Goal: Entertainment & Leisure: Browse casually

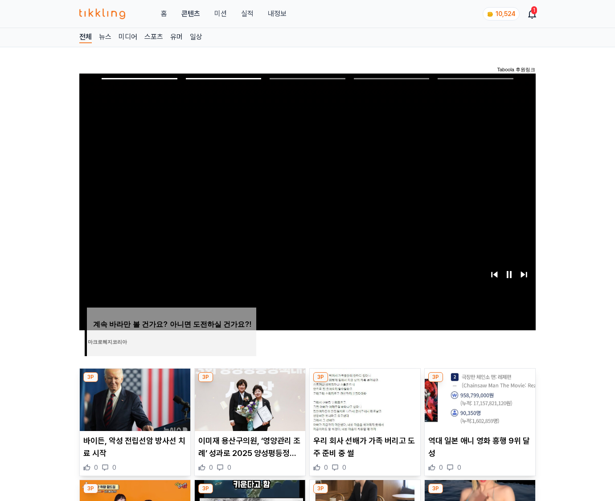
click at [479, 399] on img at bounding box center [480, 400] width 111 height 62
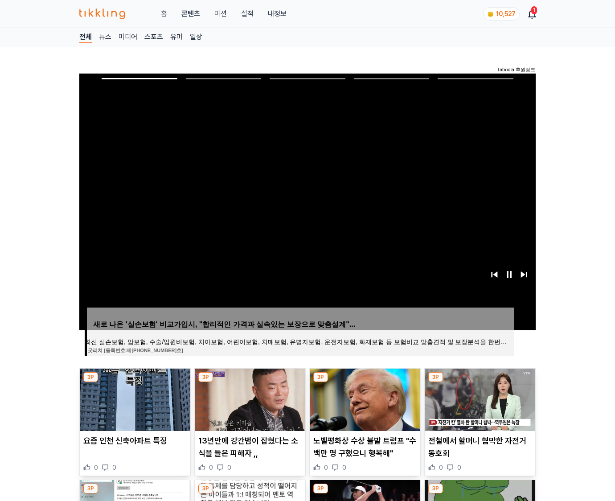
click at [479, 399] on img at bounding box center [480, 400] width 111 height 62
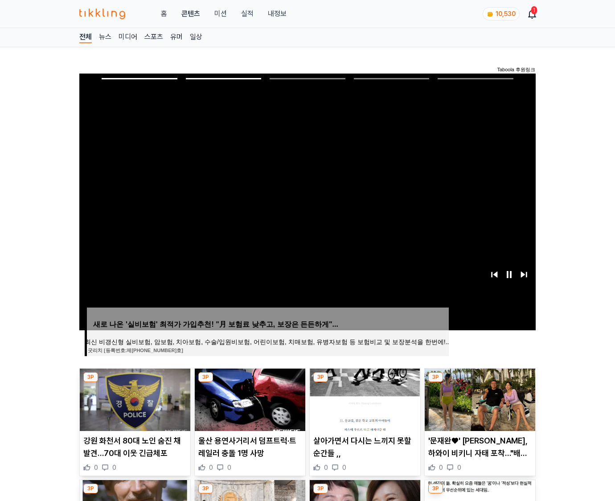
click at [479, 399] on img at bounding box center [480, 400] width 111 height 62
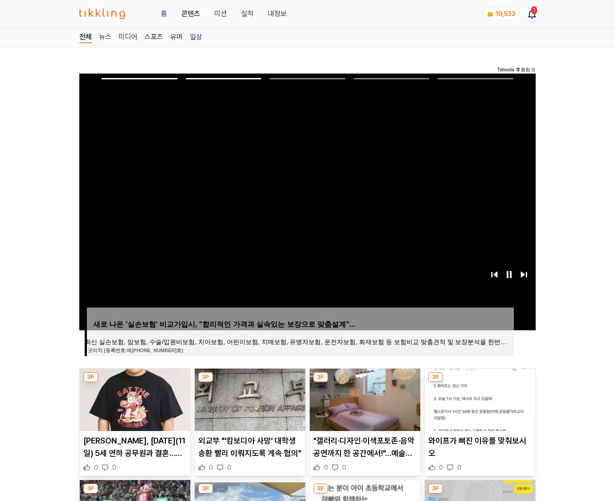
click at [479, 399] on img at bounding box center [480, 400] width 111 height 62
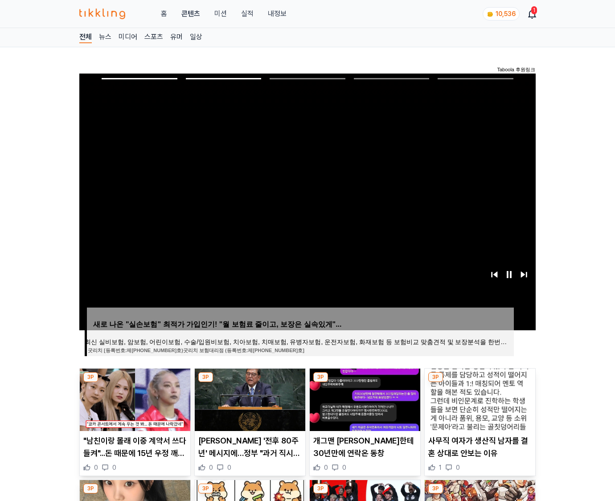
click at [479, 399] on img at bounding box center [480, 400] width 111 height 62
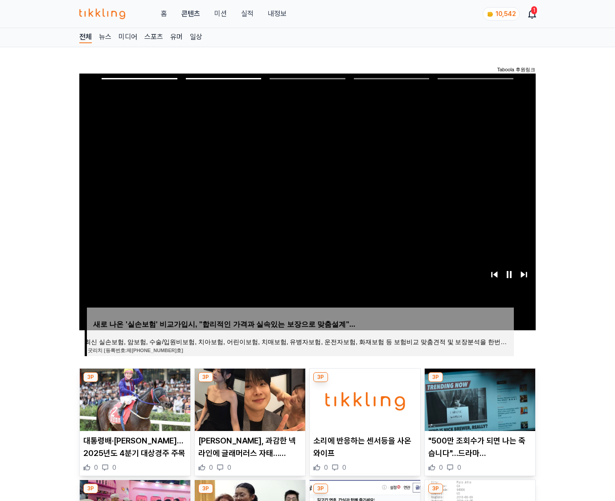
click at [479, 399] on img at bounding box center [480, 400] width 111 height 62
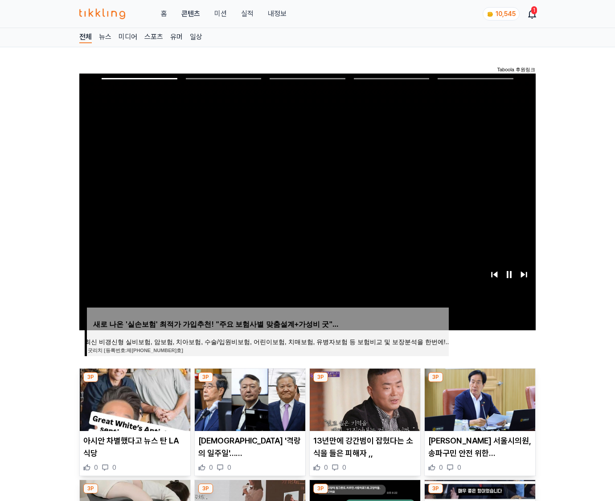
click at [479, 399] on img at bounding box center [480, 400] width 111 height 62
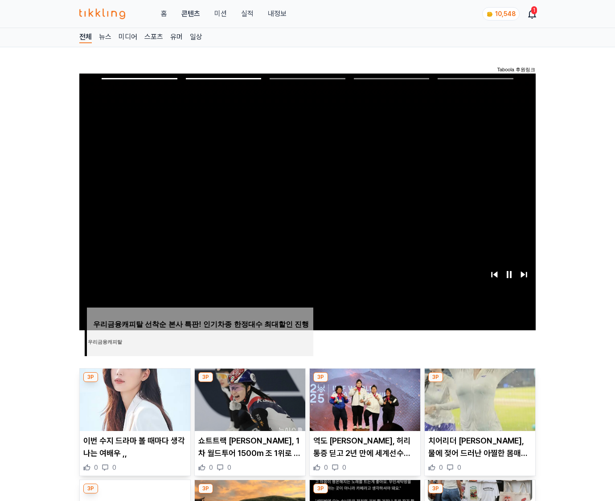
click at [479, 399] on img at bounding box center [480, 400] width 111 height 62
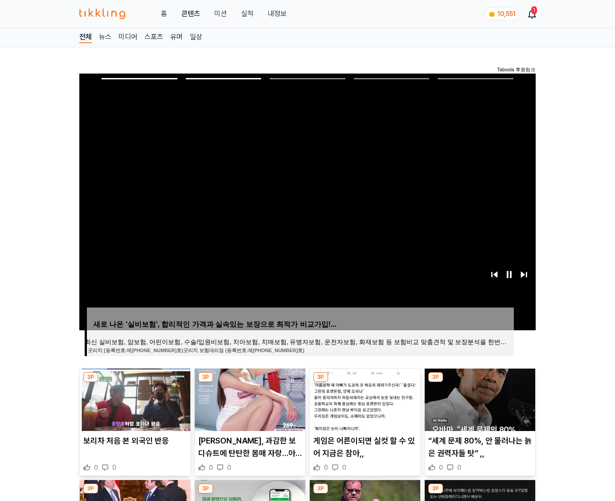
click at [479, 399] on img at bounding box center [480, 400] width 111 height 62
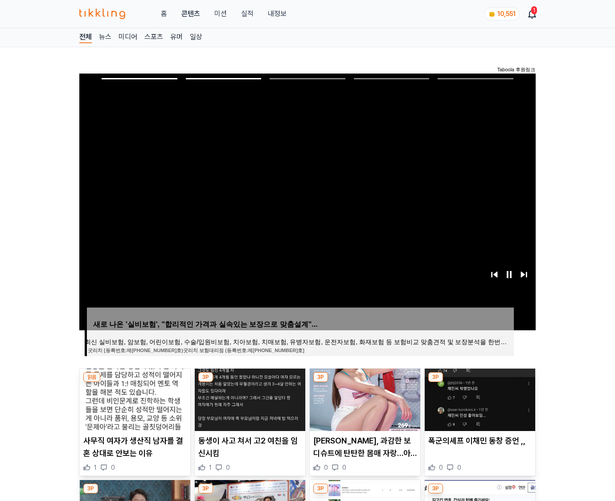
click at [479, 399] on img at bounding box center [480, 400] width 111 height 62
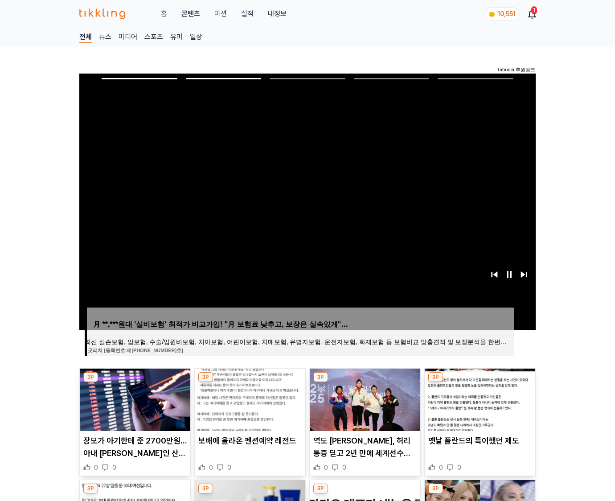
click at [479, 399] on img at bounding box center [480, 400] width 111 height 62
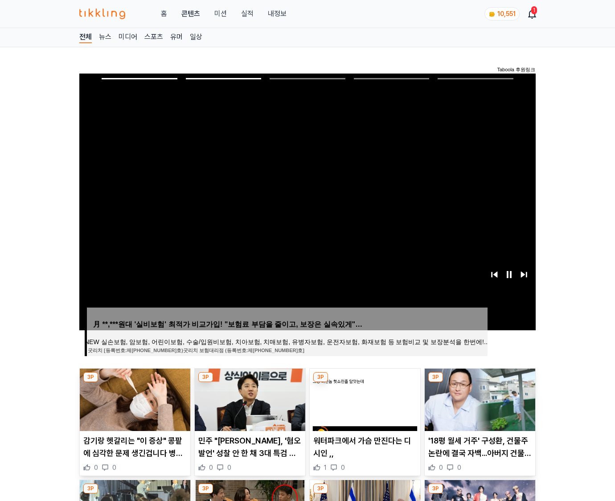
click at [479, 399] on img at bounding box center [480, 400] width 111 height 62
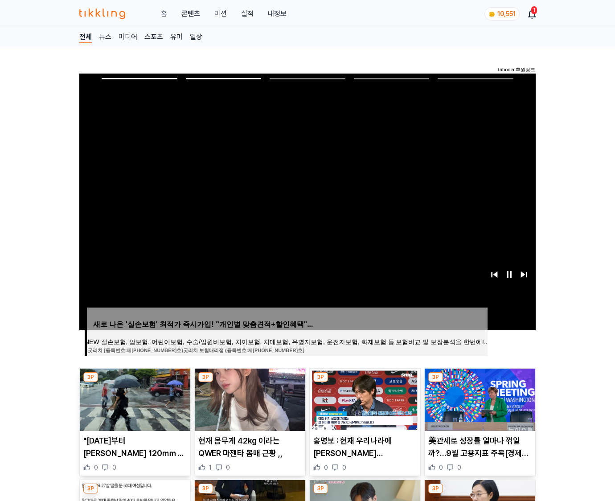
click at [479, 399] on img at bounding box center [480, 400] width 111 height 62
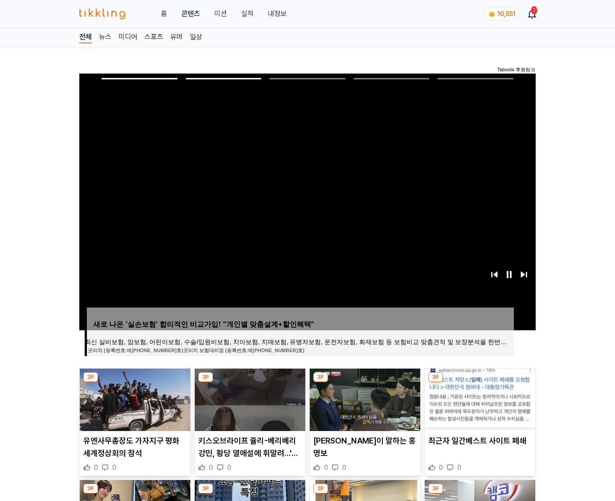
click at [479, 399] on img at bounding box center [480, 400] width 111 height 62
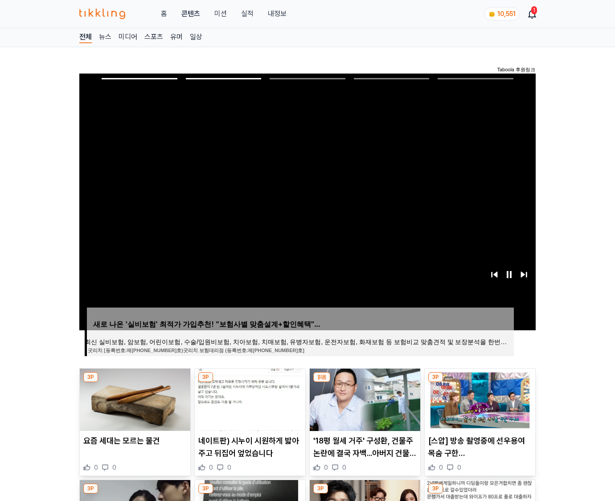
click at [479, 399] on img at bounding box center [480, 400] width 111 height 62
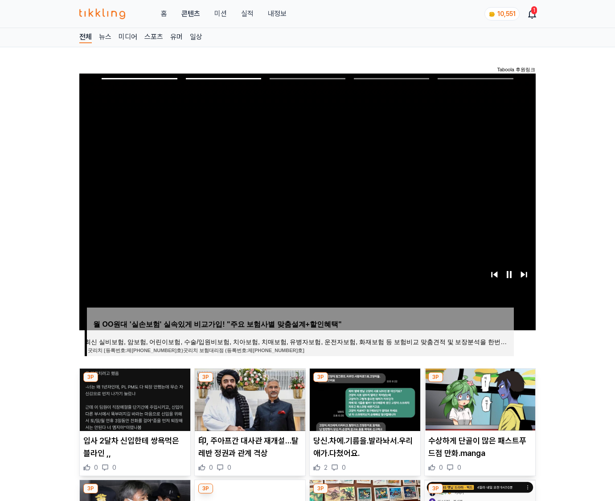
click at [479, 399] on img at bounding box center [480, 400] width 111 height 62
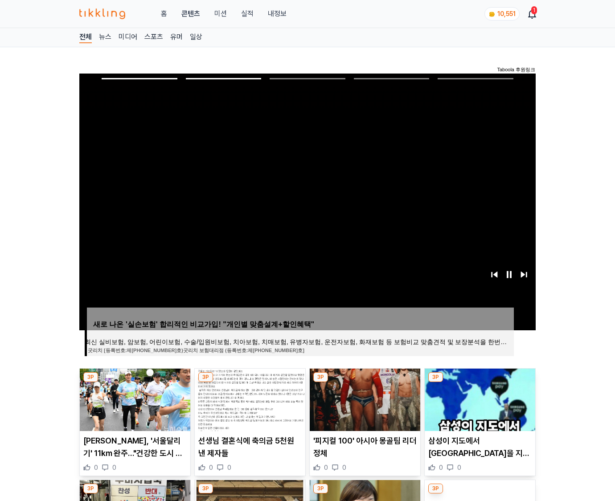
click at [479, 399] on img at bounding box center [480, 400] width 111 height 62
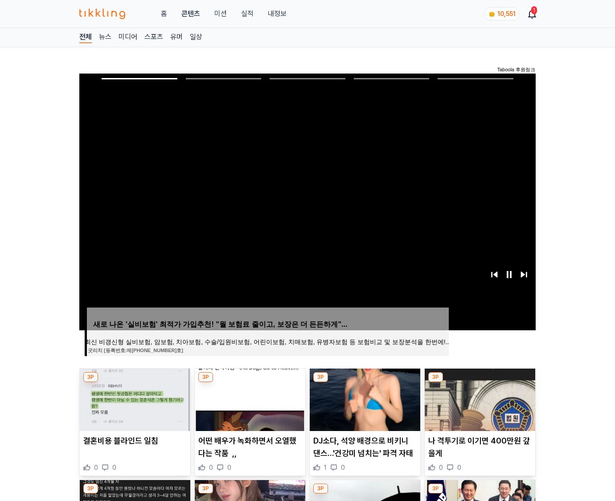
click at [479, 399] on img at bounding box center [480, 400] width 111 height 62
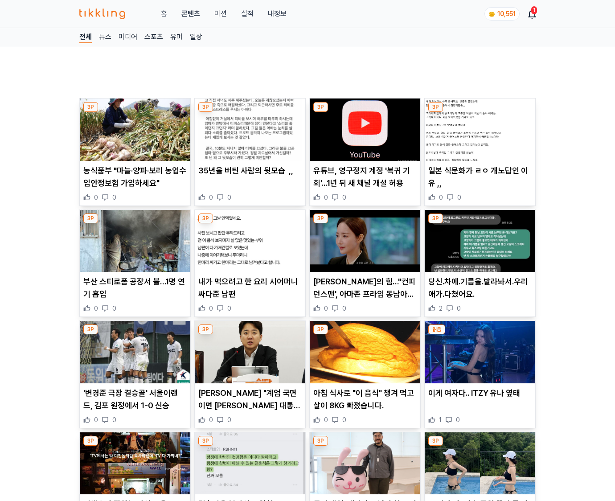
click at [479, 399] on p "이게 여자다.. ITZY 유나 옆태" at bounding box center [479, 393] width 103 height 12
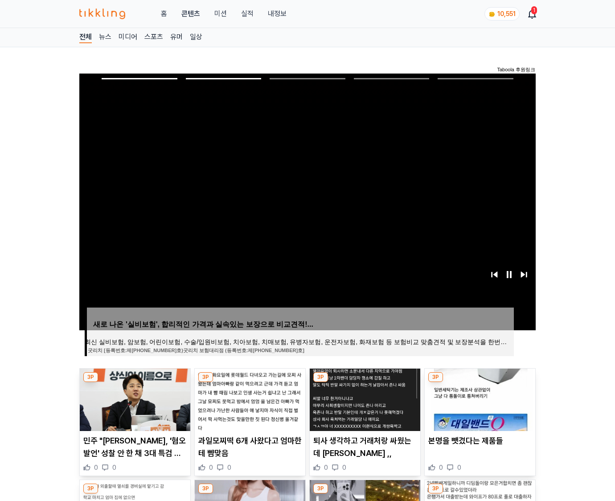
click at [479, 399] on img at bounding box center [480, 400] width 111 height 62
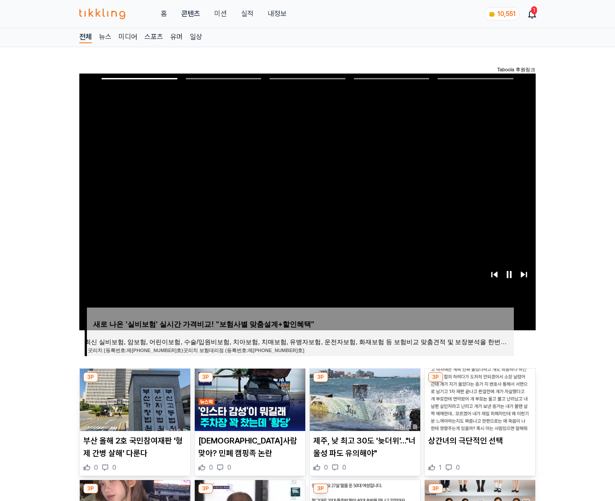
click at [479, 399] on img at bounding box center [480, 400] width 111 height 62
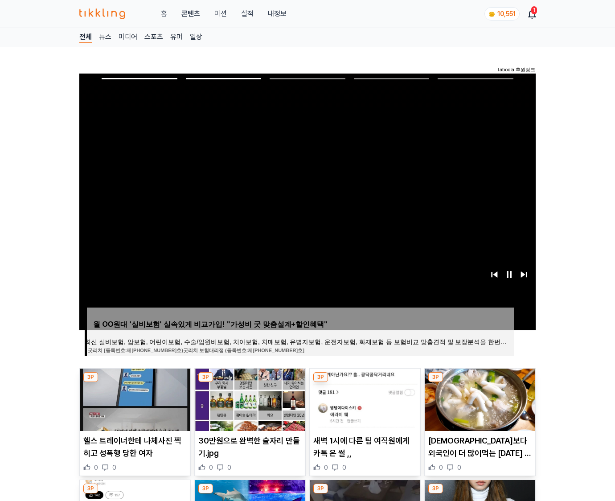
click at [479, 399] on img at bounding box center [480, 400] width 111 height 62
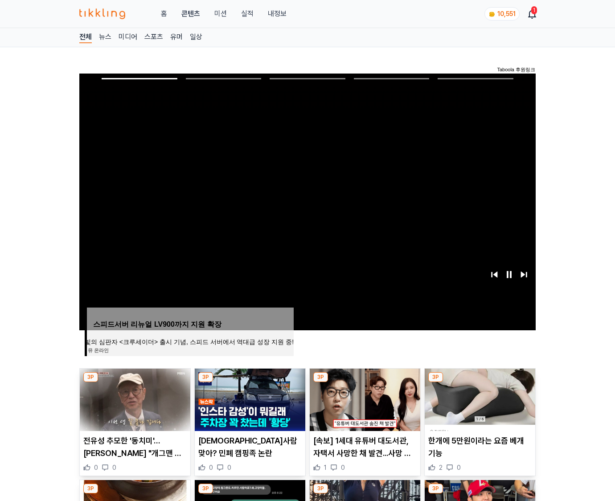
click at [479, 399] on img at bounding box center [480, 400] width 111 height 62
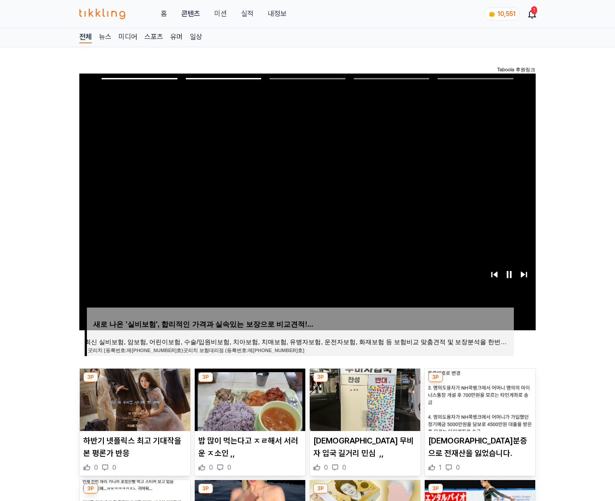
click at [479, 399] on img at bounding box center [480, 400] width 111 height 62
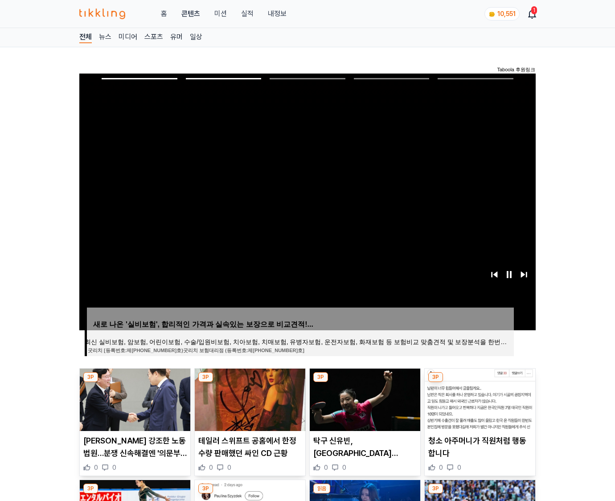
click at [479, 399] on img at bounding box center [480, 400] width 111 height 62
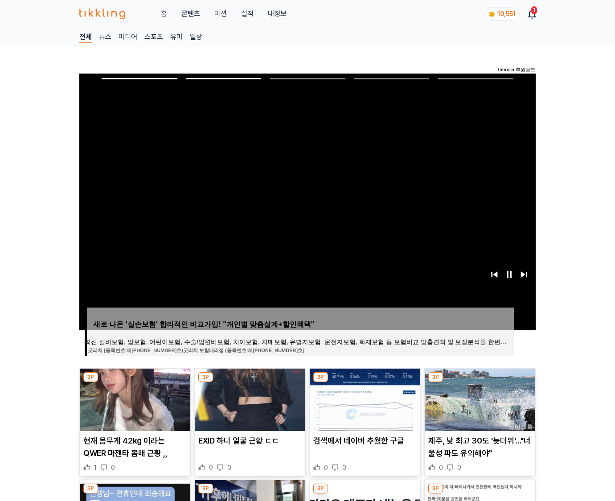
click at [479, 399] on img at bounding box center [480, 400] width 111 height 62
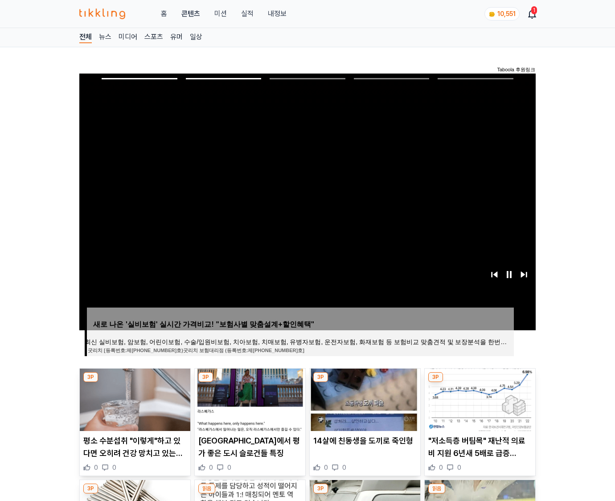
click at [479, 399] on img at bounding box center [480, 400] width 111 height 62
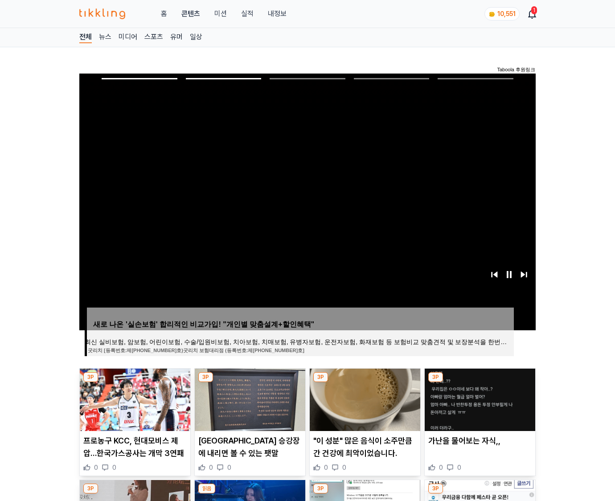
click at [479, 399] on img at bounding box center [480, 400] width 111 height 62
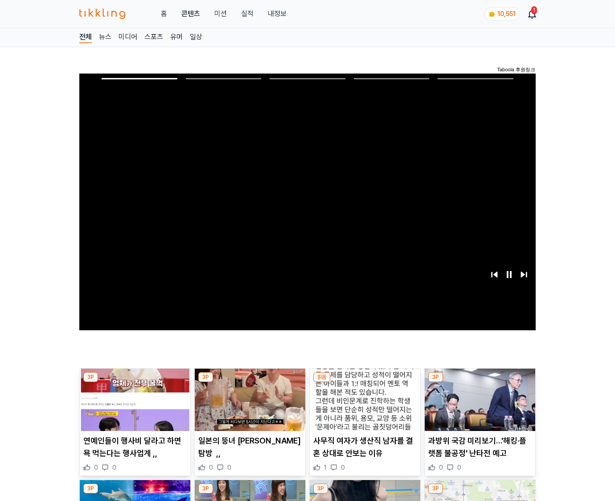
click at [479, 399] on img at bounding box center [480, 400] width 111 height 62
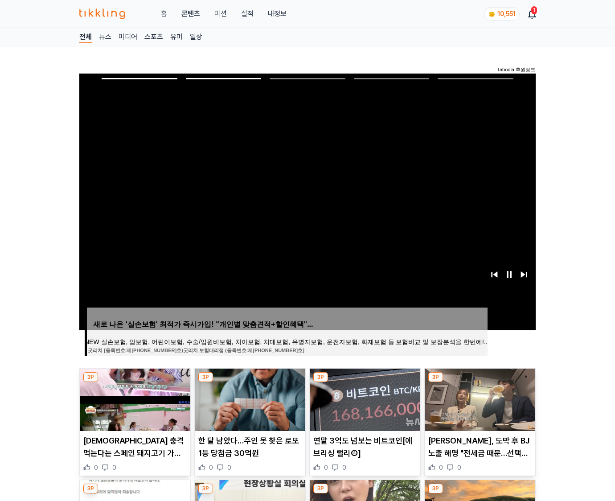
click at [479, 399] on img at bounding box center [480, 400] width 111 height 62
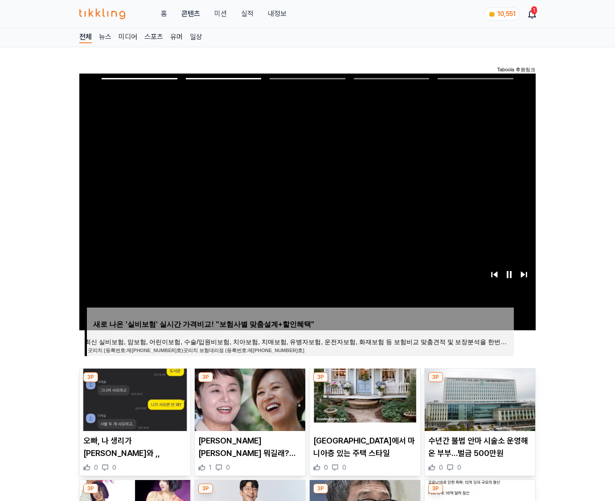
click at [479, 399] on img at bounding box center [480, 400] width 111 height 62
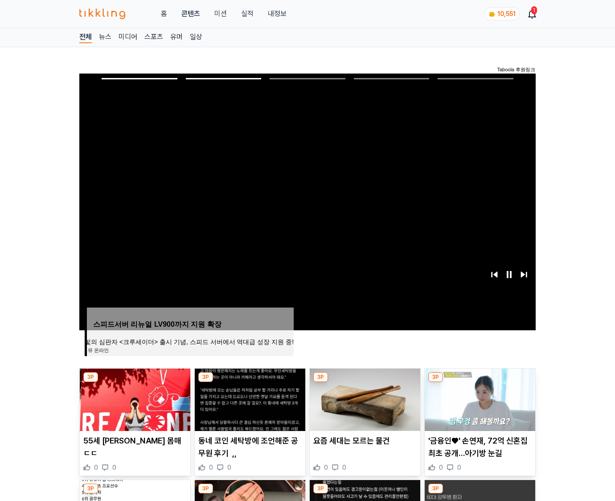
click at [479, 399] on img at bounding box center [480, 400] width 111 height 62
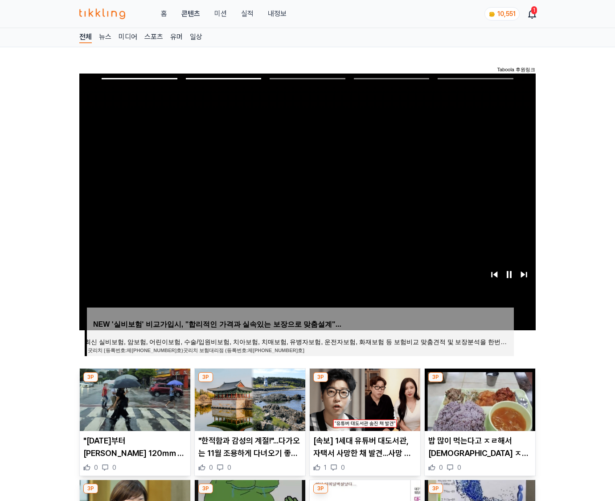
click at [479, 399] on img at bounding box center [480, 400] width 111 height 62
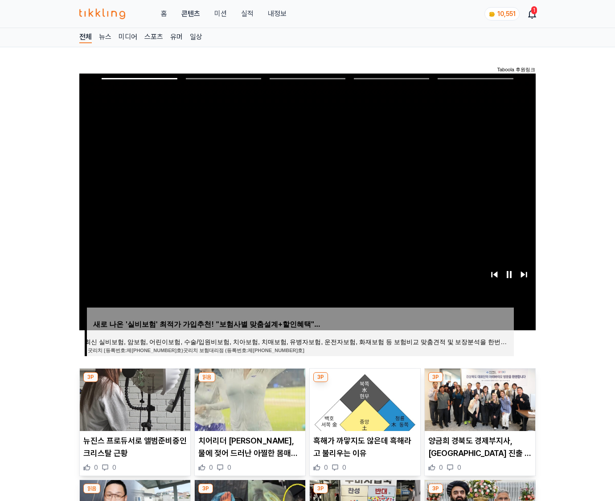
click at [479, 399] on img at bounding box center [480, 400] width 111 height 62
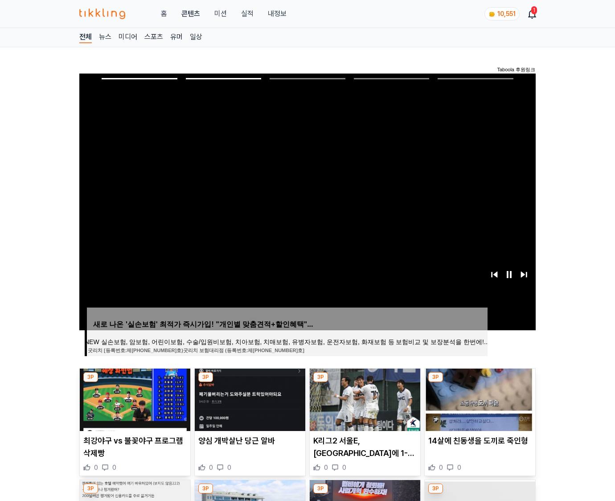
click at [479, 399] on img at bounding box center [480, 400] width 111 height 62
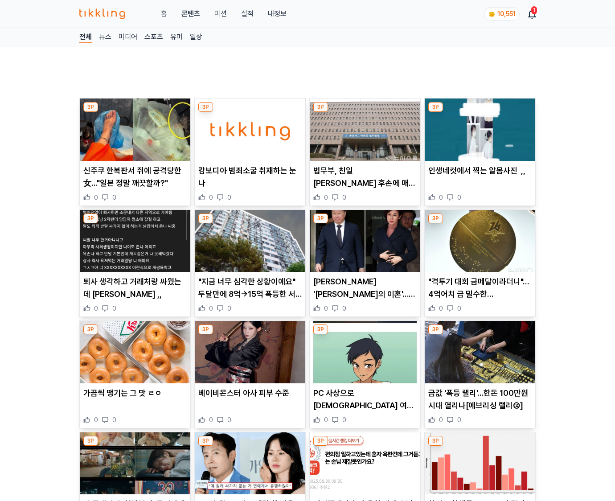
click at [479, 399] on p "금값 '폭등 랠리'…한돈 100만원 시대 열리나[에브리싱 랠리②]" at bounding box center [479, 399] width 103 height 25
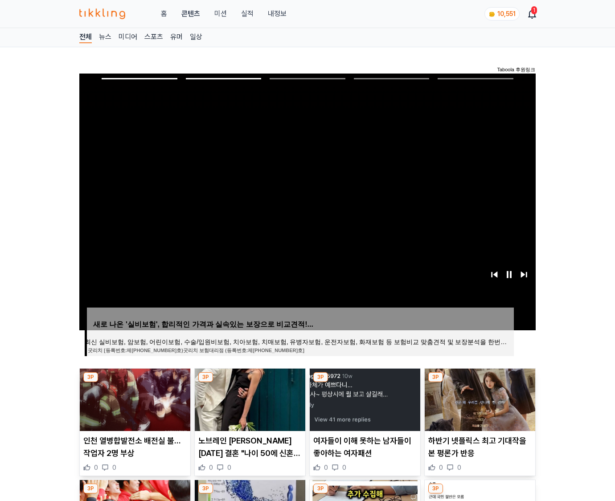
click at [479, 399] on img at bounding box center [480, 400] width 111 height 62
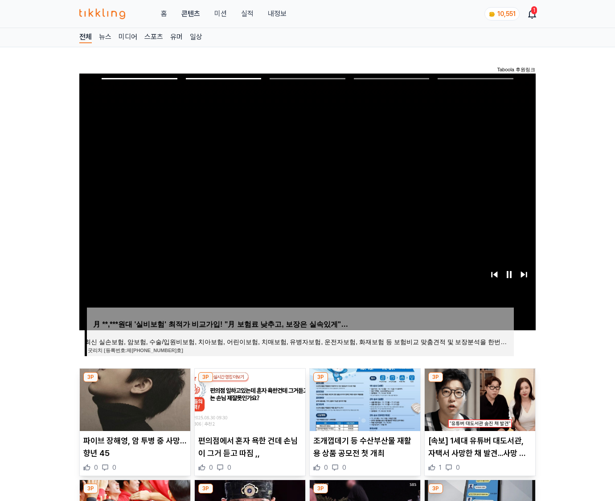
click at [479, 399] on img at bounding box center [480, 400] width 111 height 62
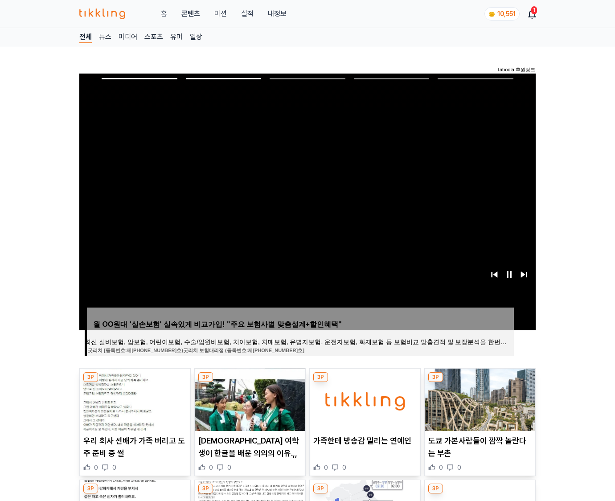
click at [479, 399] on img at bounding box center [480, 400] width 111 height 62
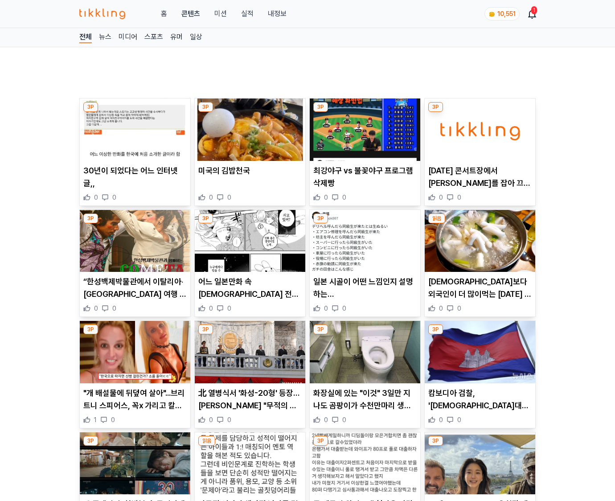
click at [479, 399] on p "캄보디아 검찰, '韓대학생 고문·살해' 중국인 3명 기소" at bounding box center [479, 399] width 103 height 25
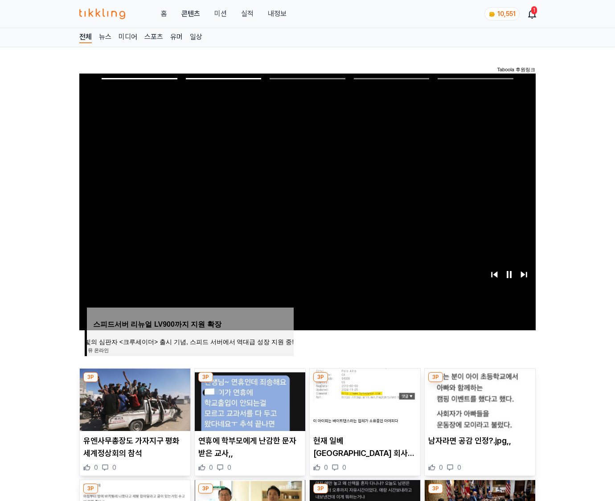
click at [479, 399] on img at bounding box center [480, 400] width 111 height 62
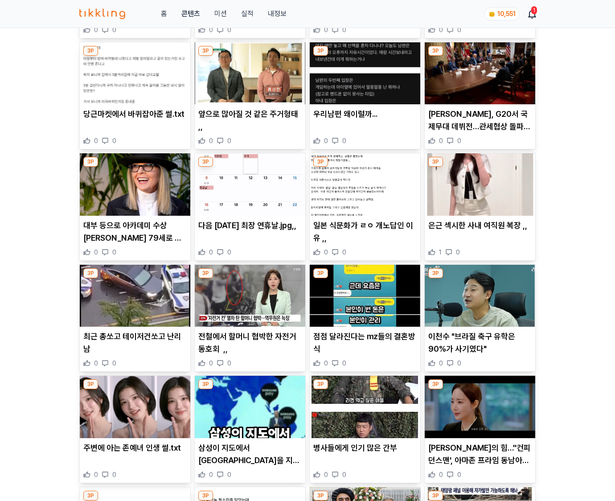
scroll to position [1317, 0]
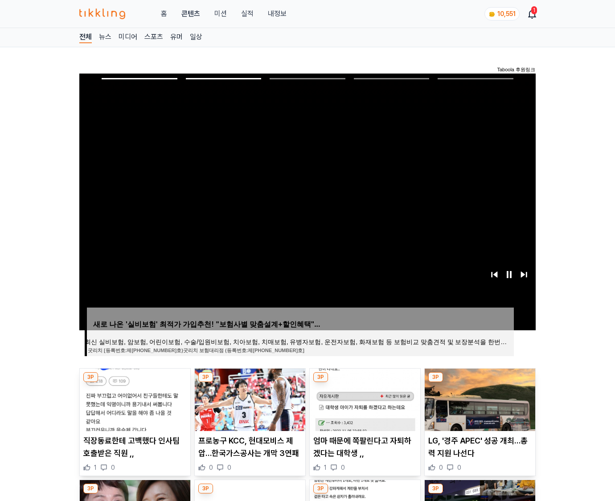
click at [479, 399] on img at bounding box center [480, 400] width 111 height 62
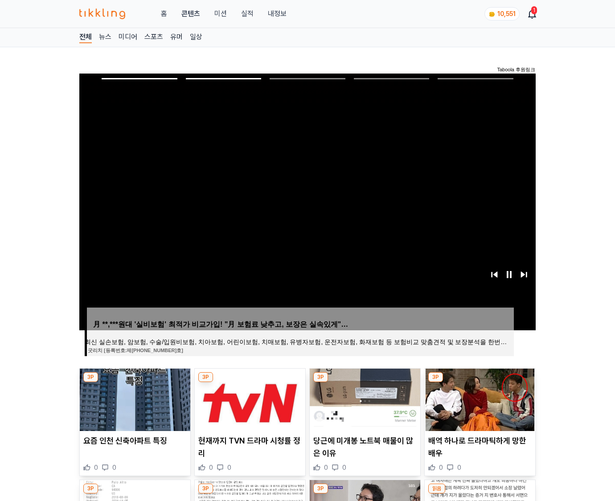
click at [479, 399] on img at bounding box center [480, 400] width 111 height 62
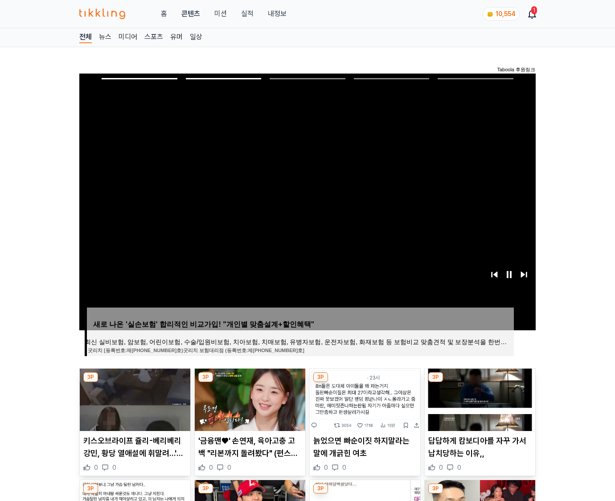
click at [479, 399] on img at bounding box center [480, 400] width 111 height 62
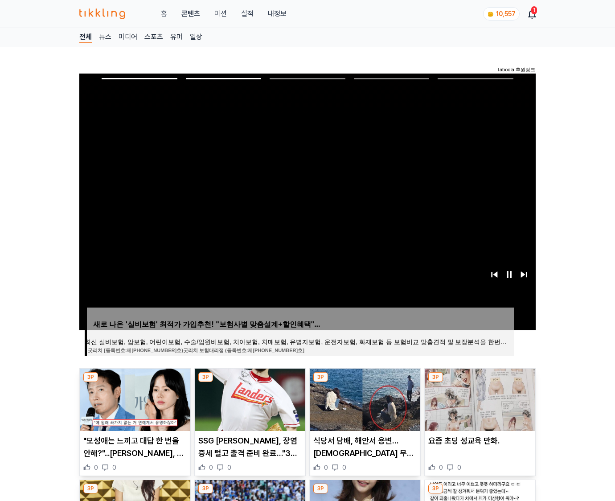
click at [479, 399] on img at bounding box center [480, 400] width 111 height 62
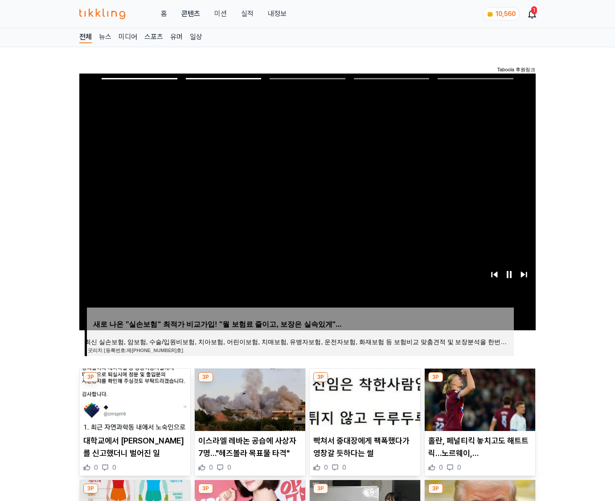
click at [479, 399] on img at bounding box center [480, 400] width 111 height 62
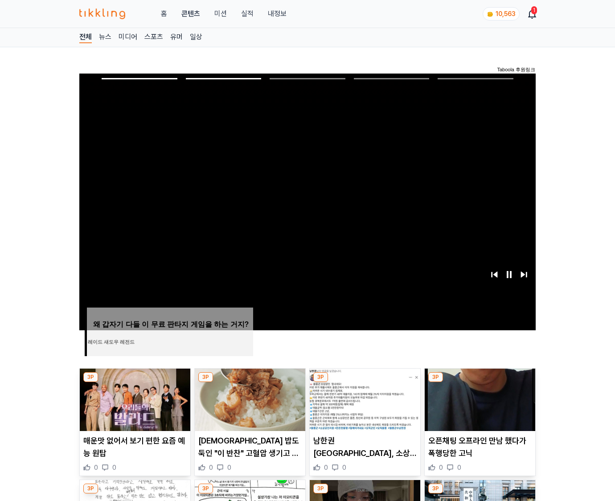
click at [479, 399] on img at bounding box center [480, 400] width 111 height 62
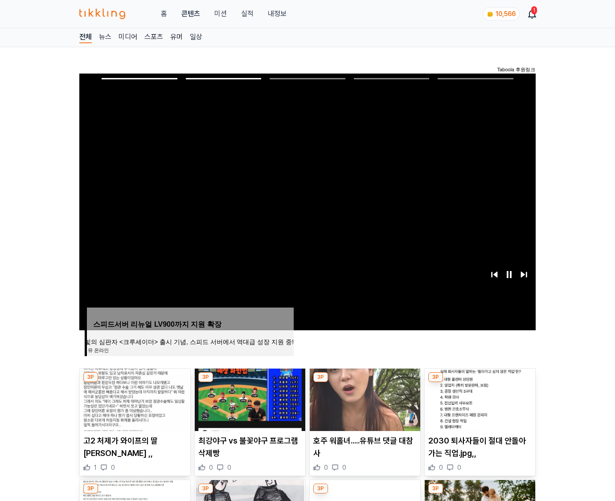
click at [479, 399] on img at bounding box center [480, 400] width 111 height 62
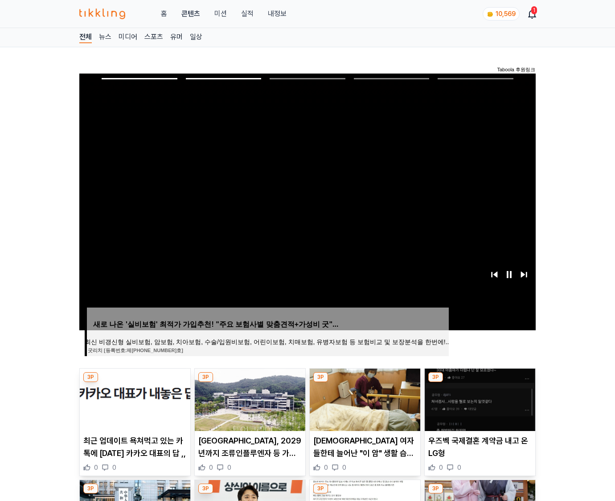
click at [479, 399] on img at bounding box center [480, 400] width 111 height 62
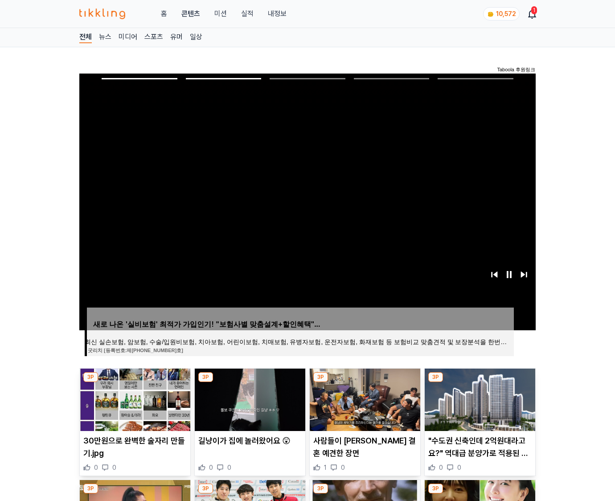
click at [479, 399] on img at bounding box center [480, 400] width 111 height 62
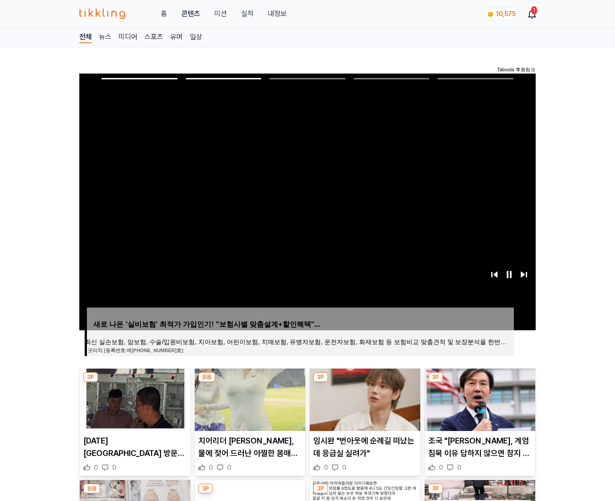
click at [479, 399] on img at bounding box center [480, 400] width 111 height 62
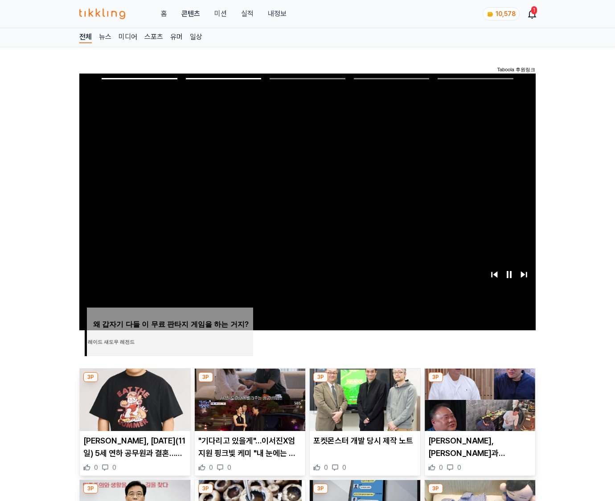
click at [479, 399] on img at bounding box center [480, 400] width 111 height 62
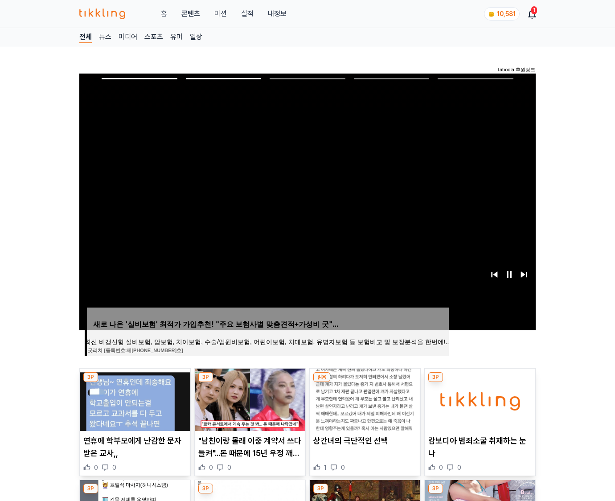
click at [479, 399] on img at bounding box center [480, 400] width 111 height 62
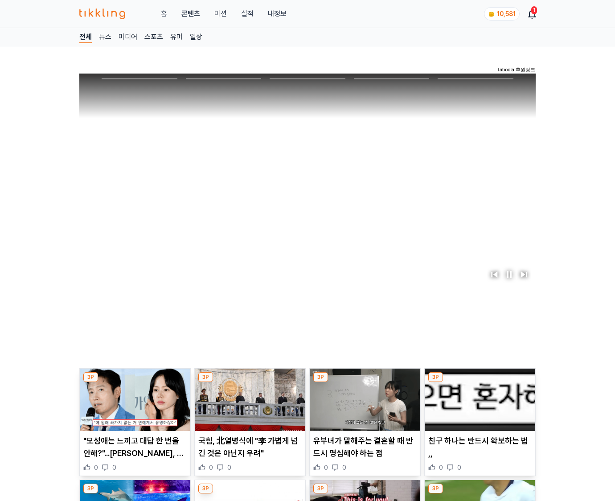
scroll to position [2168, 0]
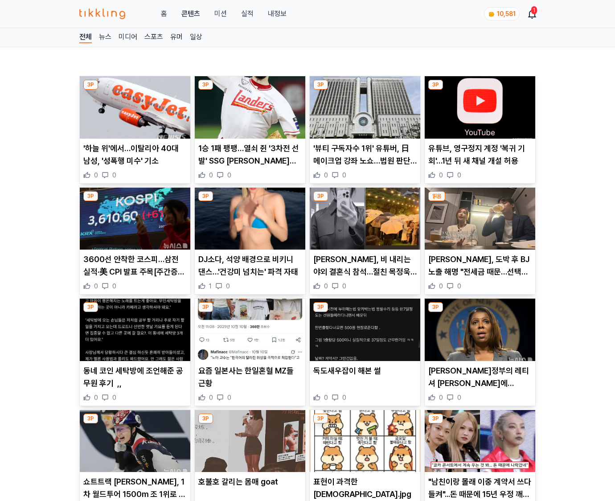
click at [479, 399] on div "0 0" at bounding box center [479, 397] width 103 height 9
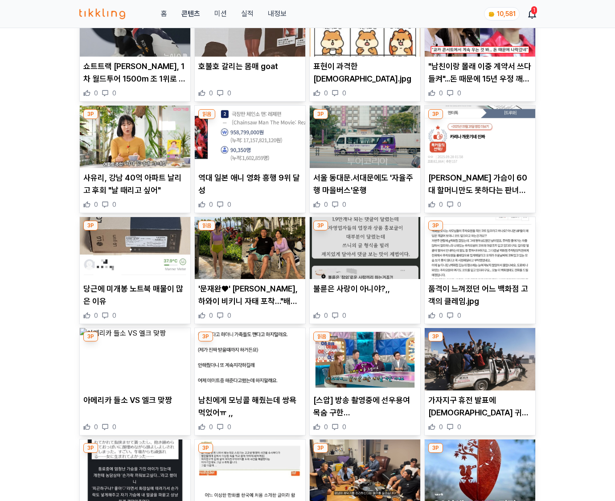
scroll to position [1022, 0]
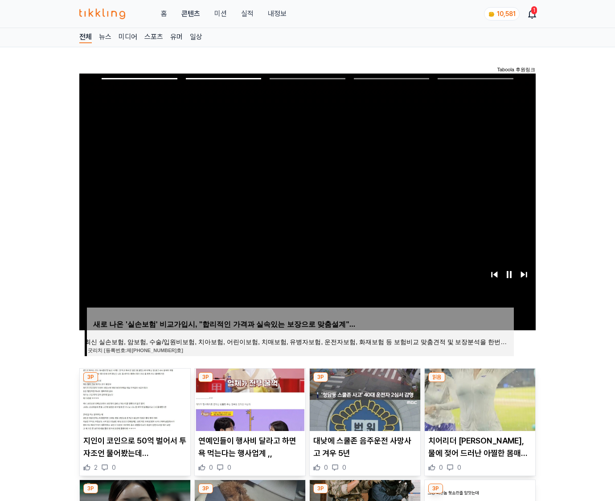
click at [479, 399] on img at bounding box center [480, 400] width 111 height 62
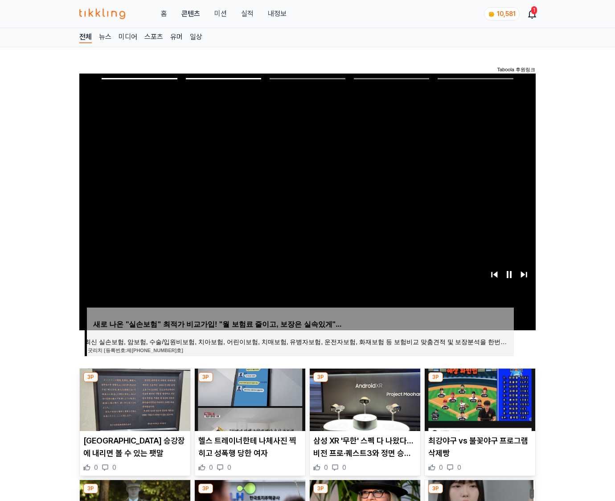
click at [479, 399] on img at bounding box center [480, 400] width 111 height 62
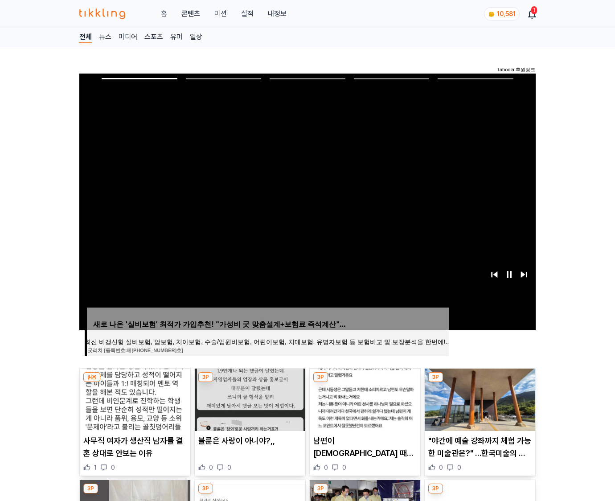
click at [479, 399] on img at bounding box center [480, 400] width 111 height 62
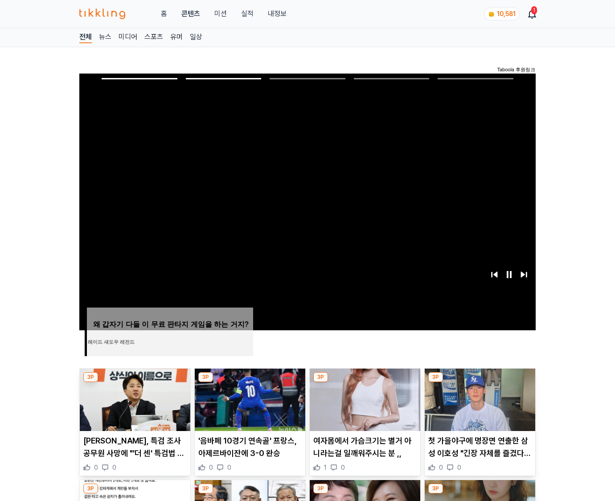
click at [479, 399] on img at bounding box center [480, 400] width 111 height 62
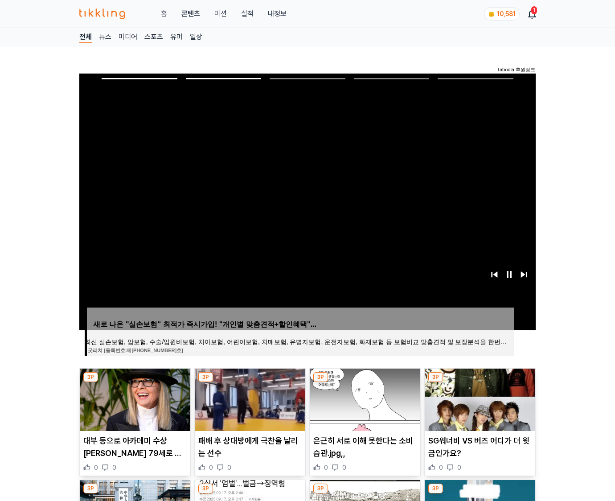
click at [479, 399] on img at bounding box center [480, 400] width 111 height 62
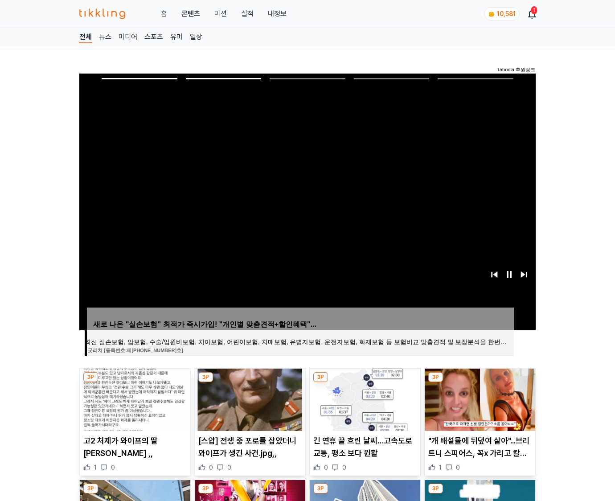
click at [479, 399] on img at bounding box center [480, 400] width 111 height 62
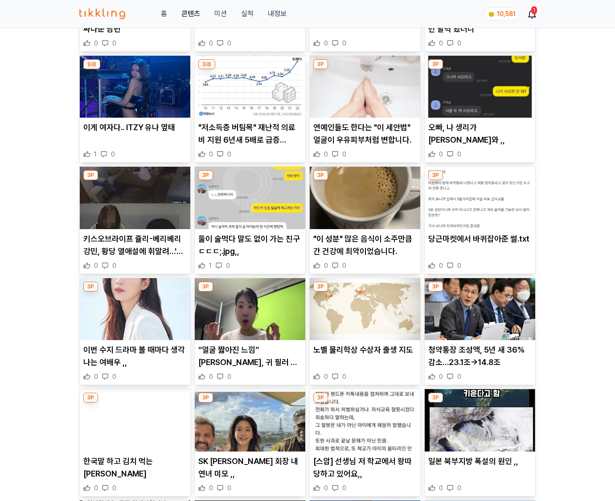
scroll to position [2192, 0]
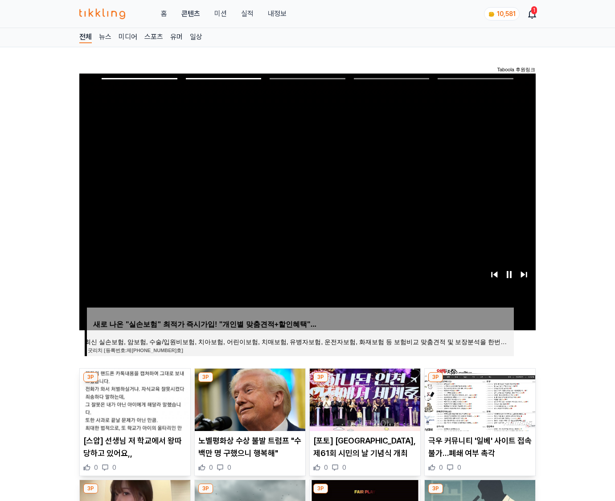
click at [479, 399] on img at bounding box center [480, 400] width 111 height 62
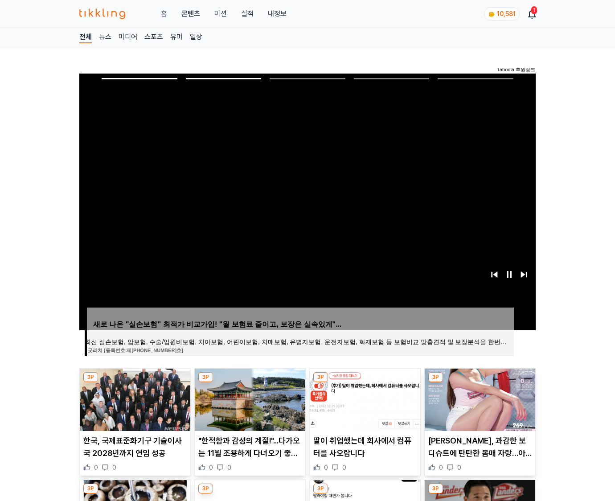
click at [479, 399] on img at bounding box center [480, 400] width 111 height 62
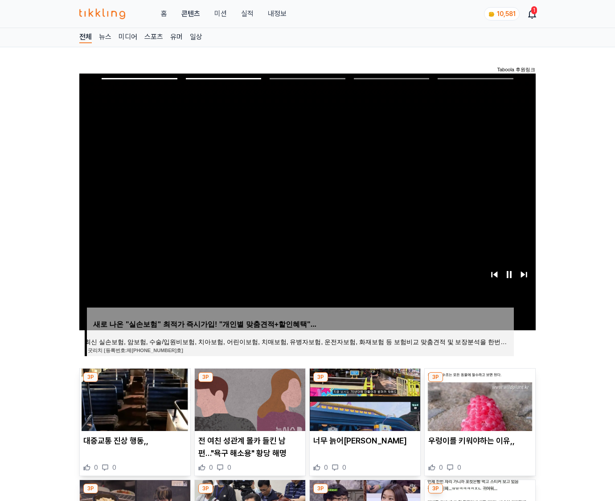
click at [479, 399] on img at bounding box center [480, 400] width 111 height 62
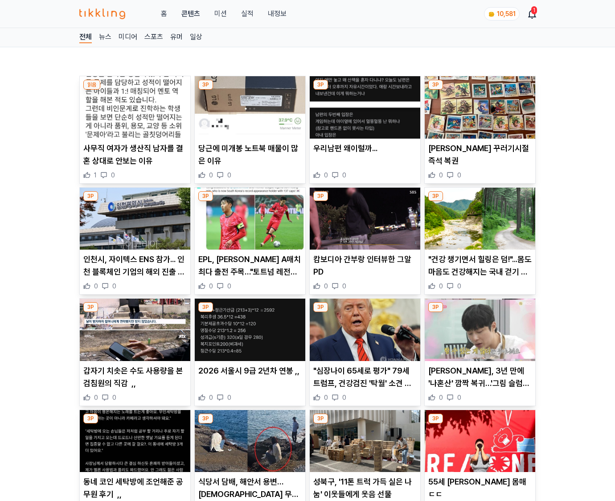
scroll to position [36, 0]
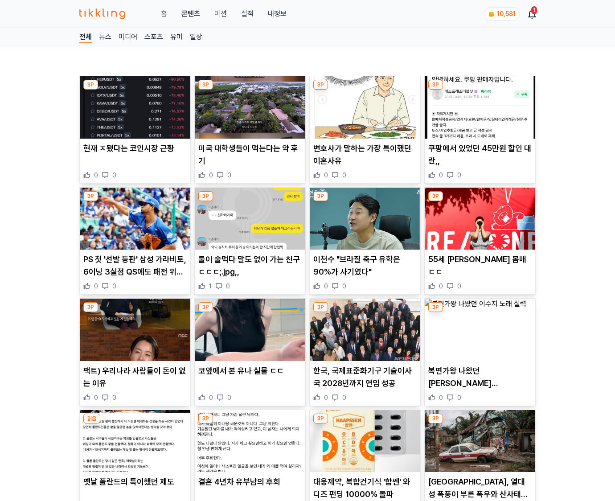
drag, startPoint x: 0, startPoint y: 0, endPoint x: 479, endPoint y: 399, distance: 623.0
click at [479, 399] on div "0 0" at bounding box center [479, 397] width 103 height 9
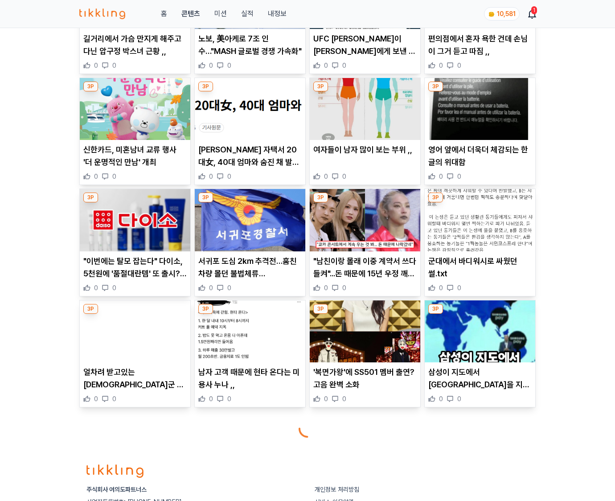
scroll to position [1044, 0]
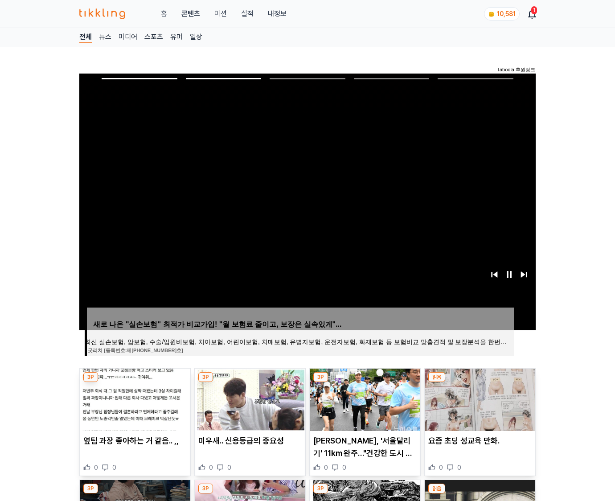
click at [479, 399] on img at bounding box center [480, 400] width 111 height 62
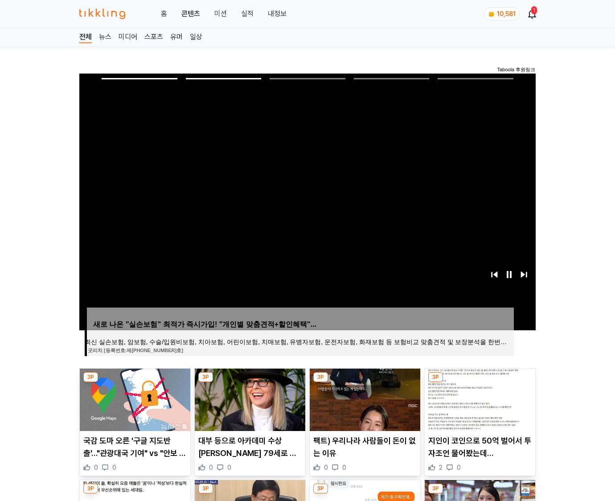
click at [479, 399] on img at bounding box center [480, 400] width 111 height 62
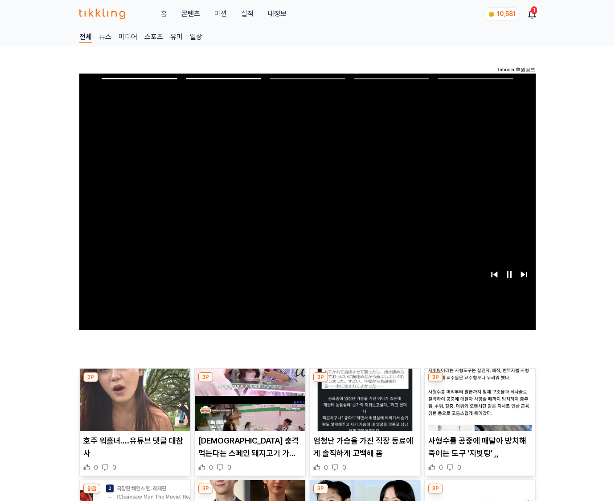
click at [479, 399] on img at bounding box center [480, 400] width 111 height 62
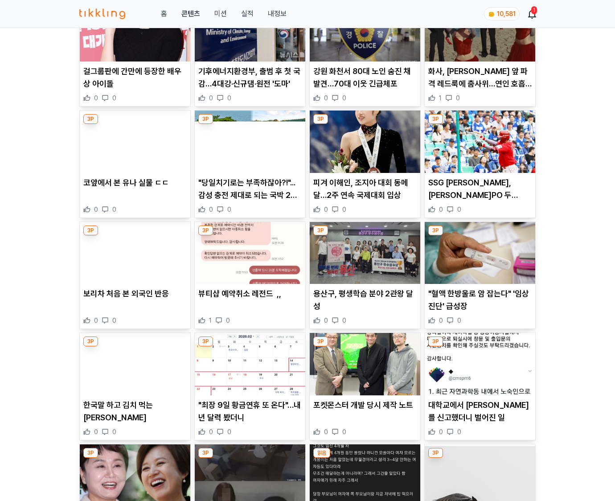
scroll to position [4876, 0]
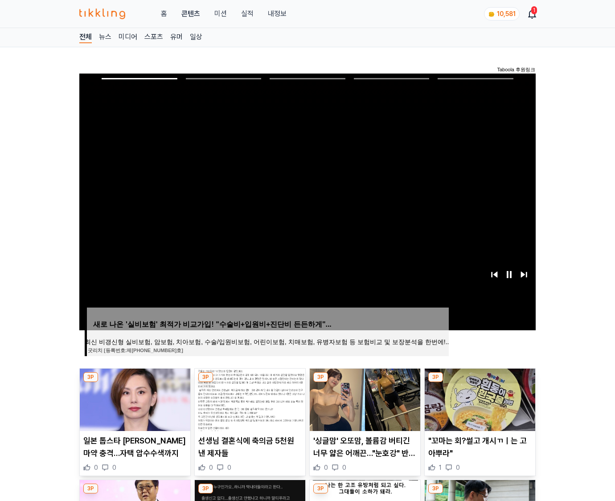
click at [479, 399] on img at bounding box center [480, 400] width 111 height 62
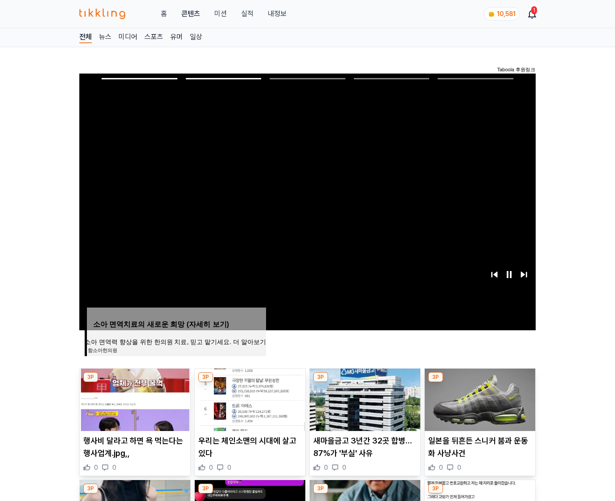
click at [479, 399] on img at bounding box center [480, 400] width 111 height 62
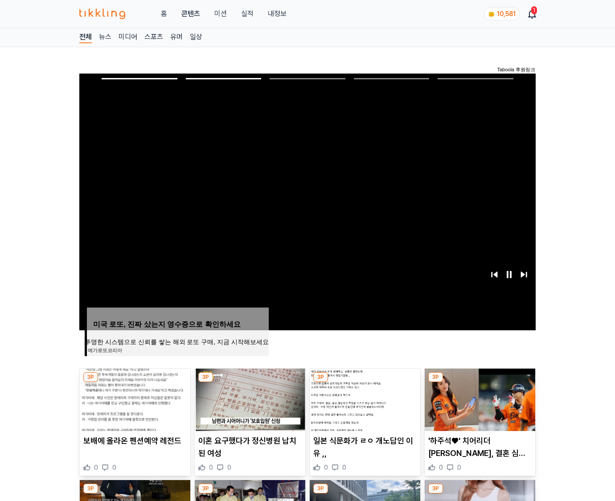
click at [479, 399] on img at bounding box center [480, 400] width 111 height 62
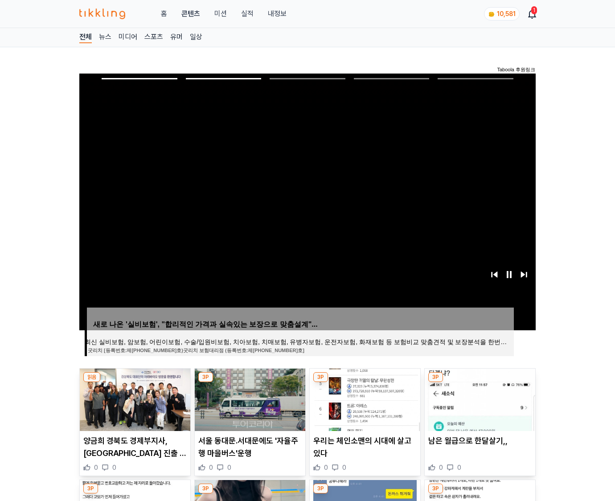
click at [479, 399] on img at bounding box center [480, 400] width 111 height 62
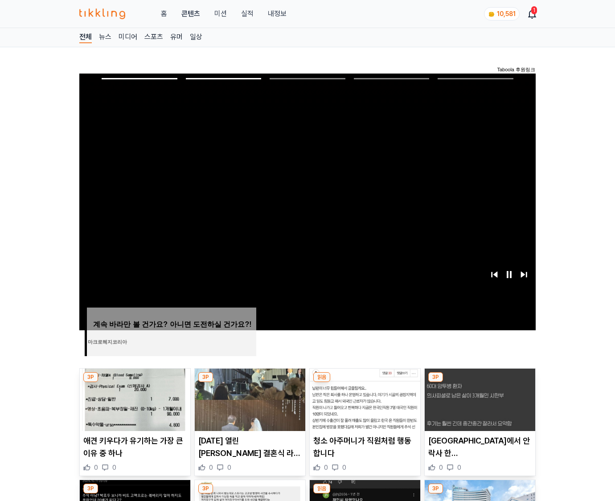
click at [479, 399] on img at bounding box center [480, 400] width 111 height 62
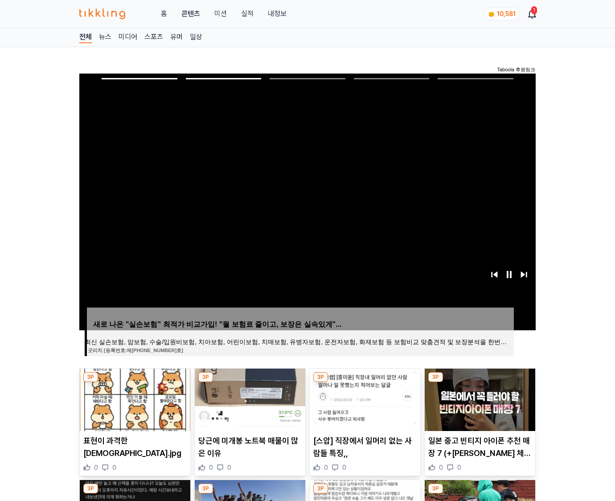
click at [479, 399] on img at bounding box center [480, 400] width 111 height 62
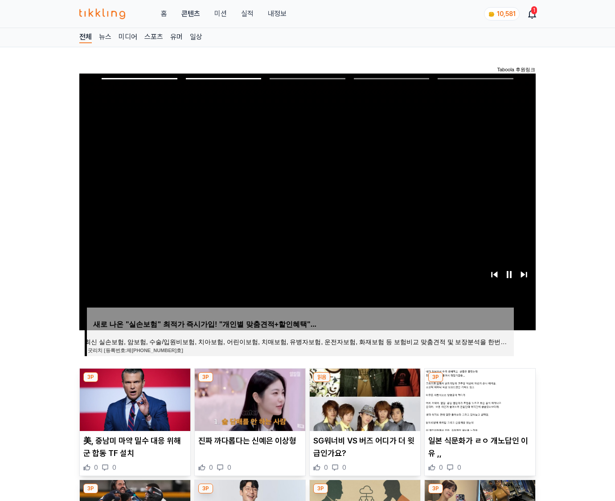
click at [479, 399] on img at bounding box center [480, 400] width 111 height 62
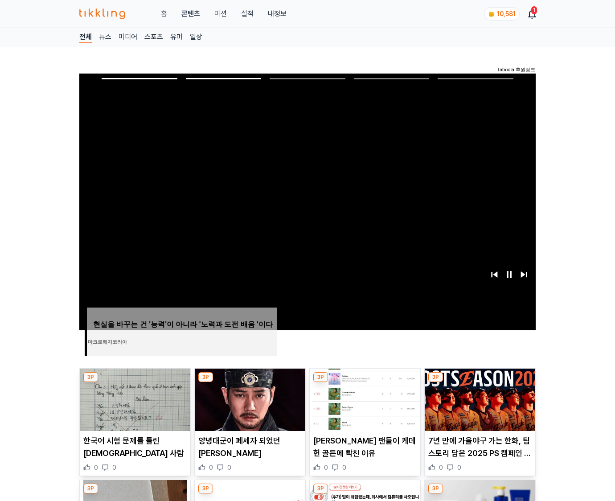
click at [479, 399] on img at bounding box center [480, 400] width 111 height 62
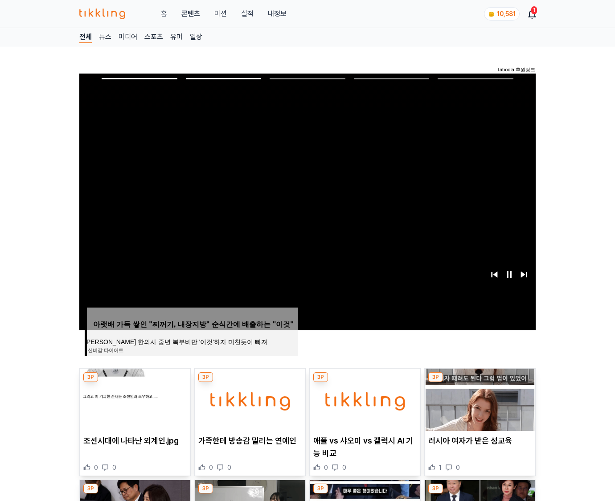
click at [479, 399] on img at bounding box center [480, 400] width 111 height 62
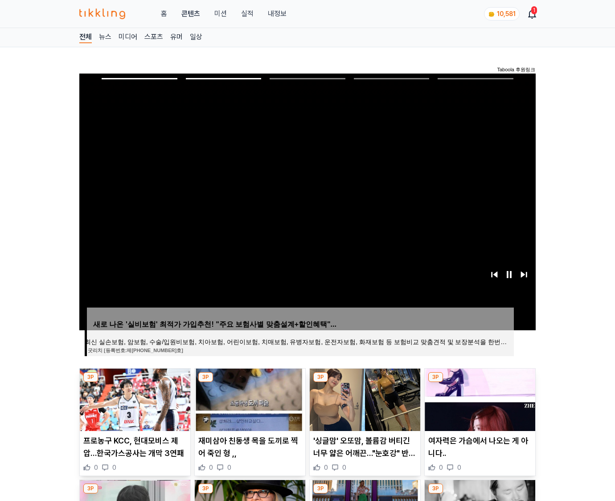
click at [479, 399] on img at bounding box center [480, 400] width 111 height 62
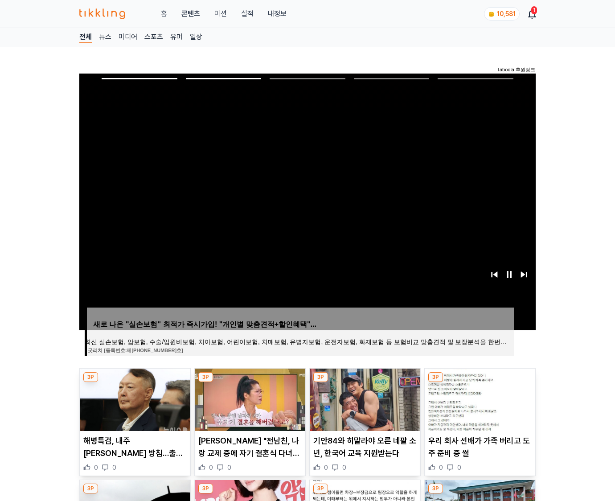
click at [479, 399] on img at bounding box center [480, 400] width 111 height 62
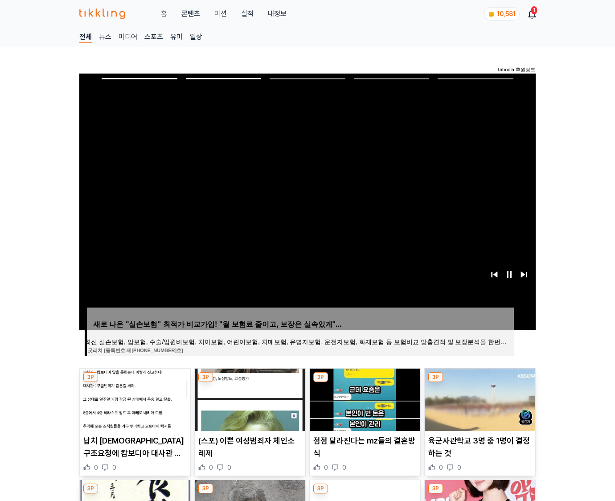
click at [479, 399] on img at bounding box center [480, 400] width 111 height 62
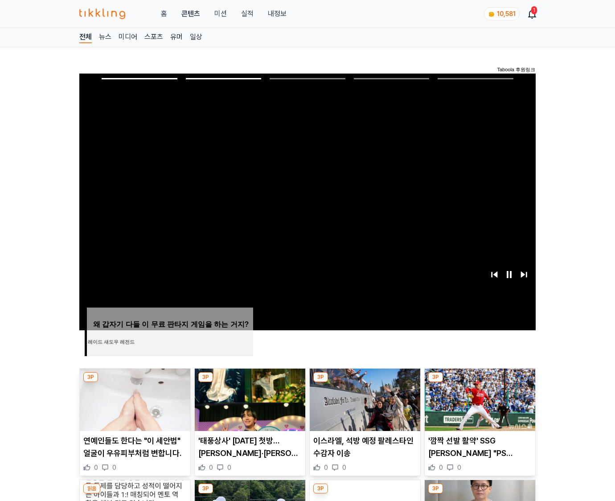
click at [479, 399] on img at bounding box center [480, 400] width 111 height 62
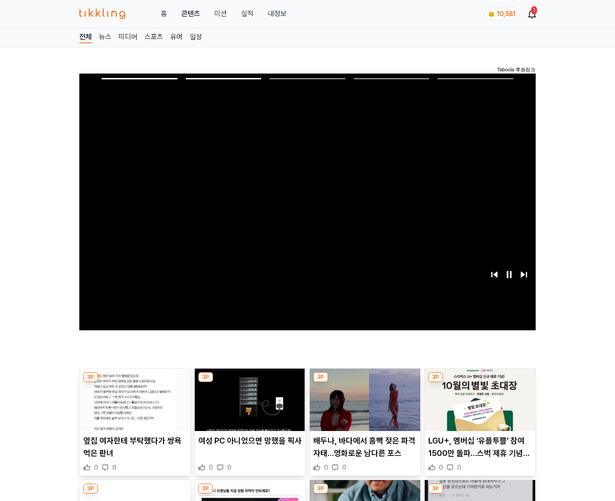
click at [479, 399] on img at bounding box center [480, 400] width 111 height 62
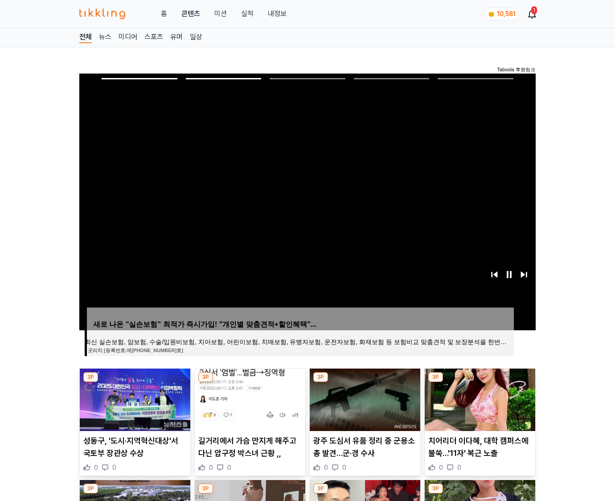
click at [479, 399] on img at bounding box center [480, 400] width 111 height 62
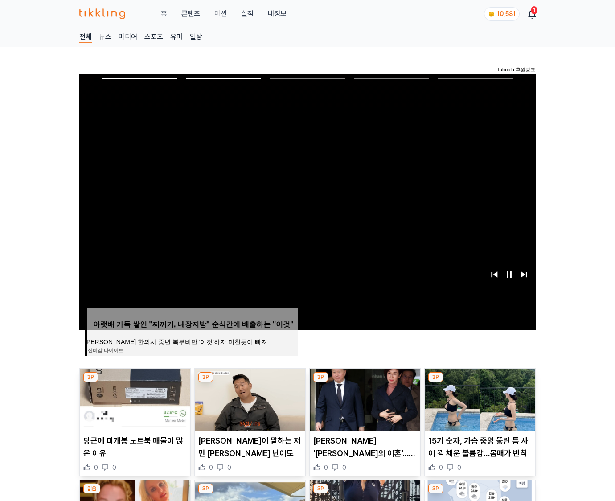
click at [479, 399] on img at bounding box center [480, 400] width 111 height 62
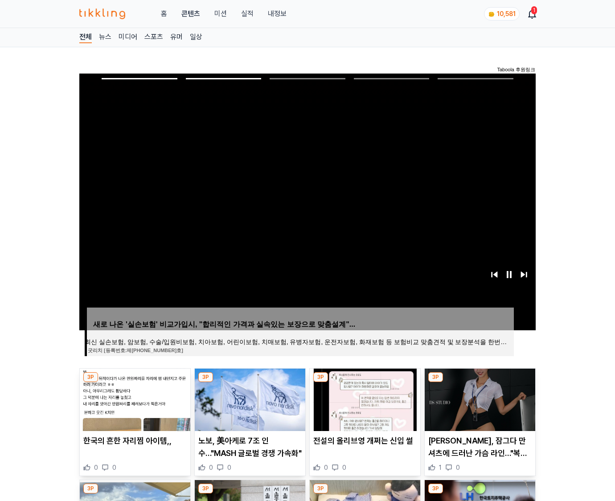
click at [479, 399] on img at bounding box center [480, 400] width 111 height 62
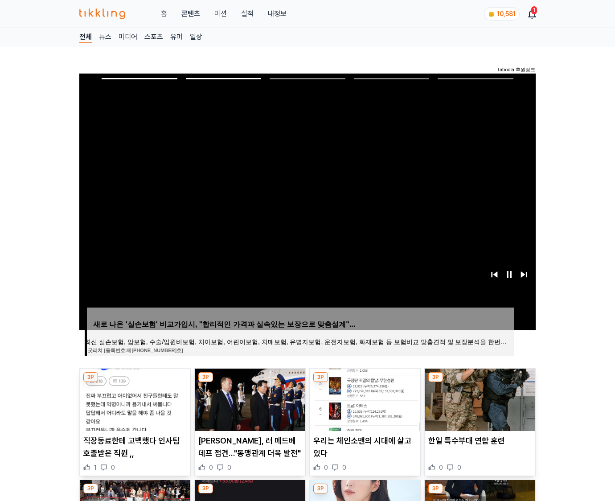
click at [479, 399] on img at bounding box center [480, 400] width 111 height 62
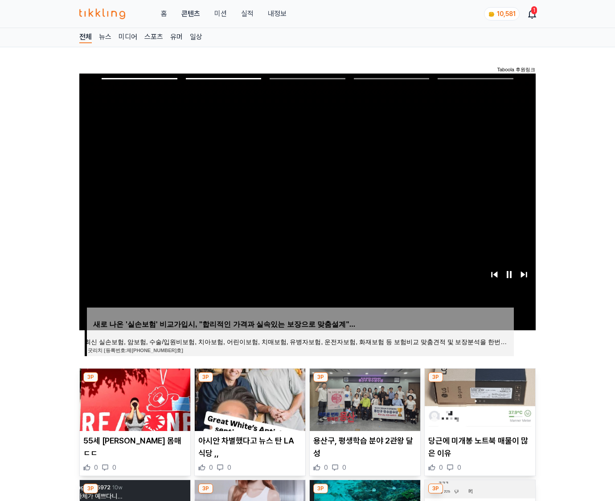
click at [479, 399] on img at bounding box center [480, 400] width 111 height 62
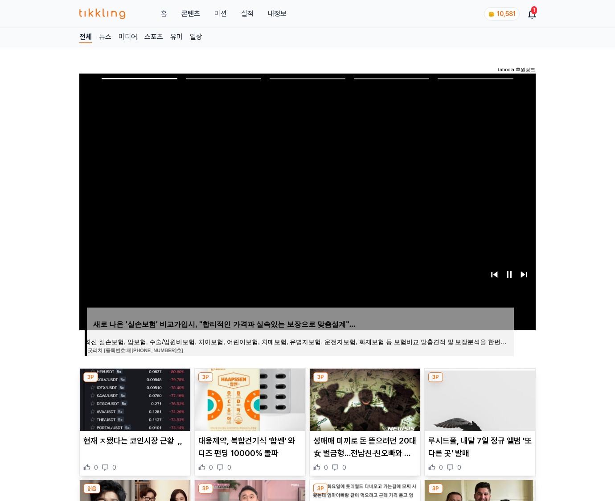
click at [479, 399] on img at bounding box center [480, 400] width 111 height 62
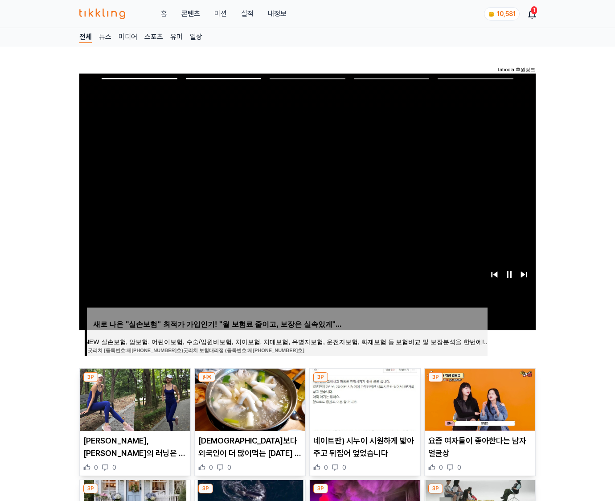
click at [479, 399] on img at bounding box center [480, 400] width 111 height 62
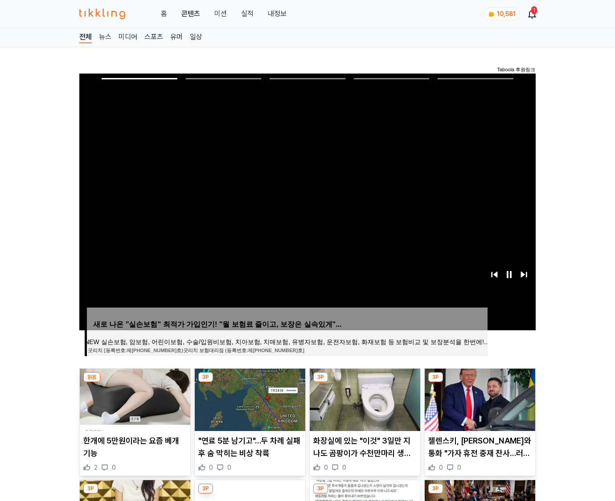
click at [479, 399] on img at bounding box center [480, 400] width 111 height 62
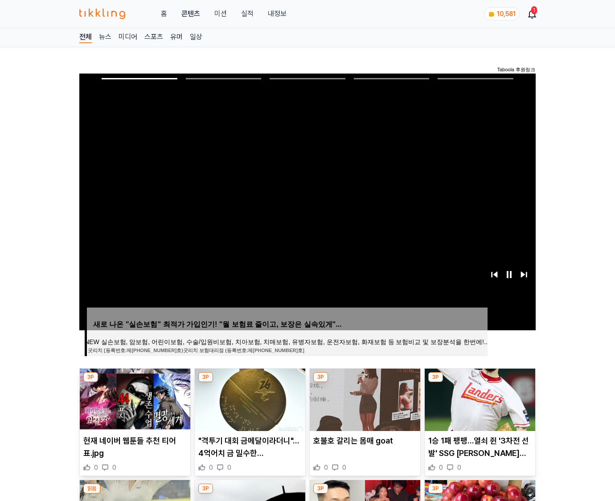
click at [479, 399] on img at bounding box center [480, 400] width 111 height 62
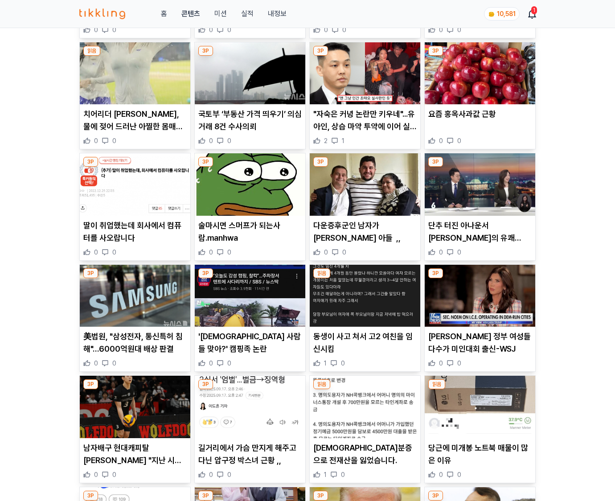
scroll to position [1313, 0]
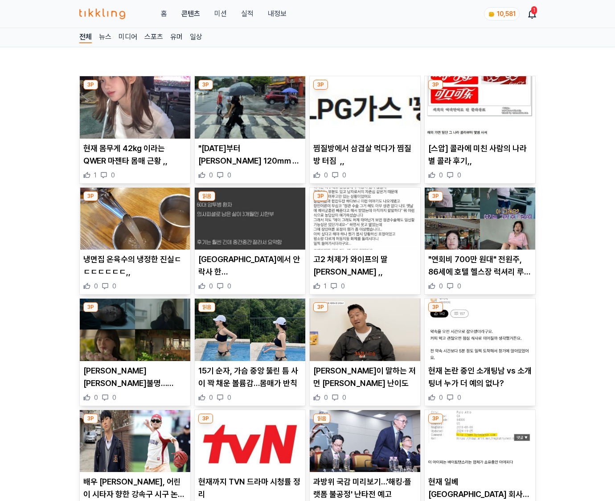
drag, startPoint x: 0, startPoint y: 0, endPoint x: 479, endPoint y: 399, distance: 623.0
click at [479, 399] on div "0 0" at bounding box center [479, 397] width 103 height 9
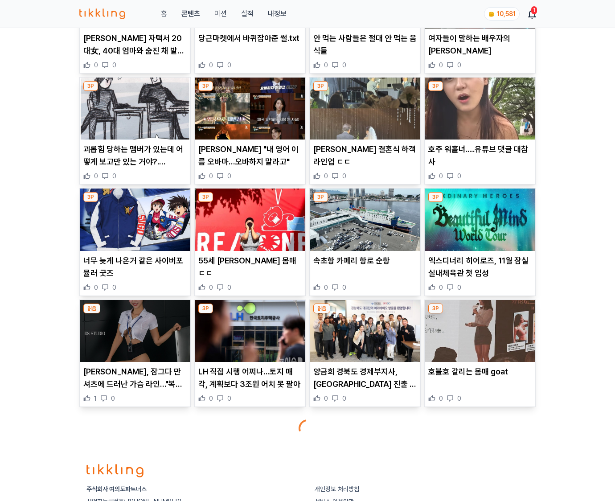
scroll to position [1045, 0]
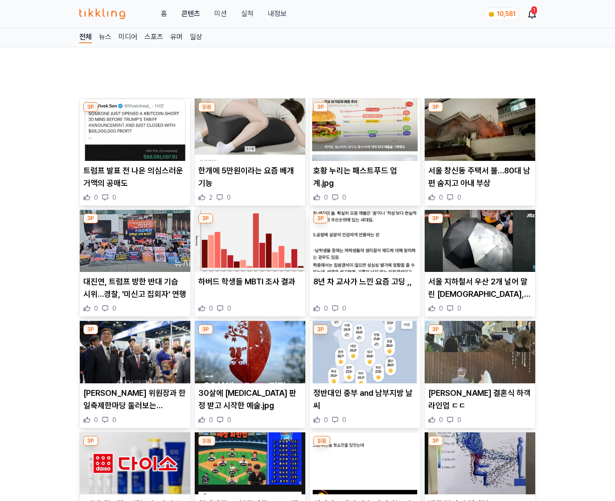
click at [479, 399] on p "곽튜브 결혼식 하객 라인업 ㄷㄷ" at bounding box center [479, 399] width 103 height 25
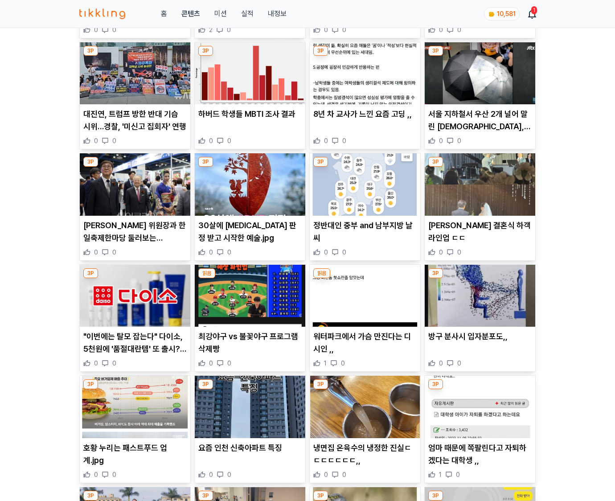
scroll to position [1313, 0]
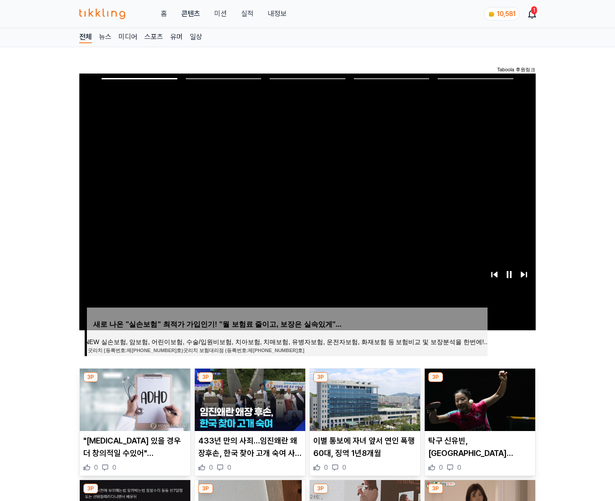
click at [479, 399] on img at bounding box center [480, 400] width 111 height 62
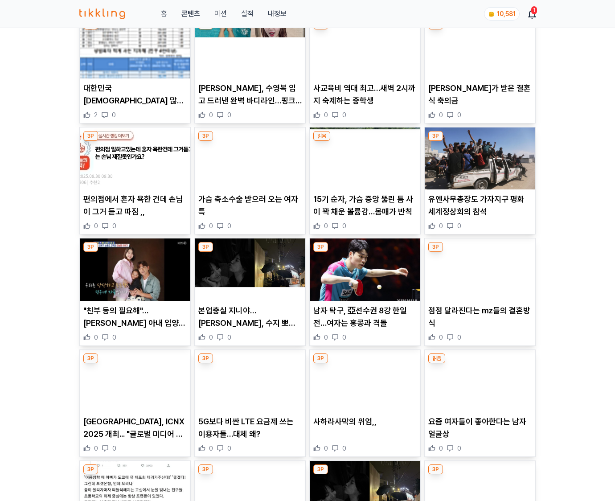
scroll to position [4649, 0]
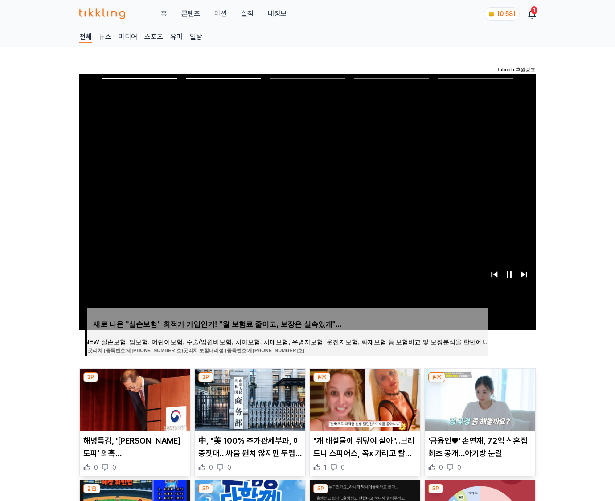
click at [479, 399] on img at bounding box center [480, 400] width 111 height 62
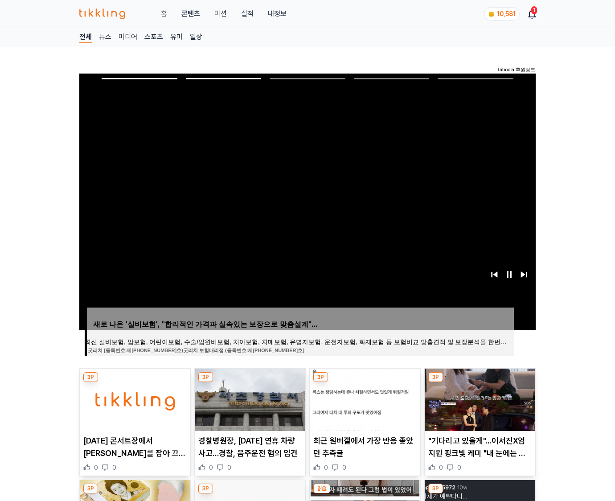
click at [479, 399] on img at bounding box center [480, 400] width 111 height 62
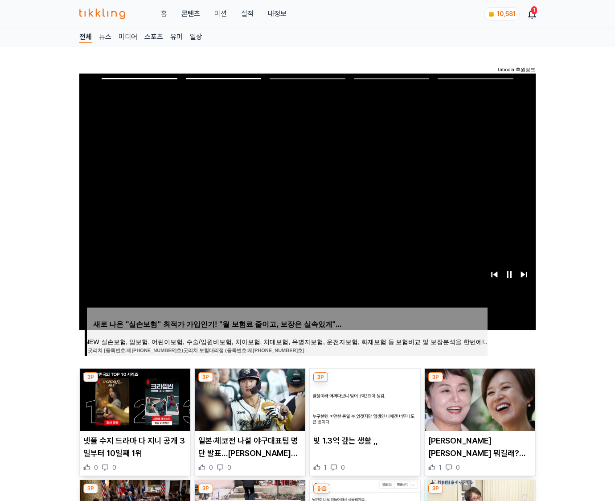
click at [479, 399] on img at bounding box center [480, 400] width 111 height 62
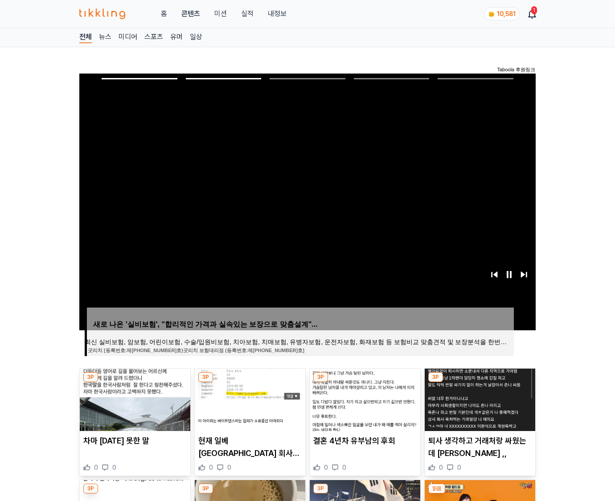
click at [479, 399] on img at bounding box center [480, 400] width 111 height 62
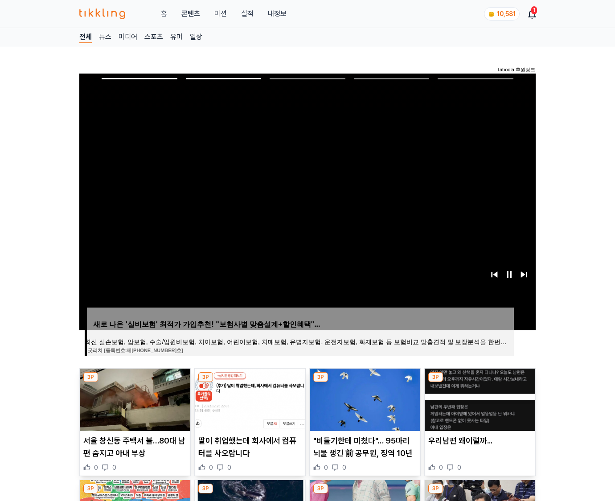
click at [479, 399] on img at bounding box center [480, 400] width 111 height 62
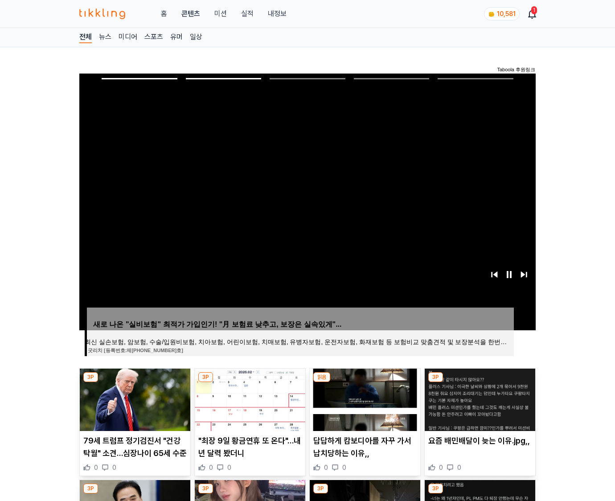
click at [479, 399] on img at bounding box center [480, 400] width 111 height 62
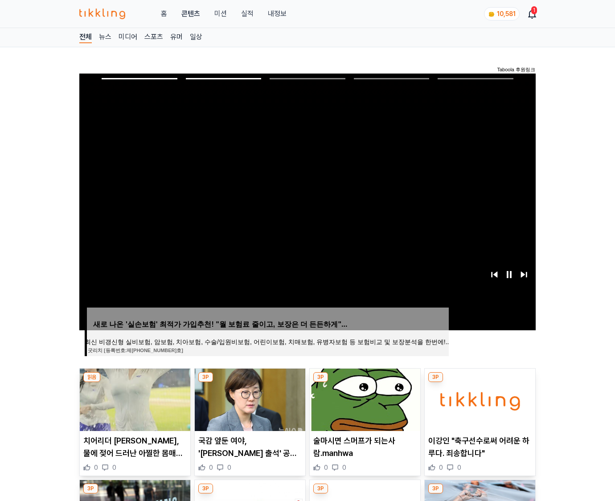
click at [479, 399] on img at bounding box center [480, 400] width 111 height 62
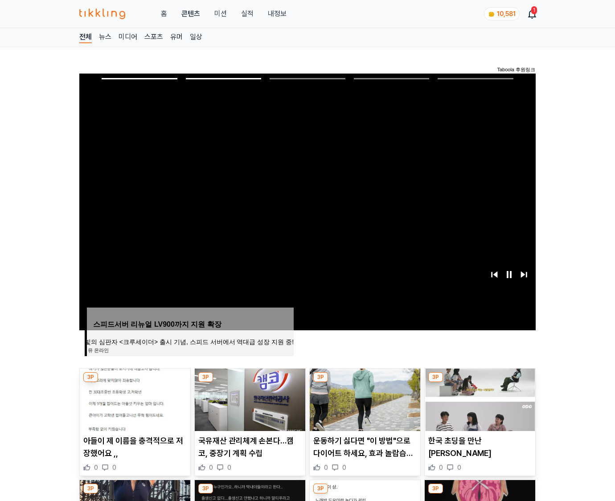
click at [479, 399] on img at bounding box center [480, 400] width 111 height 62
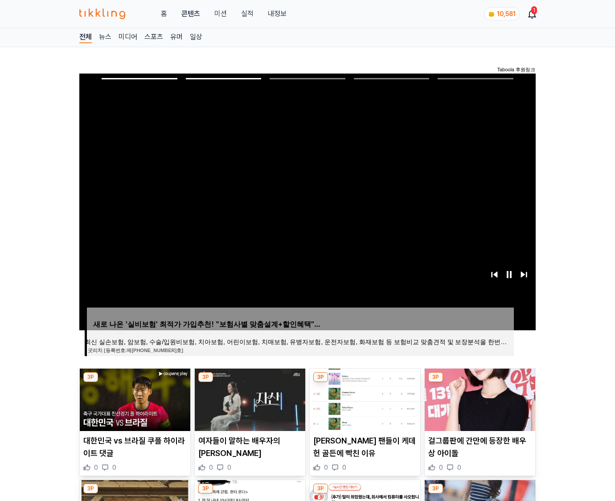
click at [479, 399] on img at bounding box center [480, 400] width 111 height 62
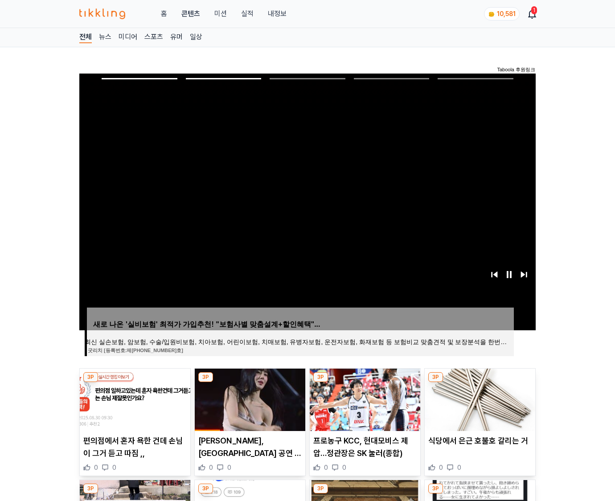
click at [479, 399] on img at bounding box center [480, 400] width 111 height 62
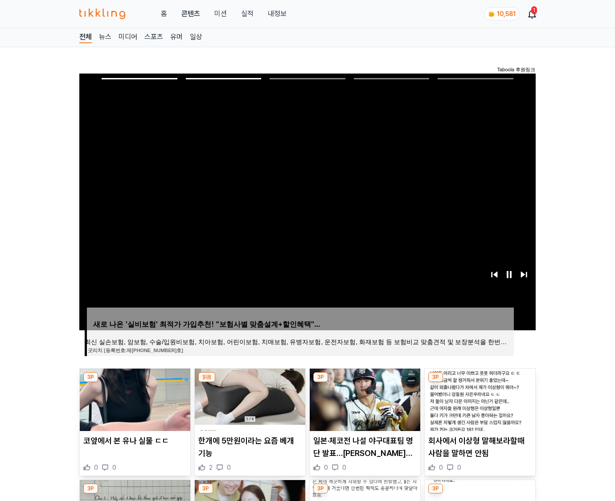
click at [479, 399] on img at bounding box center [480, 400] width 111 height 62
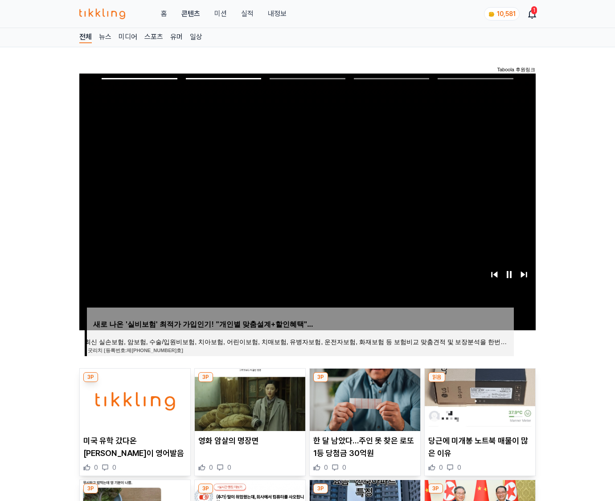
click at [479, 399] on img at bounding box center [480, 400] width 111 height 62
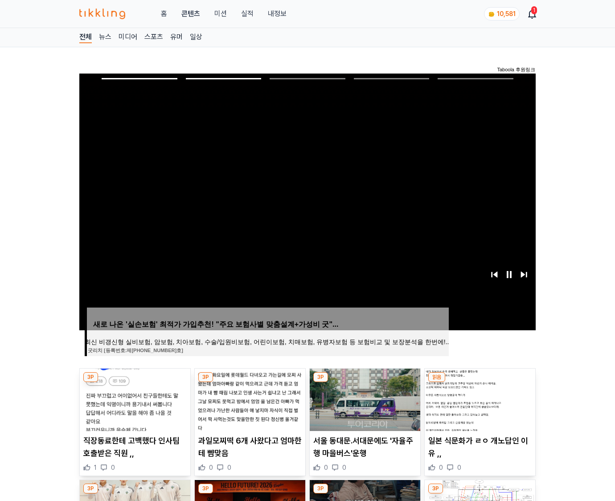
click at [479, 399] on img at bounding box center [480, 400] width 111 height 62
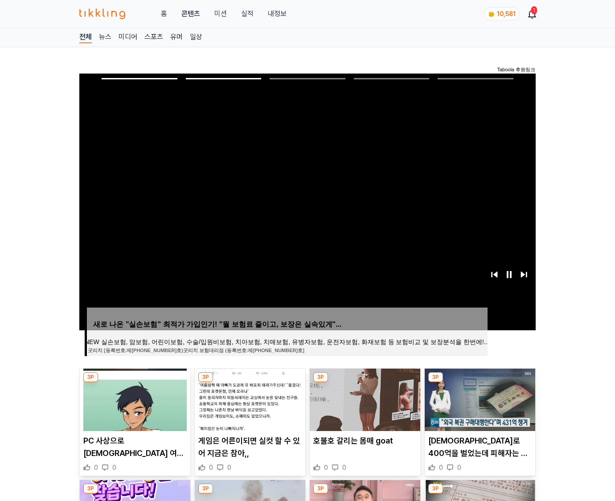
click at [479, 399] on img at bounding box center [480, 400] width 111 height 62
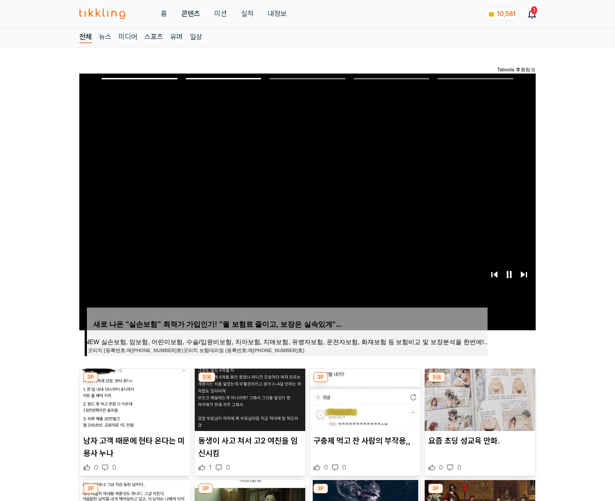
click at [479, 399] on img at bounding box center [480, 400] width 111 height 62
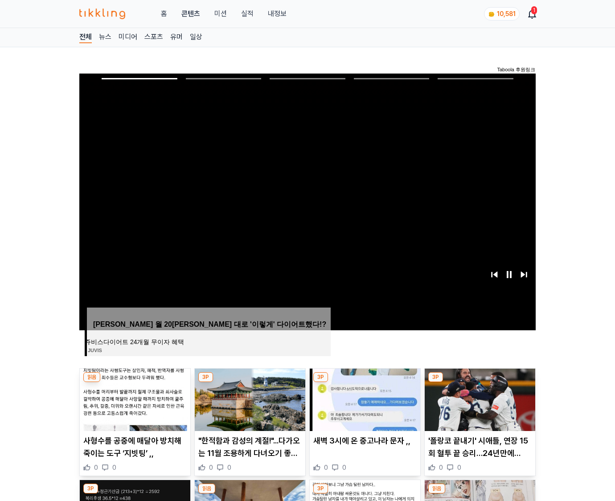
click at [479, 399] on img at bounding box center [480, 400] width 111 height 62
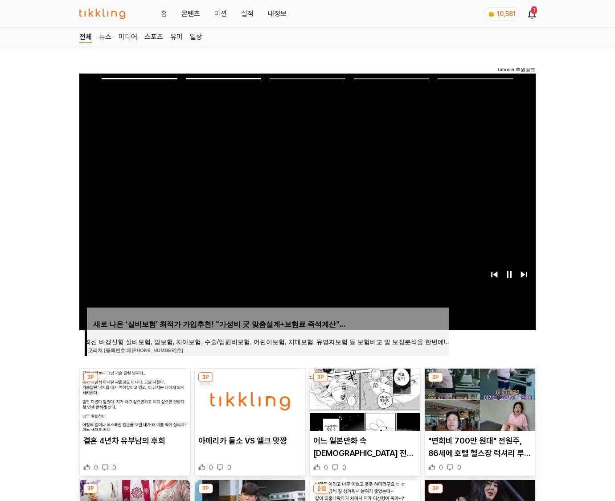
click at [479, 399] on img at bounding box center [480, 400] width 111 height 62
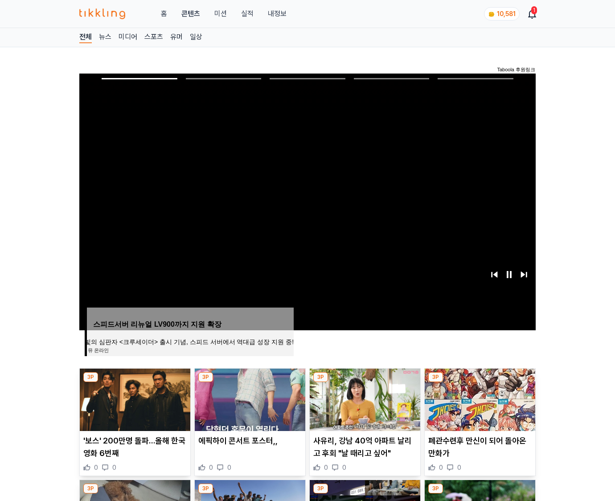
click at [479, 399] on img at bounding box center [480, 400] width 111 height 62
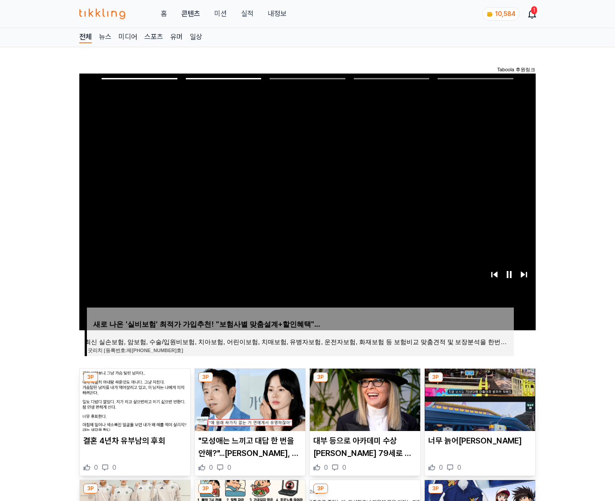
click at [479, 399] on img at bounding box center [480, 400] width 111 height 62
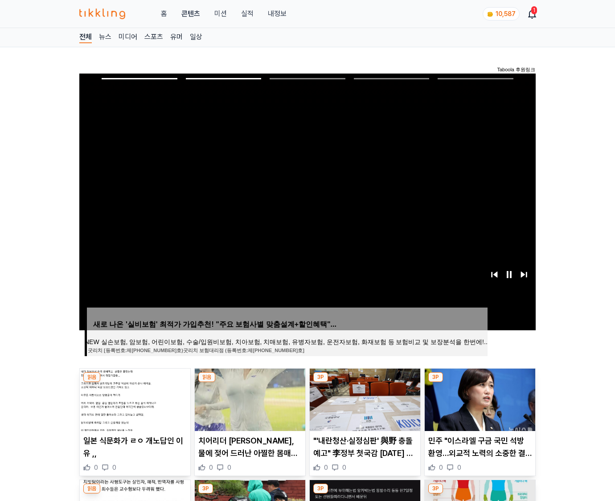
click at [479, 399] on img at bounding box center [480, 400] width 111 height 62
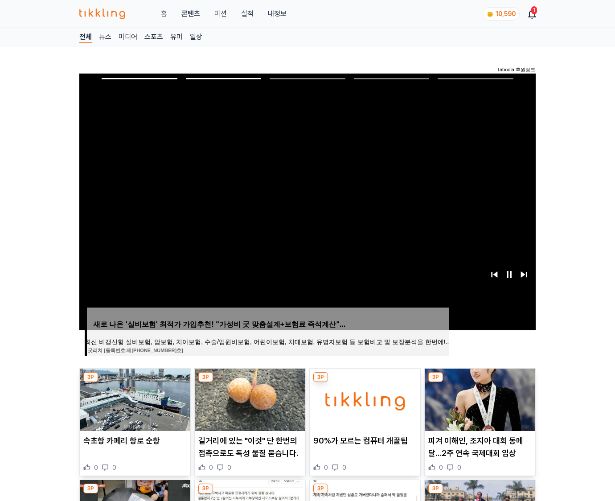
click at [479, 399] on img at bounding box center [480, 400] width 111 height 62
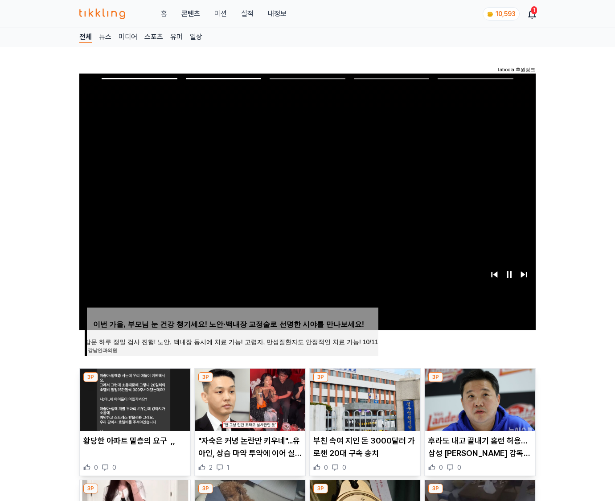
click at [479, 399] on img at bounding box center [480, 400] width 111 height 62
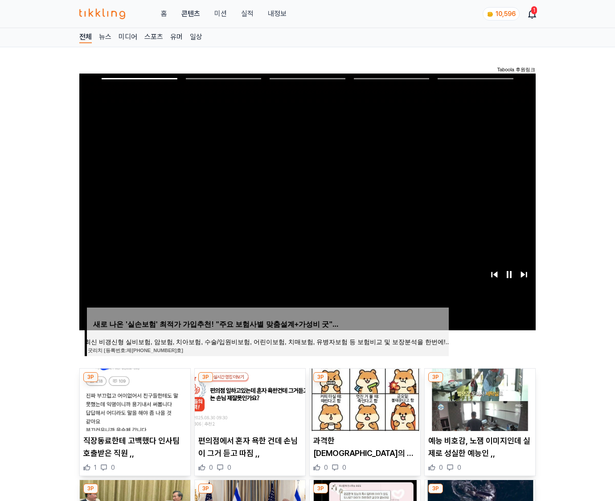
click at [479, 399] on img at bounding box center [480, 400] width 111 height 62
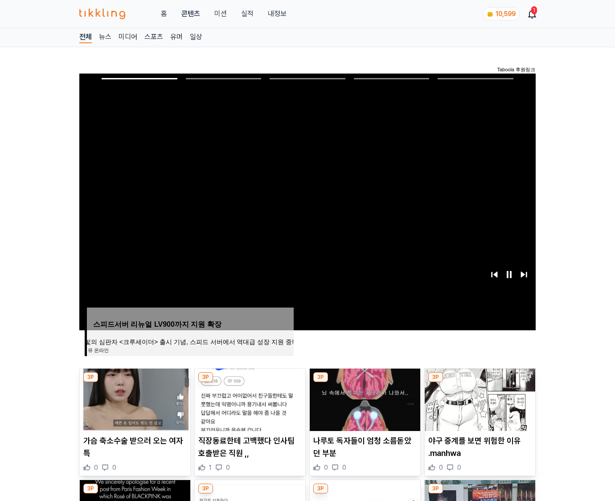
click at [479, 399] on img at bounding box center [480, 400] width 111 height 62
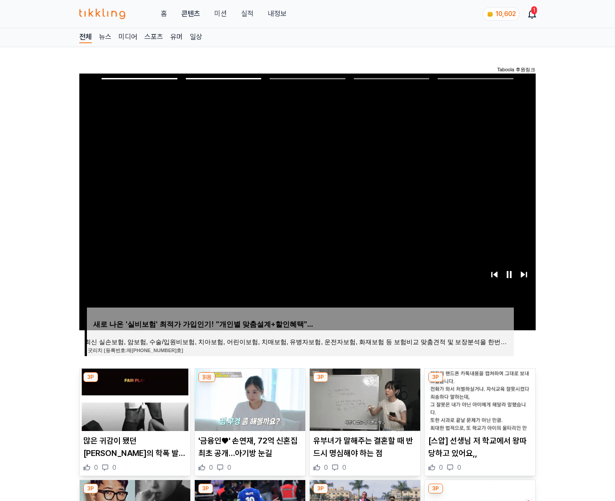
click at [479, 399] on img at bounding box center [480, 400] width 111 height 62
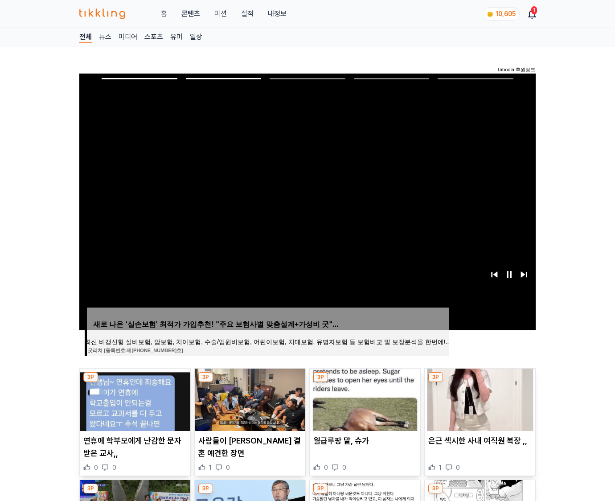
click at [479, 399] on img at bounding box center [480, 400] width 111 height 62
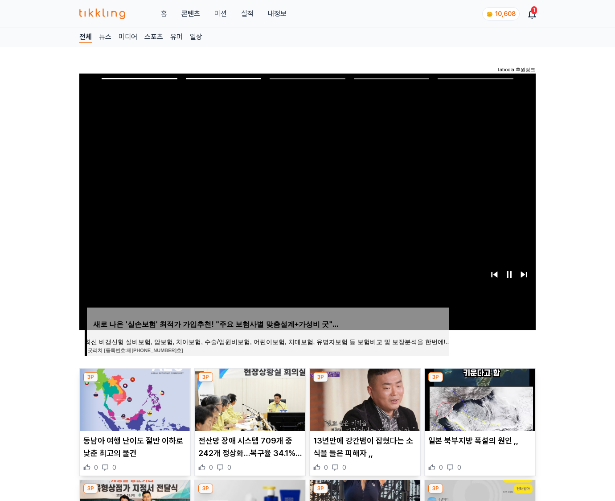
click at [479, 399] on img at bounding box center [480, 400] width 111 height 62
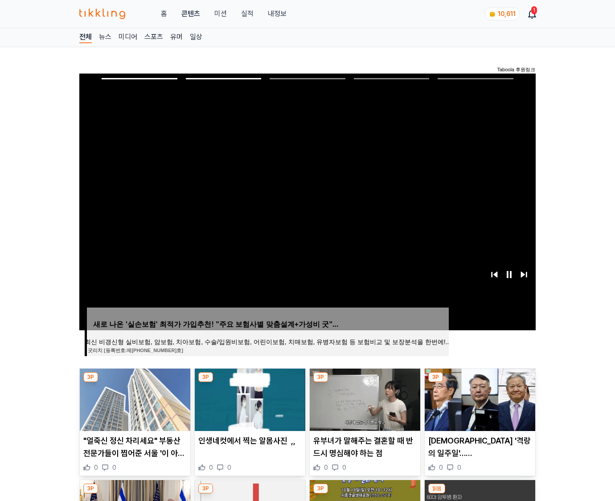
click at [479, 399] on img at bounding box center [480, 400] width 111 height 62
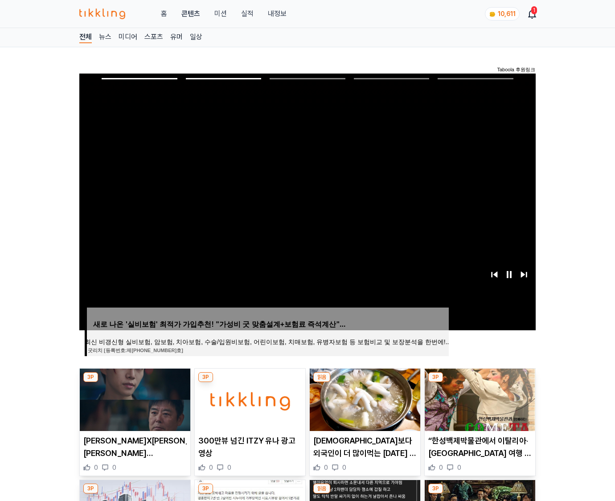
click at [479, 399] on img at bounding box center [480, 400] width 111 height 62
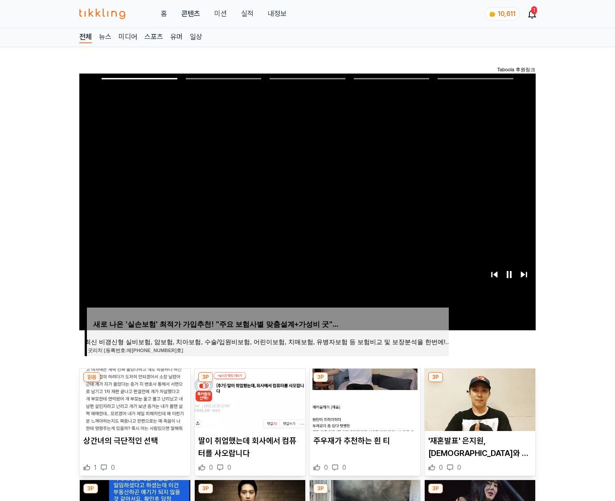
click at [479, 399] on img at bounding box center [480, 400] width 111 height 62
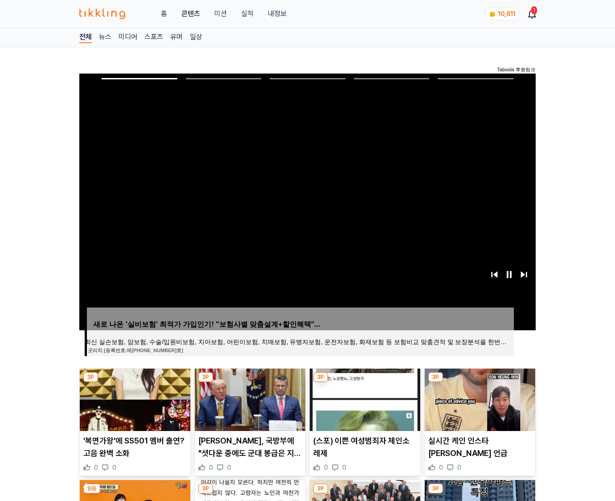
click at [479, 399] on img at bounding box center [480, 400] width 111 height 62
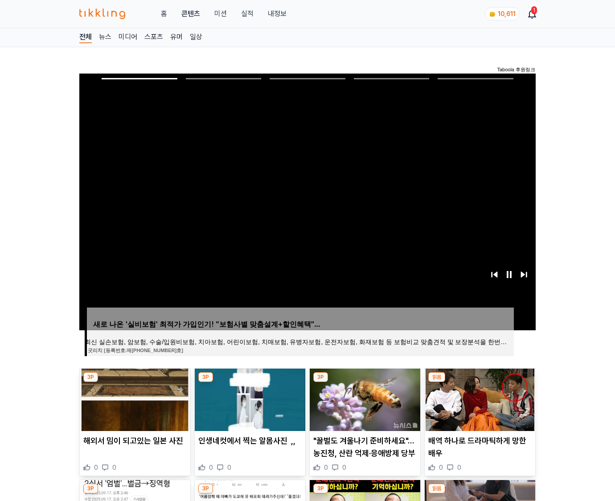
click at [479, 399] on img at bounding box center [480, 400] width 111 height 62
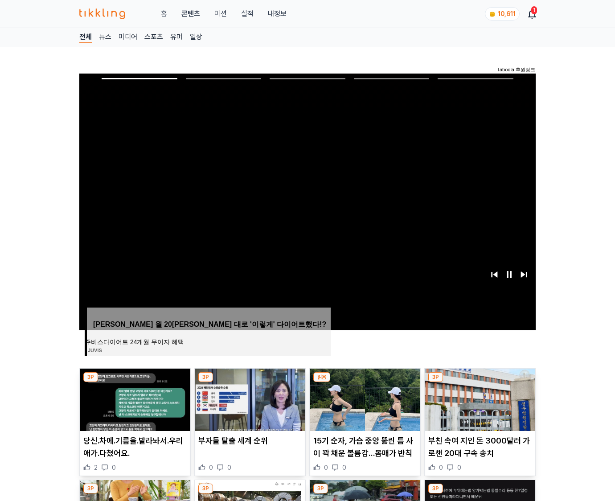
click at [479, 399] on img at bounding box center [480, 400] width 111 height 62
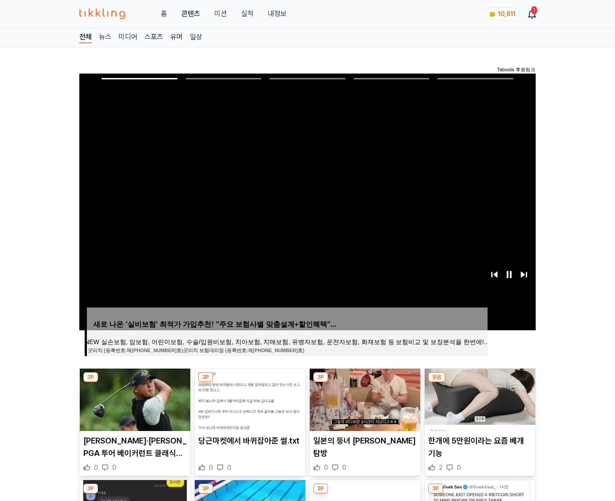
click at [479, 399] on img at bounding box center [480, 400] width 111 height 62
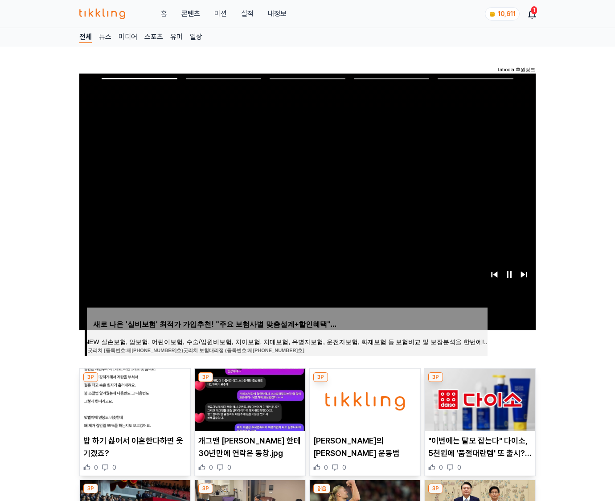
click at [479, 399] on img at bounding box center [480, 400] width 111 height 62
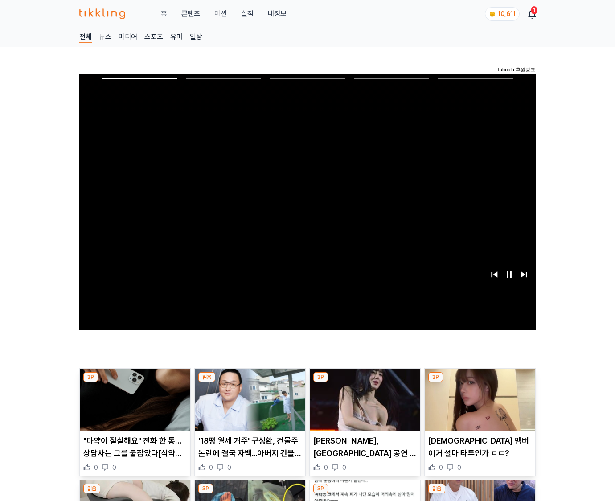
click at [479, 399] on img at bounding box center [480, 400] width 111 height 62
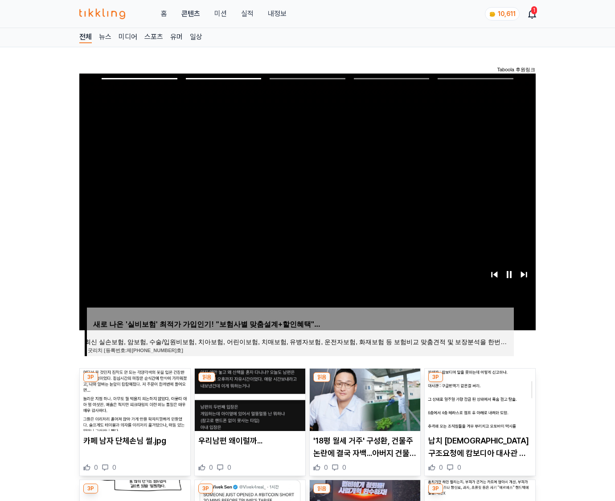
click at [479, 399] on img at bounding box center [480, 400] width 111 height 62
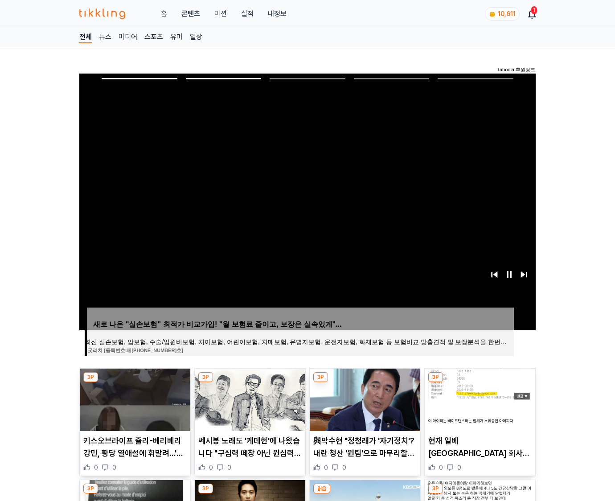
click at [479, 399] on img at bounding box center [480, 400] width 111 height 62
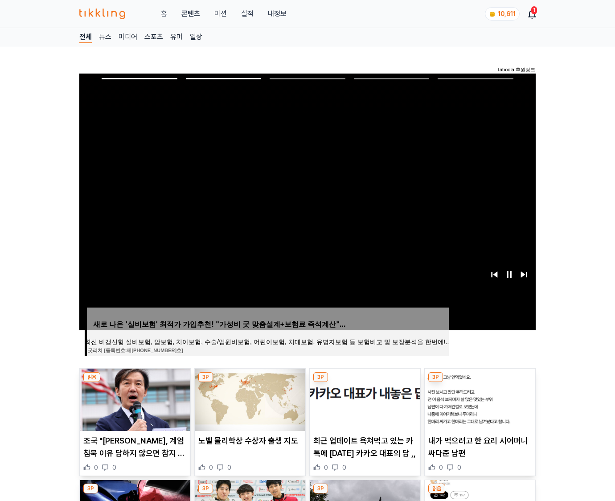
click at [479, 399] on img at bounding box center [480, 400] width 111 height 62
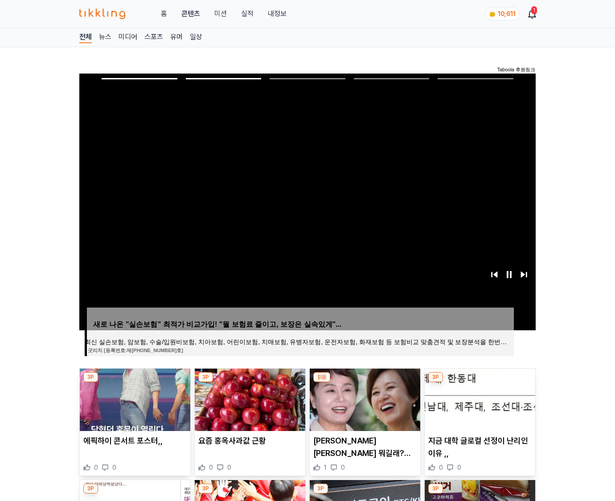
click at [479, 399] on img at bounding box center [480, 400] width 111 height 62
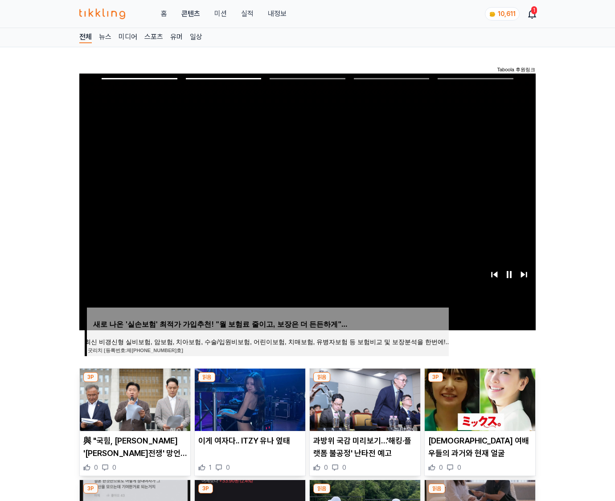
click at [479, 399] on img at bounding box center [480, 400] width 111 height 62
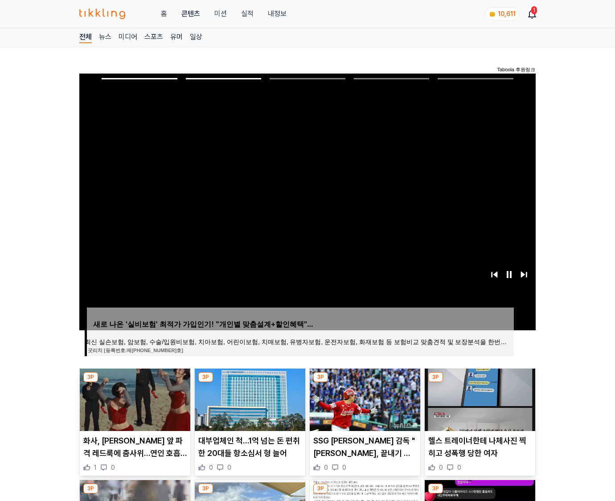
click at [479, 399] on img at bounding box center [480, 400] width 111 height 62
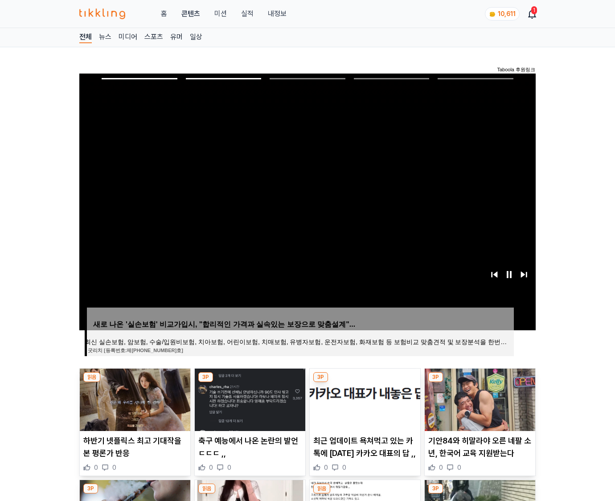
click at [479, 399] on img at bounding box center [480, 400] width 111 height 62
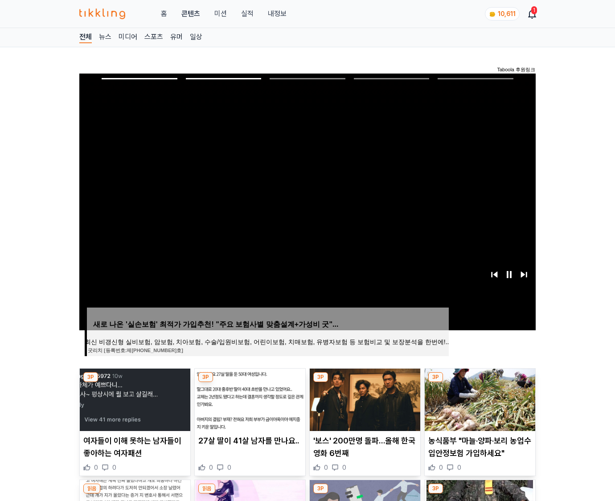
click at [479, 399] on img at bounding box center [480, 400] width 111 height 62
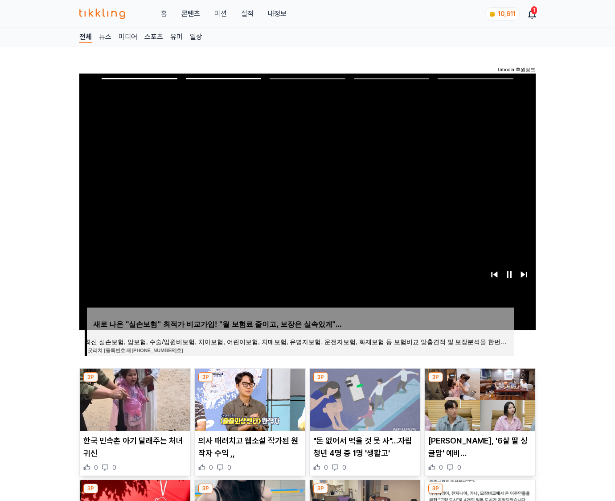
click at [479, 399] on img at bounding box center [480, 400] width 111 height 62
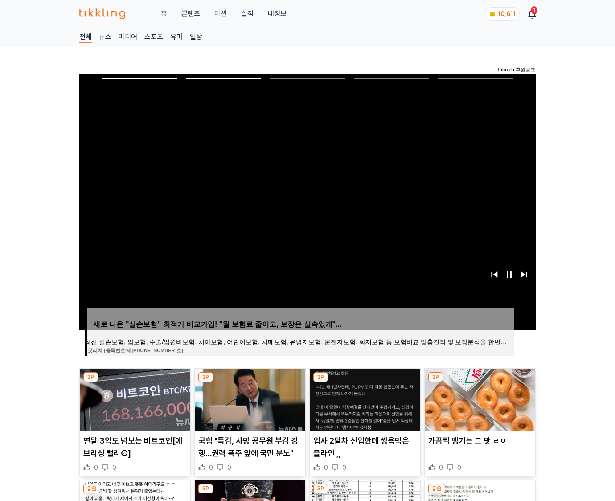
click at [479, 399] on img at bounding box center [480, 400] width 111 height 62
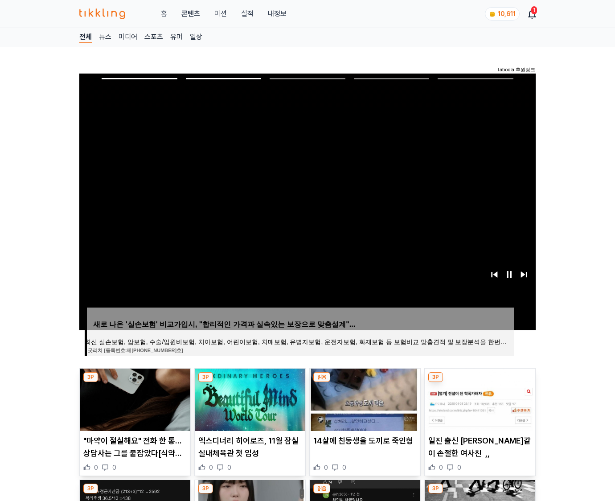
click at [479, 399] on img at bounding box center [480, 400] width 111 height 62
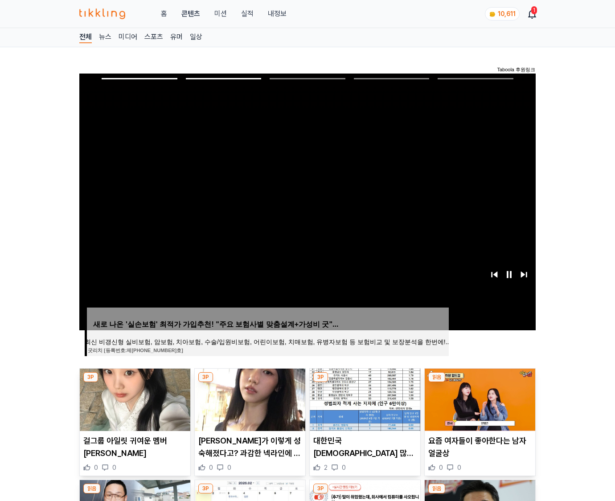
click at [479, 399] on img at bounding box center [480, 400] width 111 height 62
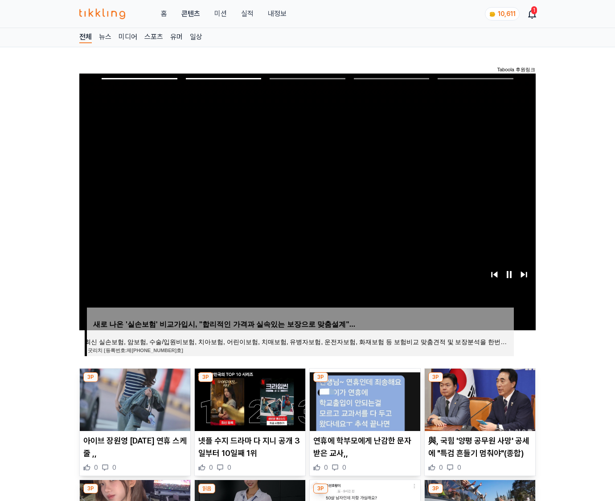
click at [479, 399] on img at bounding box center [480, 400] width 111 height 62
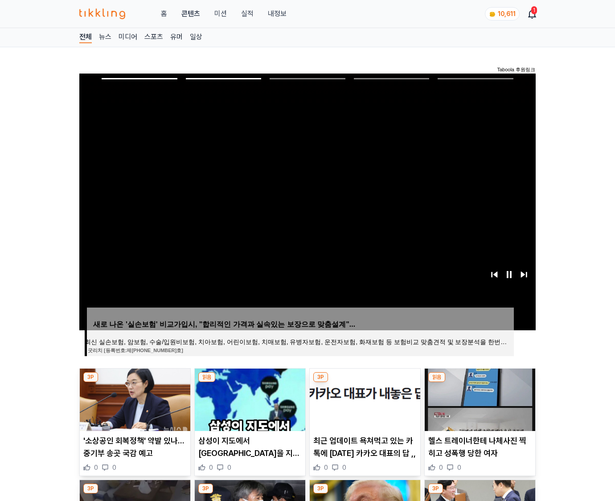
click at [479, 399] on img at bounding box center [480, 400] width 111 height 62
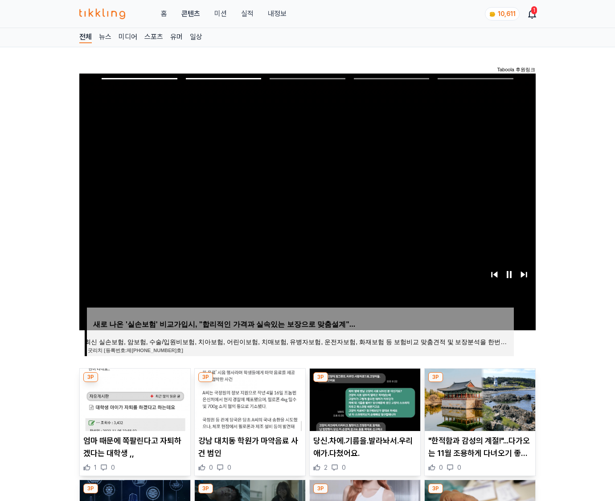
click at [479, 399] on img at bounding box center [480, 400] width 111 height 62
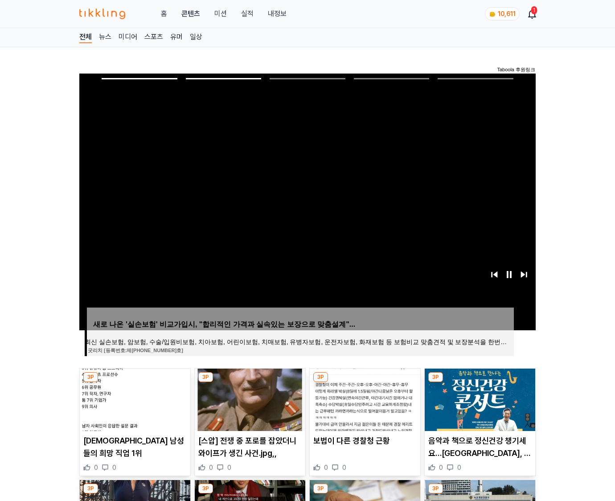
click at [479, 399] on img at bounding box center [480, 400] width 111 height 62
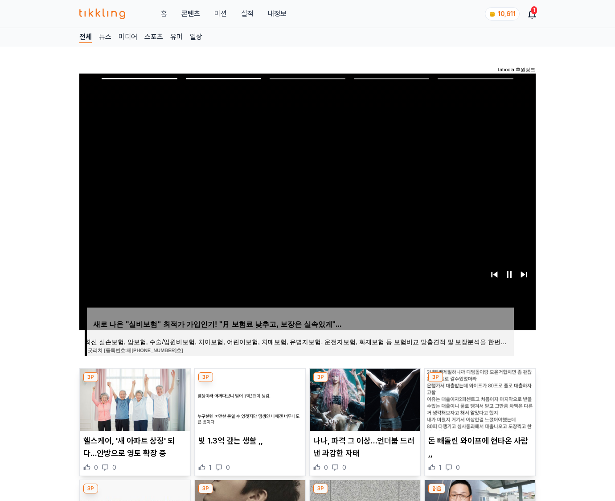
click at [479, 399] on img at bounding box center [480, 400] width 111 height 62
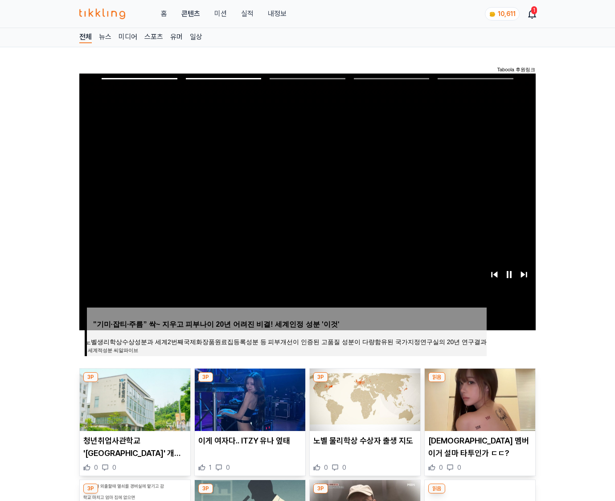
click at [479, 399] on img at bounding box center [480, 400] width 111 height 62
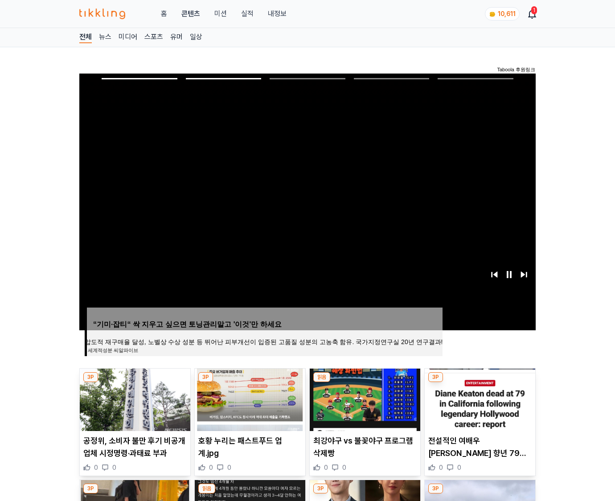
click at [479, 399] on img at bounding box center [480, 400] width 111 height 62
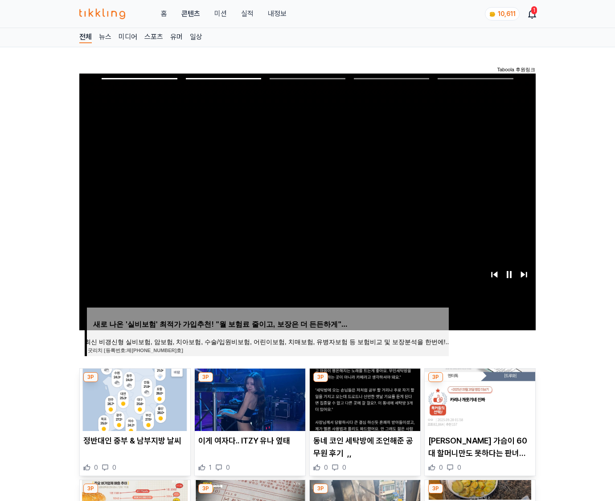
click at [479, 399] on img at bounding box center [480, 400] width 111 height 62
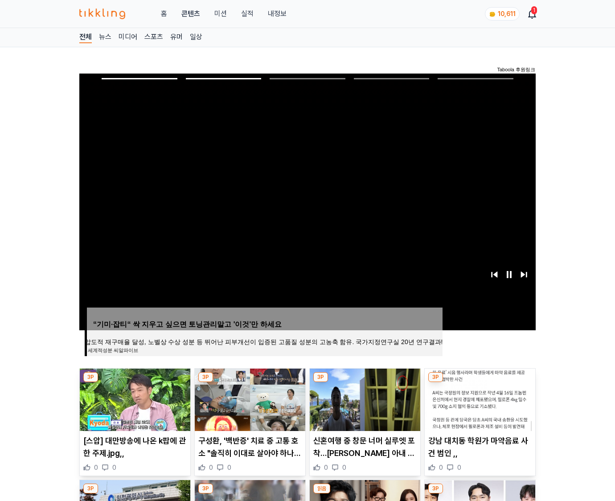
click at [479, 399] on img at bounding box center [480, 400] width 111 height 62
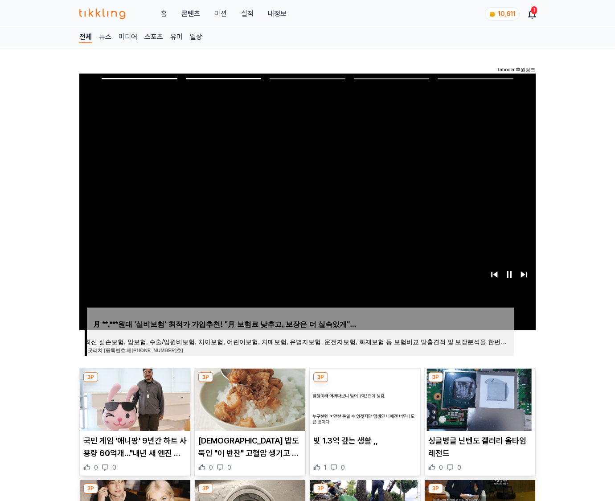
click at [479, 399] on img at bounding box center [480, 400] width 111 height 62
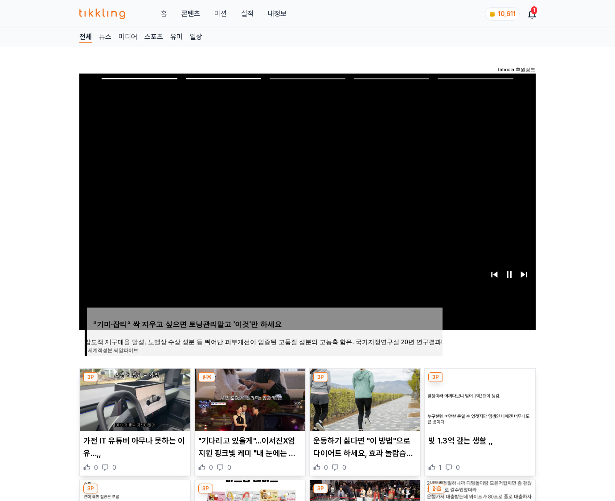
click at [479, 399] on img at bounding box center [480, 400] width 111 height 62
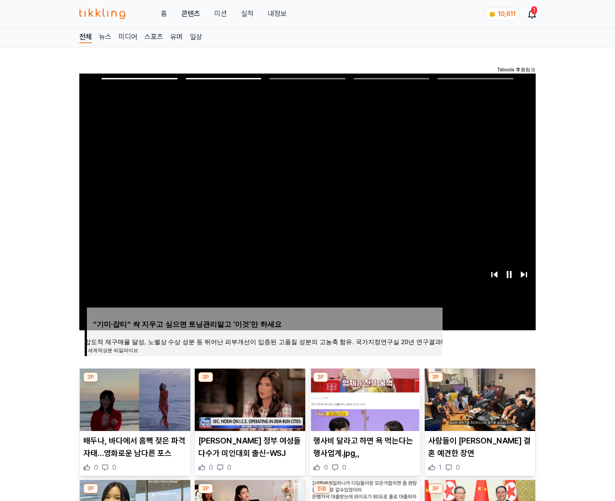
click at [479, 399] on img at bounding box center [480, 400] width 111 height 62
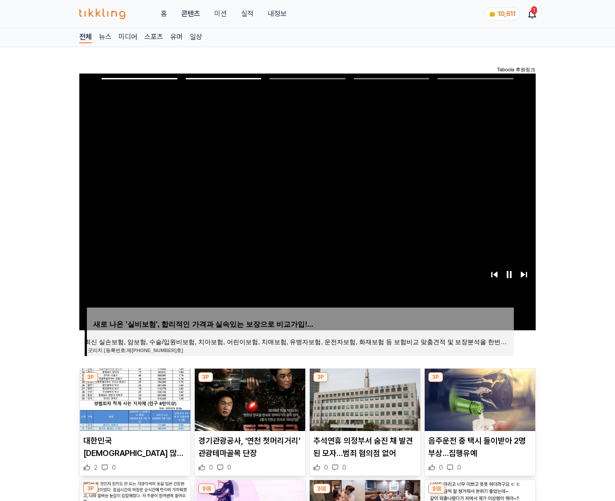
click at [479, 399] on img at bounding box center [480, 400] width 111 height 62
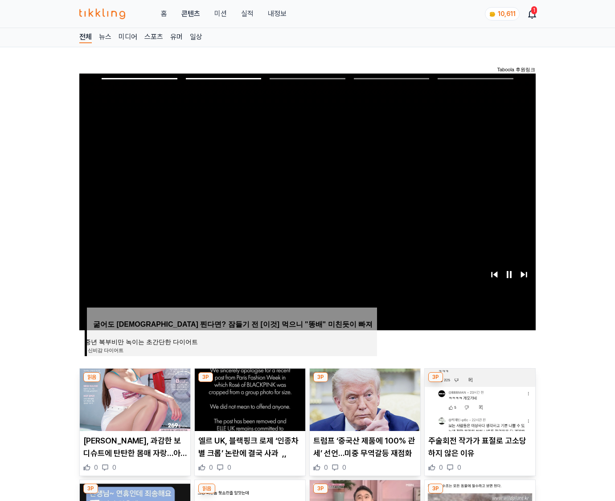
click at [479, 399] on img at bounding box center [480, 400] width 111 height 62
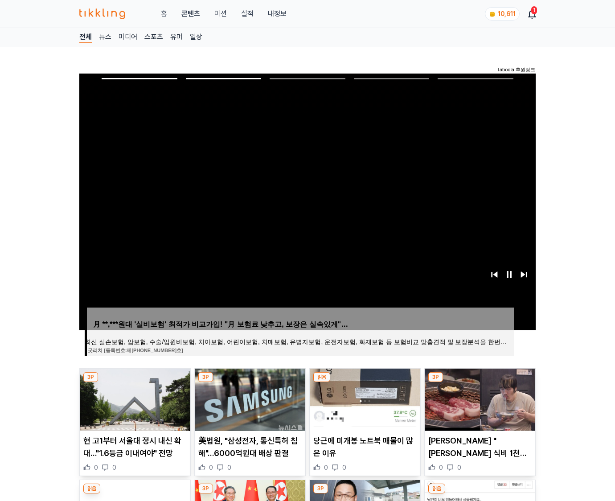
click at [479, 399] on img at bounding box center [480, 400] width 111 height 62
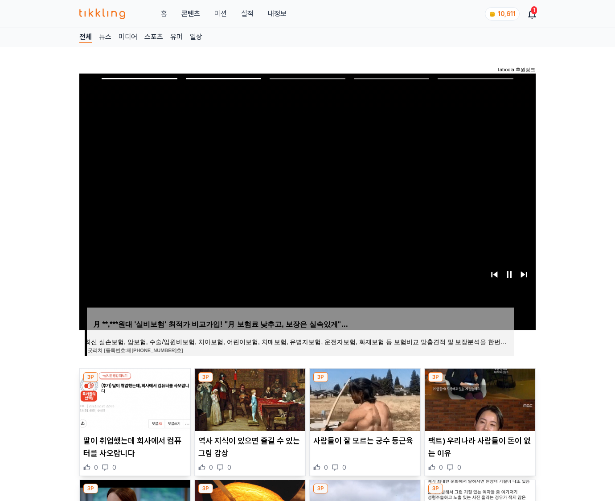
click at [479, 399] on img at bounding box center [480, 400] width 111 height 62
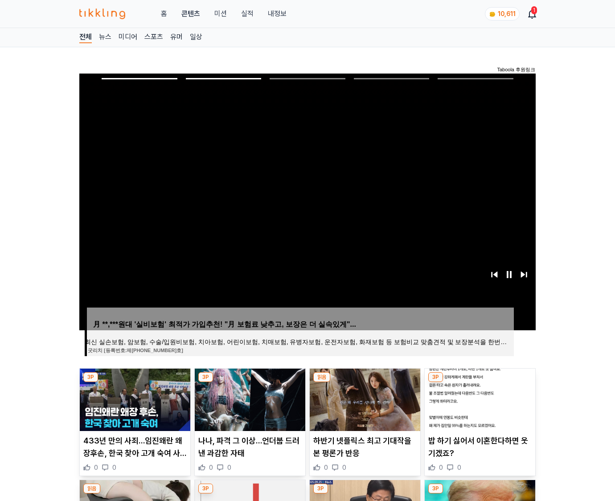
click at [479, 399] on img at bounding box center [480, 400] width 111 height 62
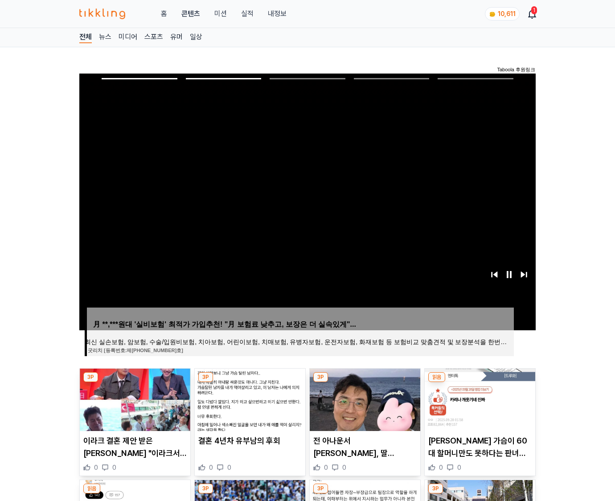
click at [479, 399] on img at bounding box center [480, 400] width 111 height 62
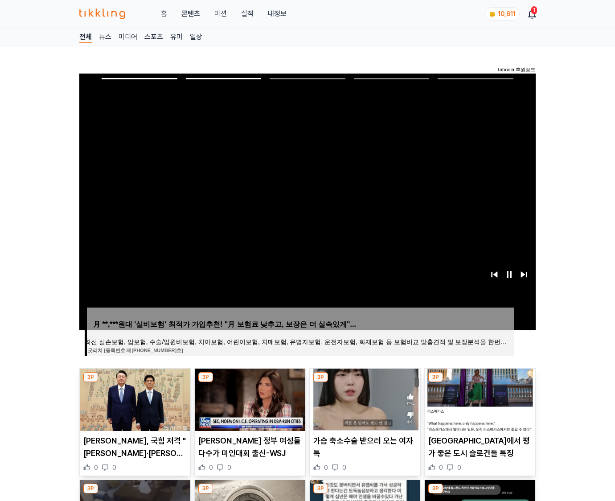
click at [479, 399] on img at bounding box center [480, 400] width 111 height 62
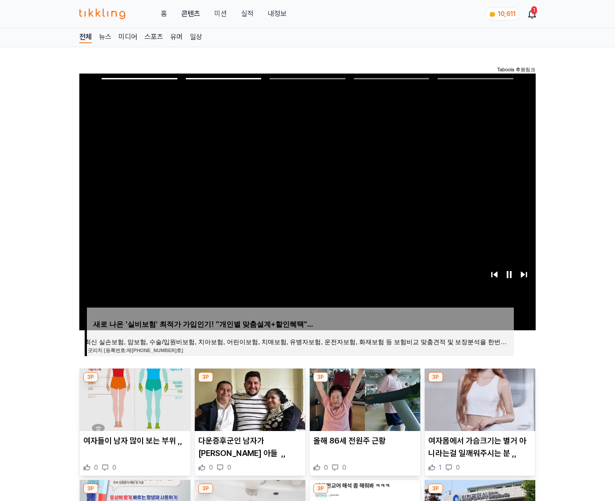
click at [479, 399] on img at bounding box center [480, 400] width 111 height 62
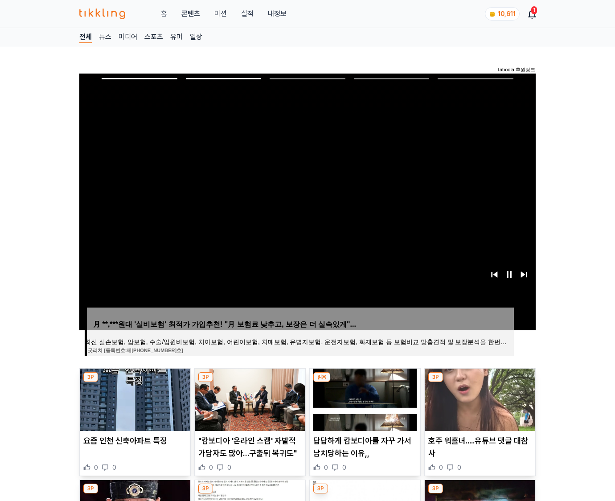
click at [479, 399] on img at bounding box center [480, 400] width 111 height 62
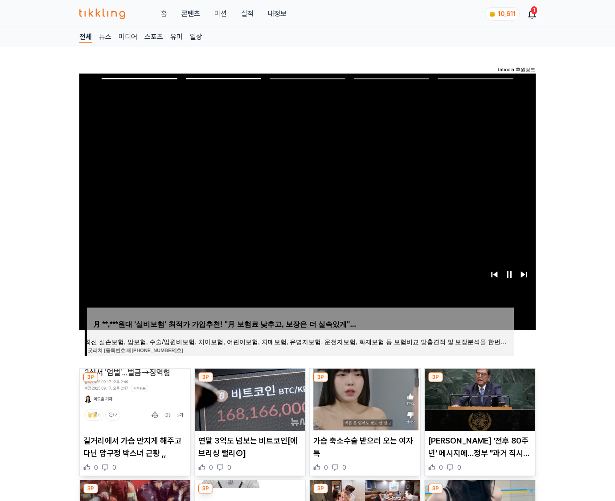
click at [479, 399] on img at bounding box center [480, 400] width 111 height 62
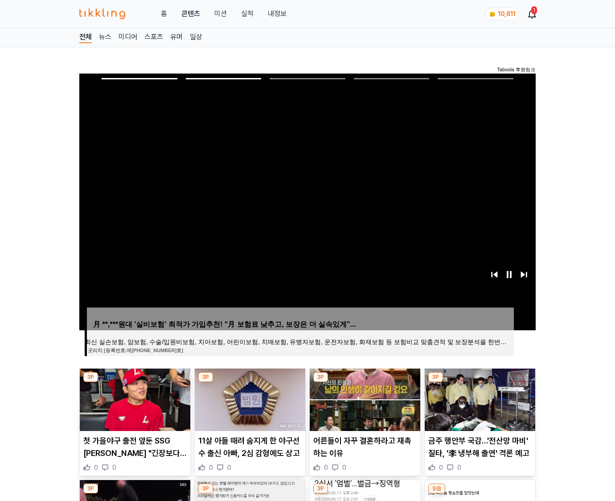
click at [479, 399] on img at bounding box center [480, 400] width 111 height 62
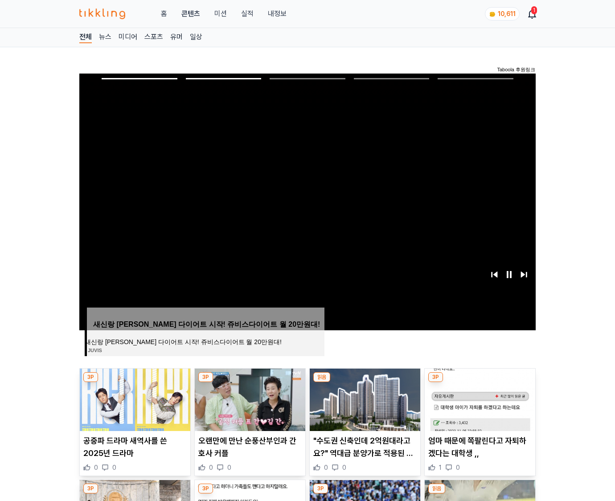
click at [479, 399] on img at bounding box center [480, 400] width 111 height 62
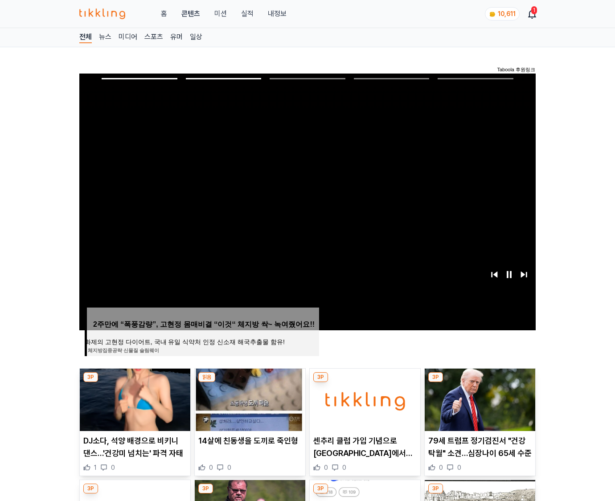
click at [479, 399] on img at bounding box center [480, 400] width 111 height 62
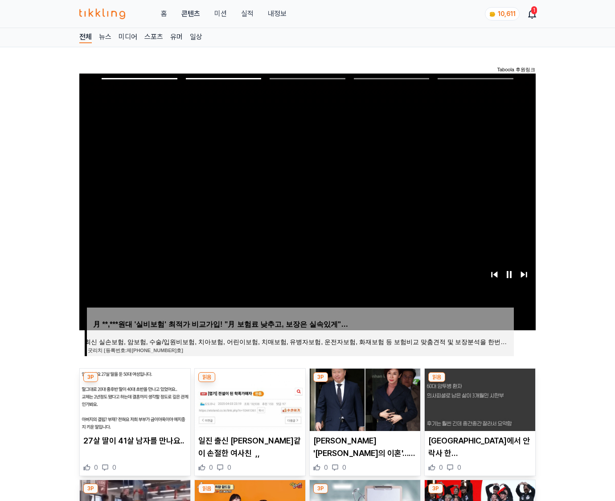
click at [479, 399] on img at bounding box center [480, 400] width 111 height 62
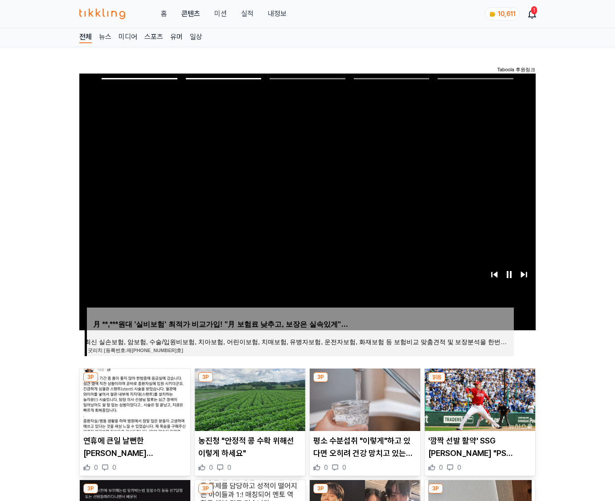
click at [479, 399] on img at bounding box center [480, 400] width 111 height 62
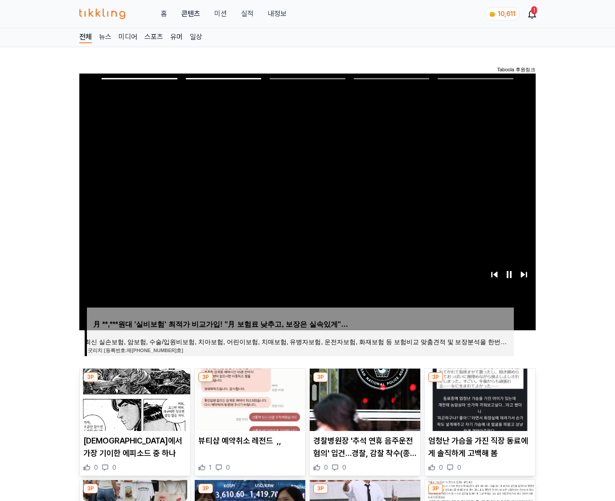
click at [479, 399] on img at bounding box center [480, 400] width 111 height 62
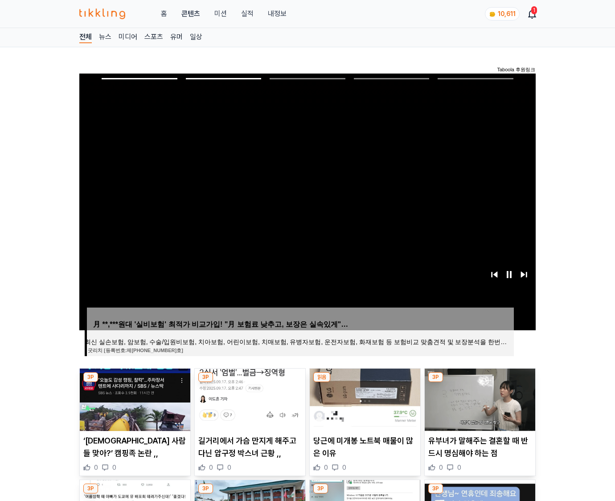
click at [479, 399] on img at bounding box center [480, 400] width 111 height 62
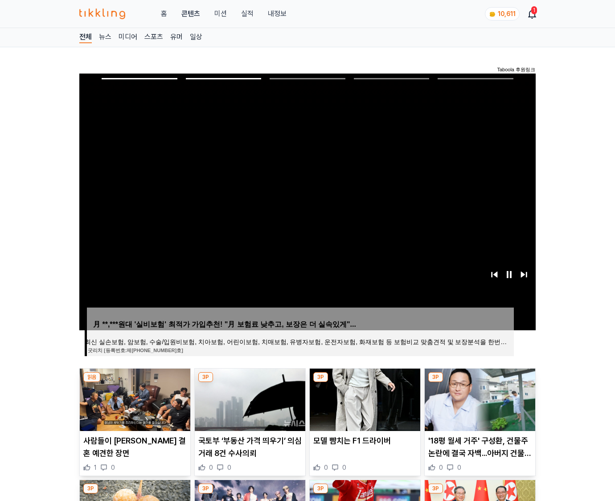
click at [479, 399] on img at bounding box center [480, 400] width 111 height 62
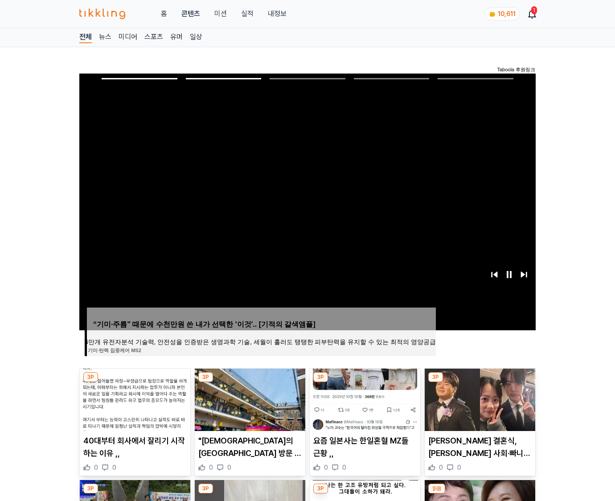
click at [479, 399] on img at bounding box center [480, 400] width 111 height 62
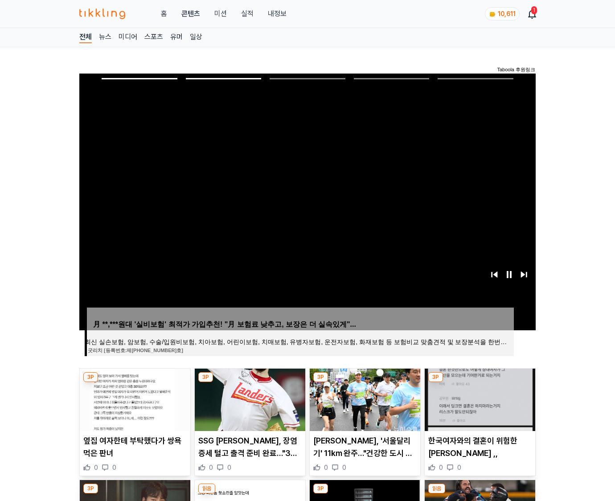
click at [479, 399] on img at bounding box center [480, 400] width 111 height 62
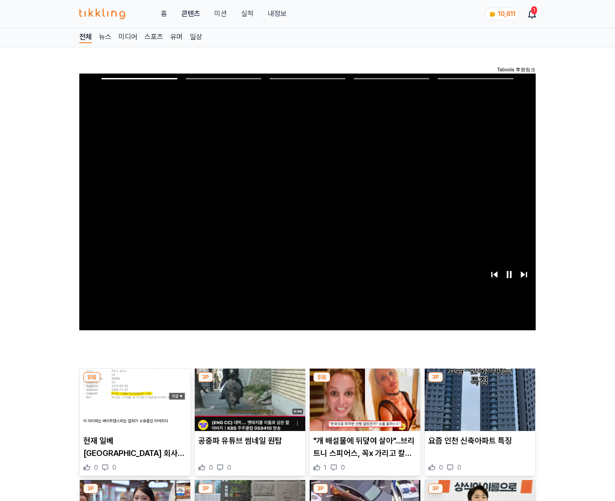
click at [479, 399] on img at bounding box center [480, 400] width 111 height 62
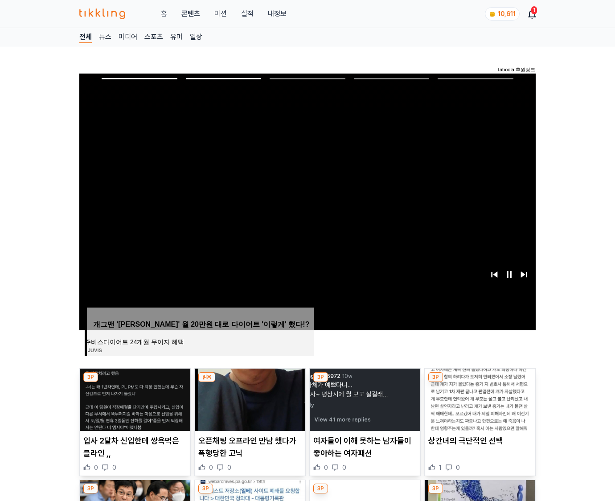
click at [479, 399] on img at bounding box center [480, 400] width 111 height 62
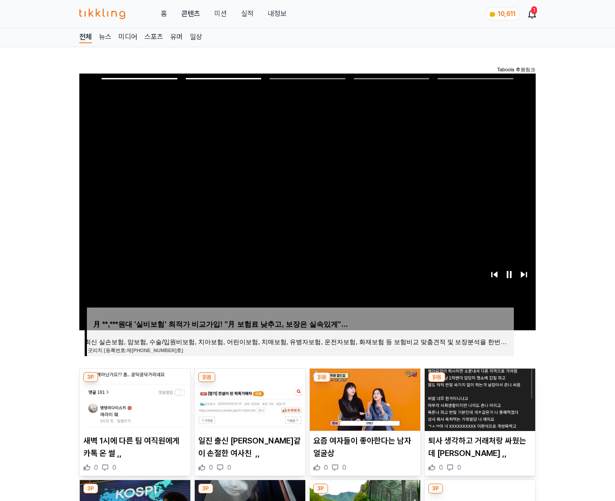
click at [479, 399] on img at bounding box center [480, 400] width 111 height 62
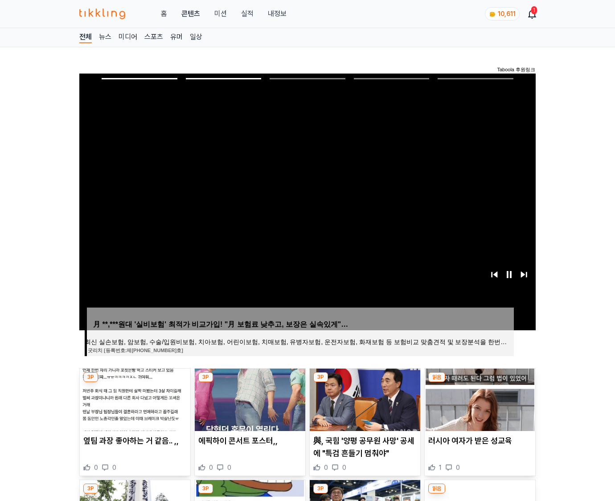
click at [479, 399] on img at bounding box center [480, 400] width 111 height 62
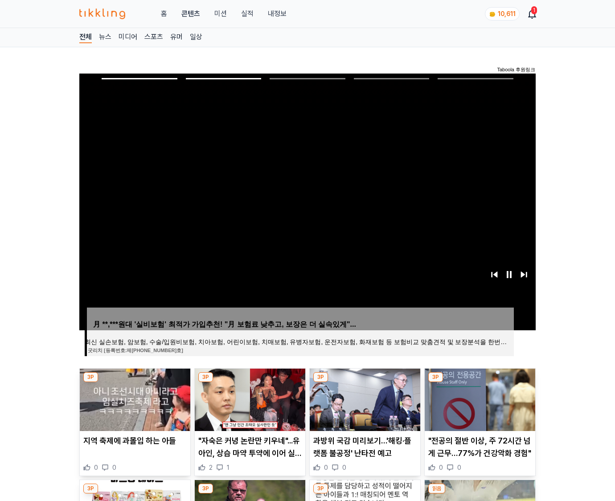
click at [479, 399] on img at bounding box center [480, 400] width 111 height 62
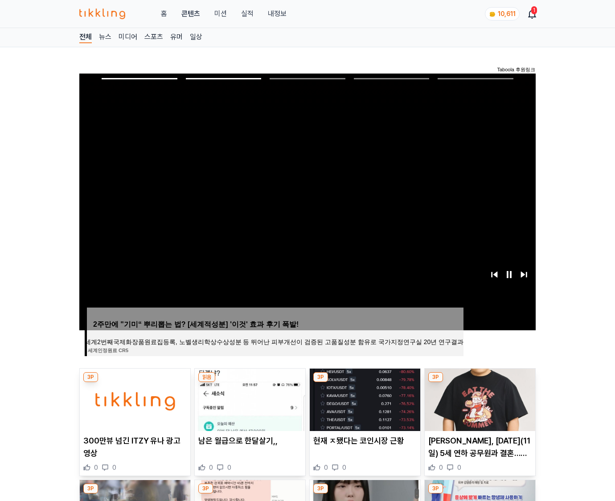
click at [479, 399] on img at bounding box center [480, 400] width 111 height 62
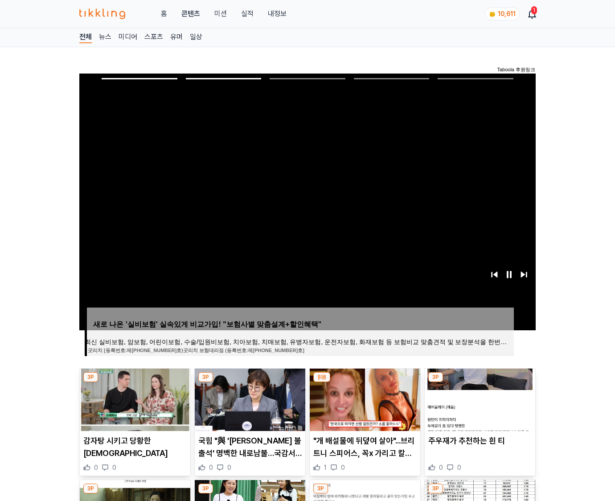
click at [479, 399] on img at bounding box center [480, 400] width 111 height 62
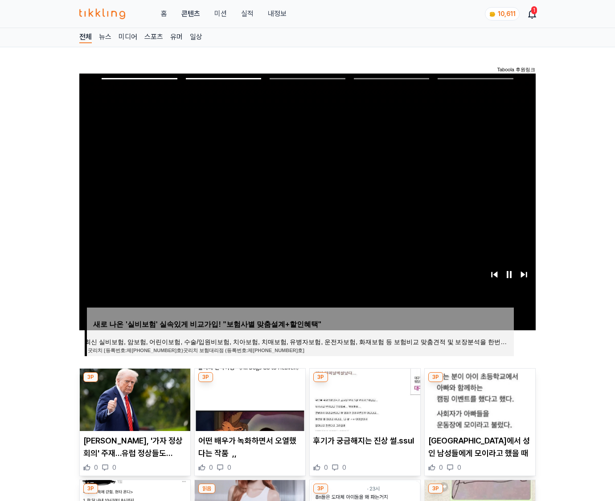
click at [479, 399] on img at bounding box center [480, 400] width 111 height 62
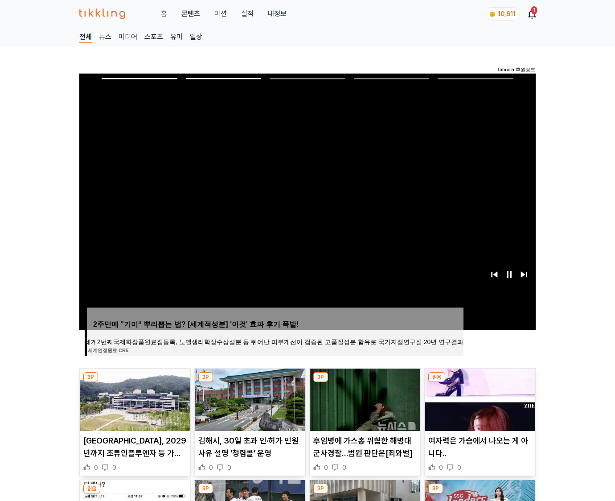
click at [479, 399] on img at bounding box center [480, 400] width 111 height 62
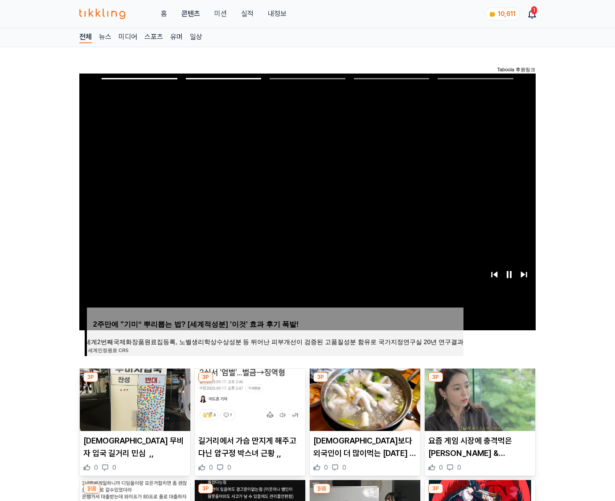
click at [479, 399] on img at bounding box center [480, 400] width 111 height 62
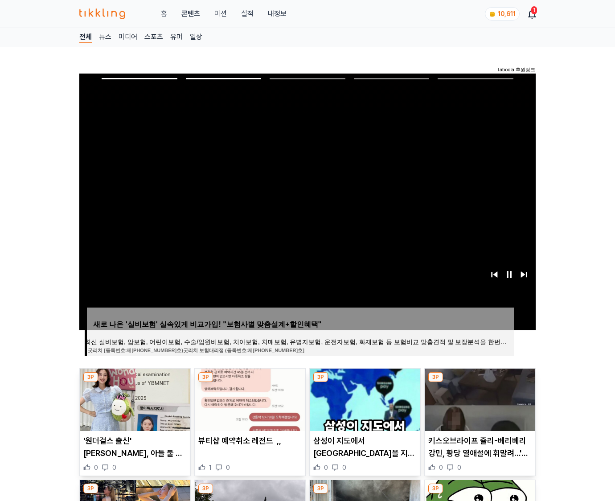
click at [479, 399] on img at bounding box center [480, 400] width 111 height 62
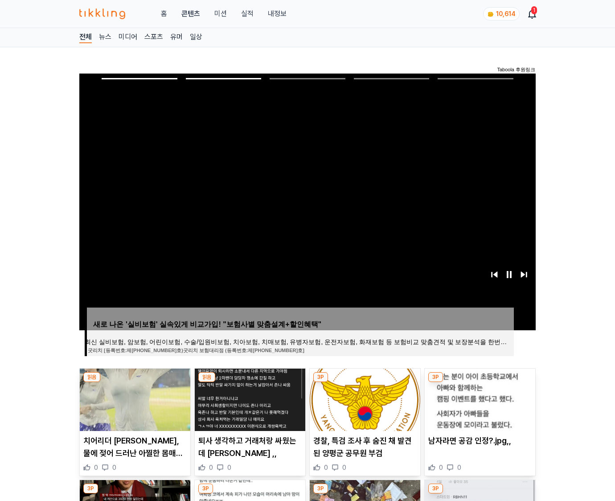
click at [479, 399] on img at bounding box center [480, 400] width 111 height 62
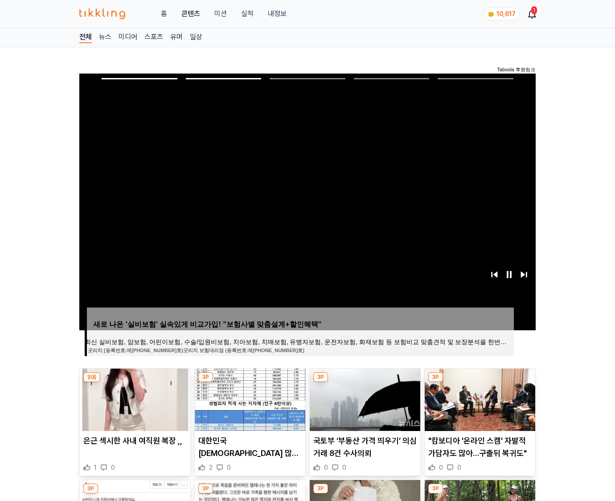
click at [479, 399] on img at bounding box center [480, 400] width 111 height 62
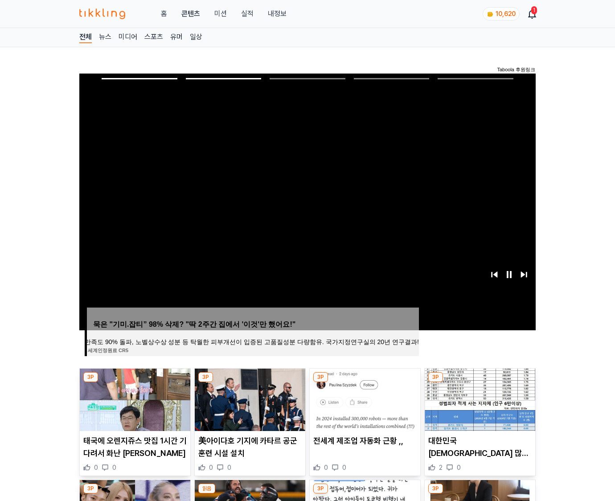
click at [479, 399] on img at bounding box center [480, 400] width 111 height 62
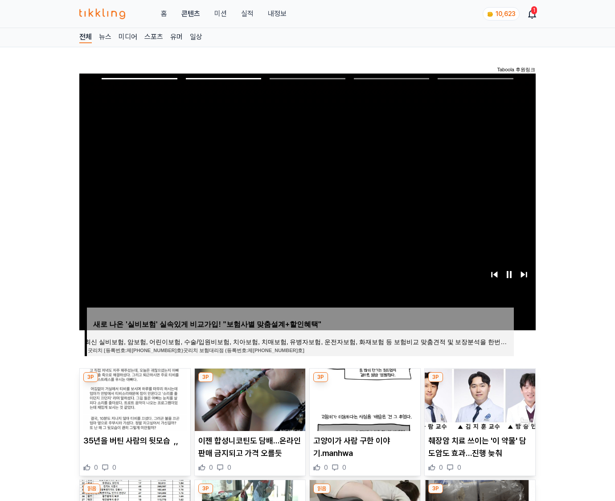
click at [479, 399] on img at bounding box center [480, 400] width 111 height 62
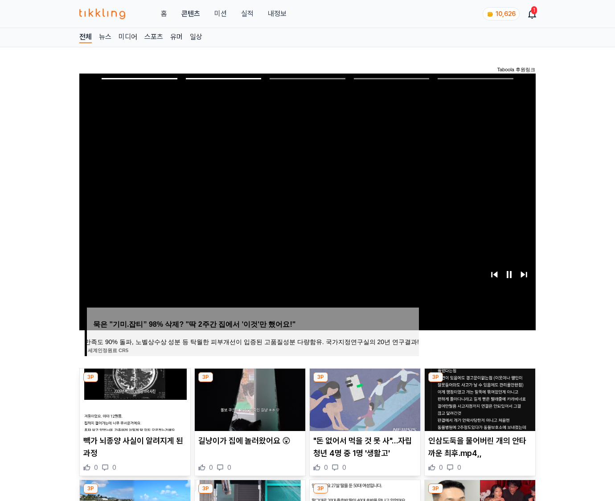
click at [479, 399] on img at bounding box center [480, 400] width 111 height 62
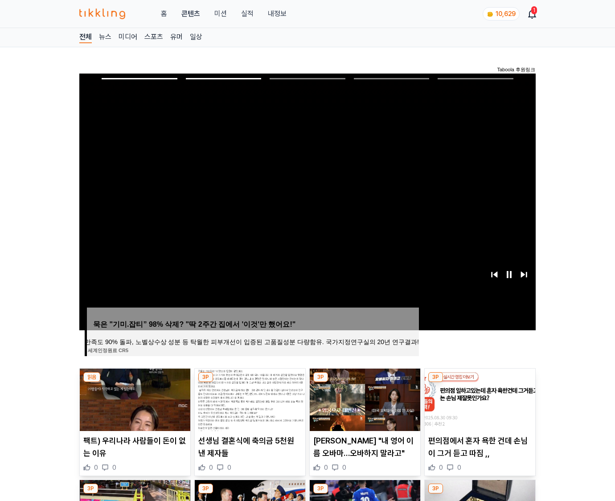
click at [479, 399] on img at bounding box center [480, 400] width 111 height 62
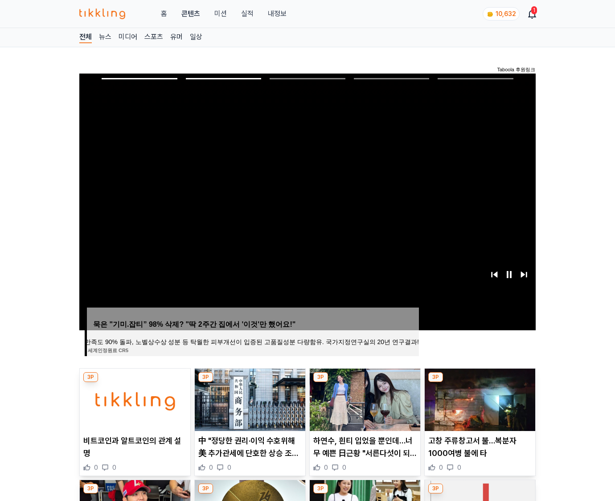
click at [479, 399] on img at bounding box center [480, 400] width 111 height 62
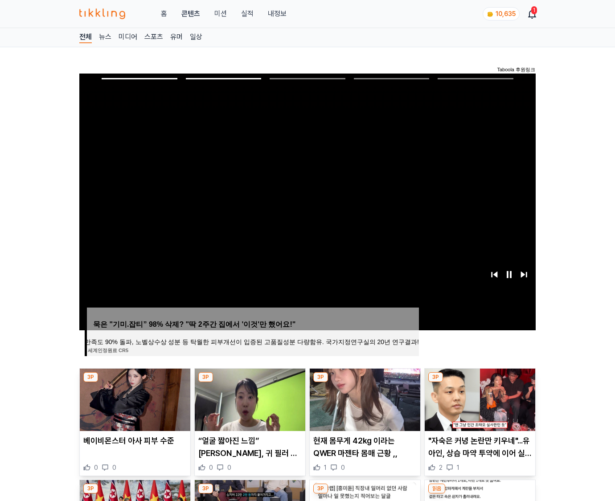
click at [479, 399] on img at bounding box center [480, 400] width 111 height 62
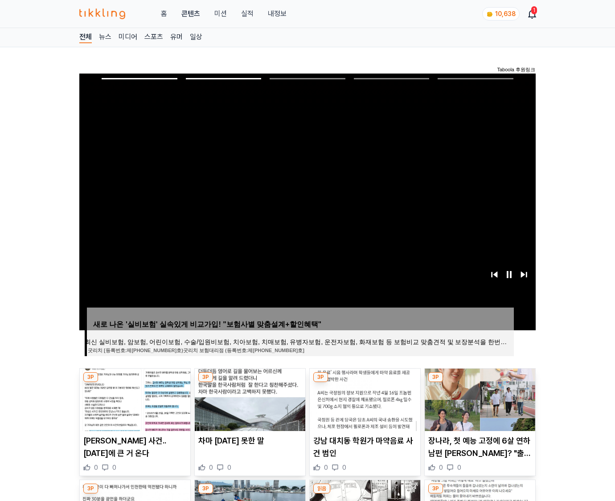
click at [479, 399] on img at bounding box center [480, 400] width 111 height 62
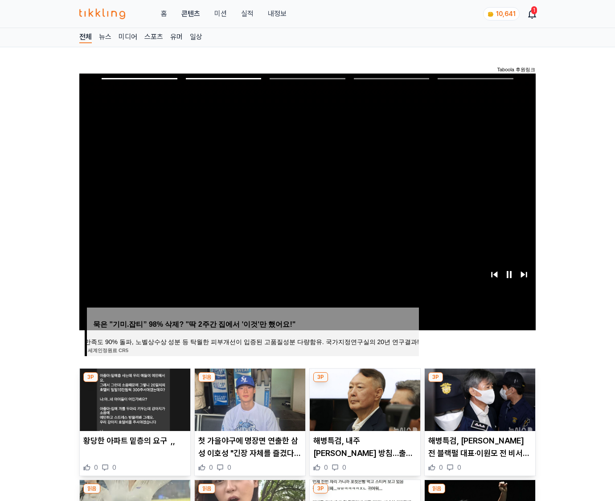
click at [479, 399] on img at bounding box center [480, 400] width 111 height 62
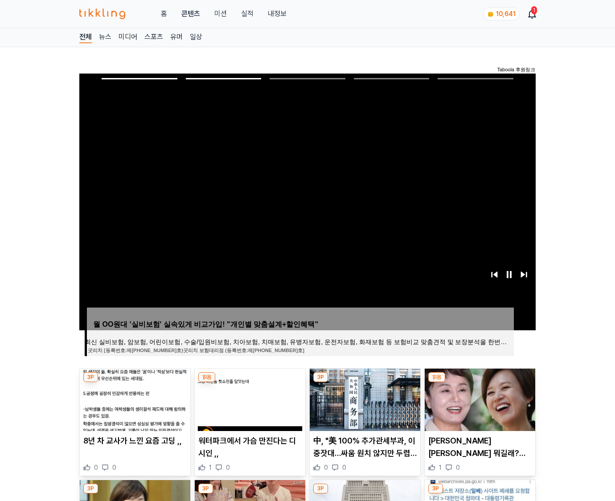
click at [479, 399] on img at bounding box center [480, 400] width 111 height 62
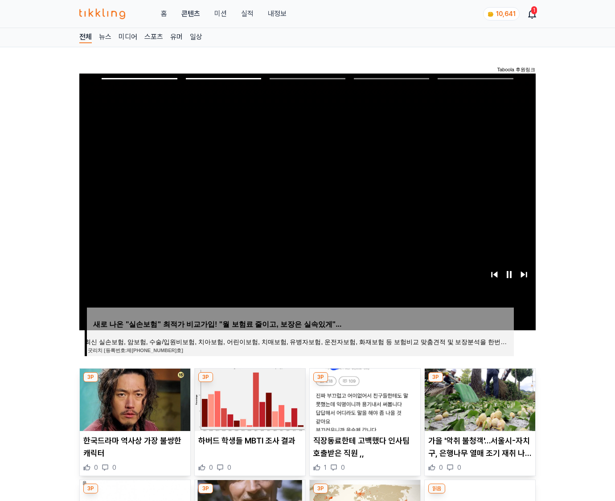
click at [479, 399] on img at bounding box center [480, 400] width 111 height 62
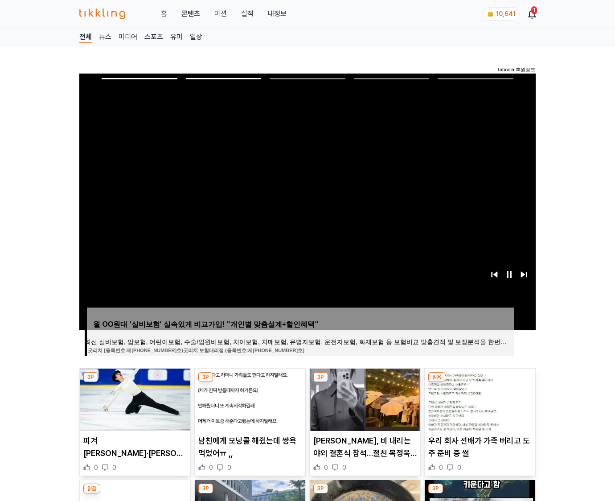
click at [479, 399] on img at bounding box center [480, 400] width 111 height 62
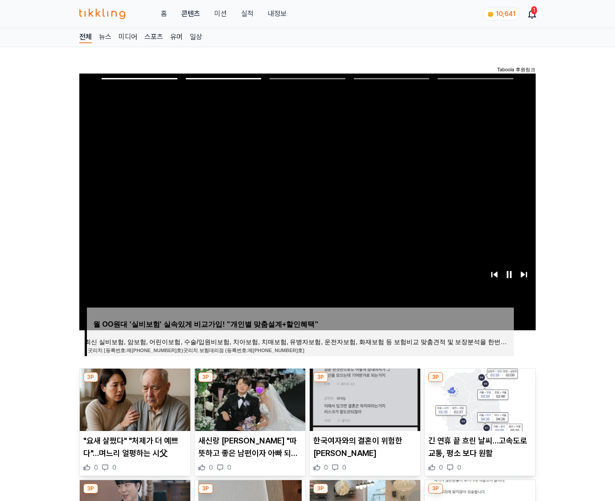
click at [479, 399] on img at bounding box center [480, 400] width 111 height 62
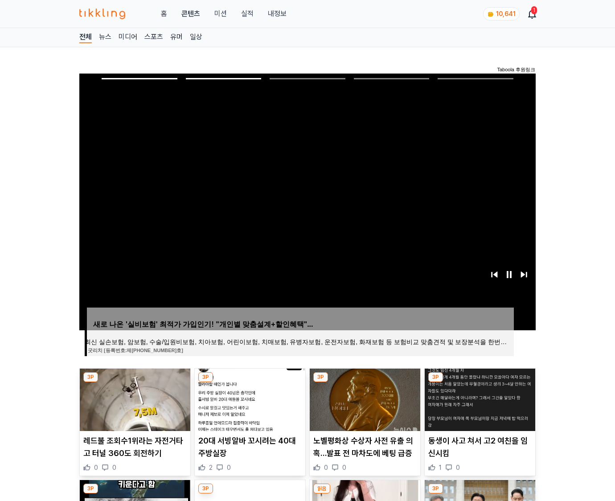
click at [479, 399] on img at bounding box center [480, 400] width 111 height 62
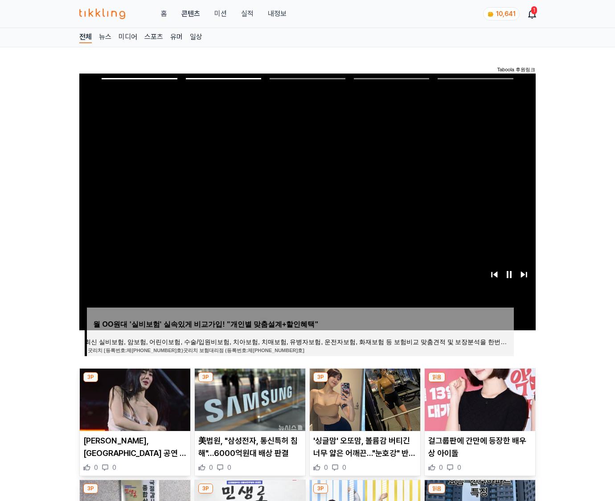
click at [479, 399] on img at bounding box center [480, 400] width 111 height 62
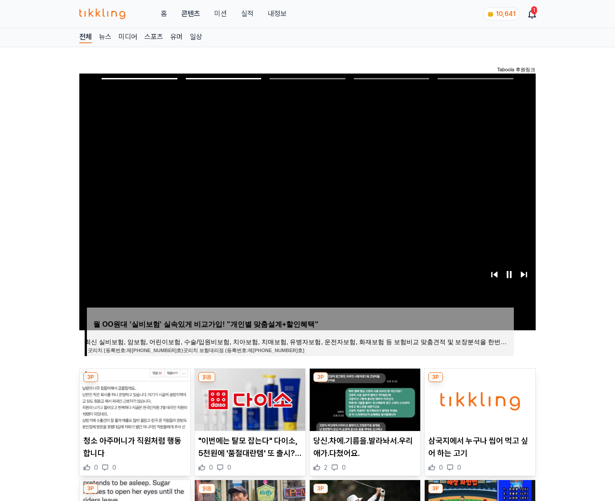
click at [479, 399] on img at bounding box center [480, 400] width 111 height 62
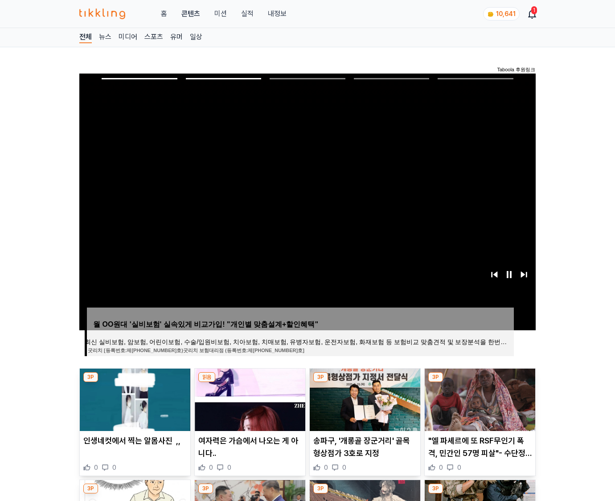
click at [479, 399] on img at bounding box center [480, 400] width 111 height 62
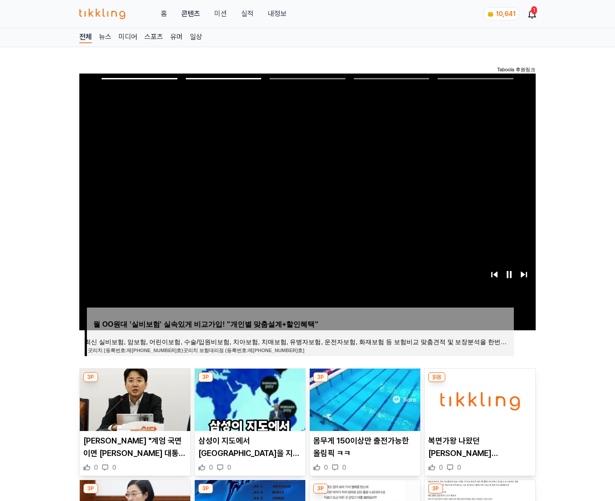
click at [479, 399] on img at bounding box center [480, 400] width 111 height 62
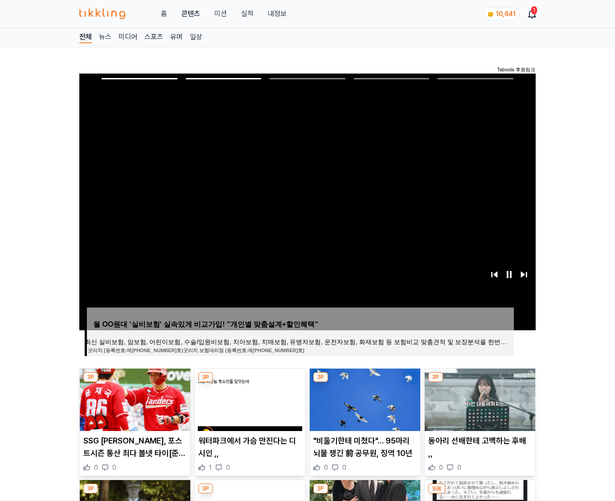
click at [479, 399] on img at bounding box center [480, 400] width 111 height 62
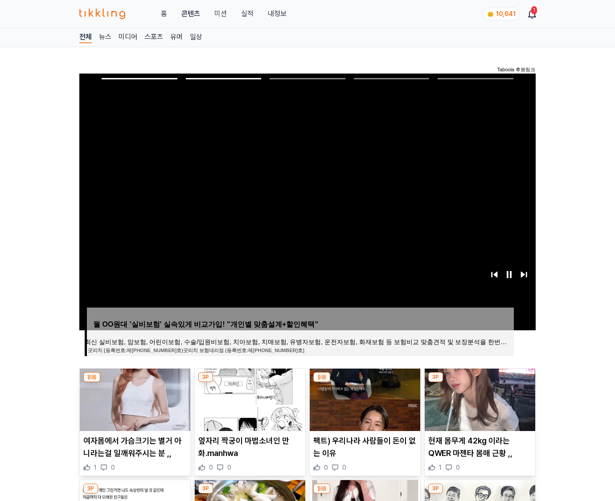
click at [479, 399] on img at bounding box center [480, 400] width 111 height 62
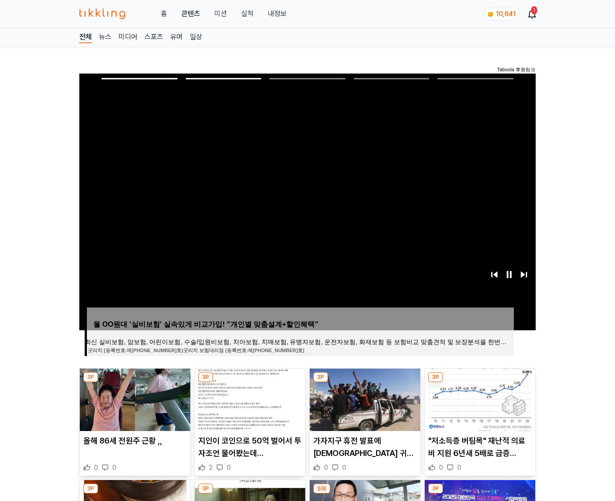
click at [479, 399] on img at bounding box center [480, 400] width 111 height 62
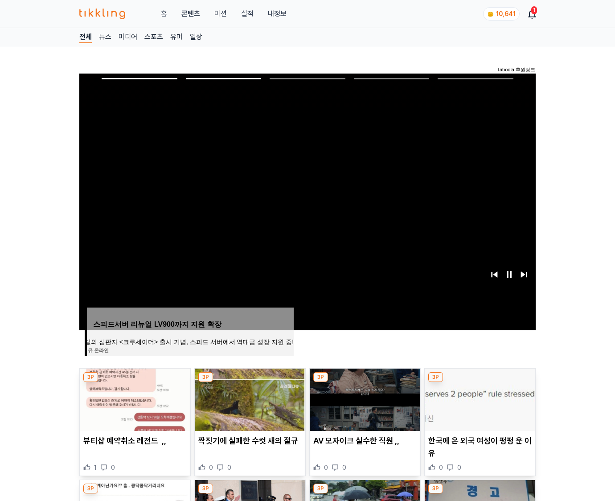
click at [479, 399] on img at bounding box center [480, 400] width 111 height 62
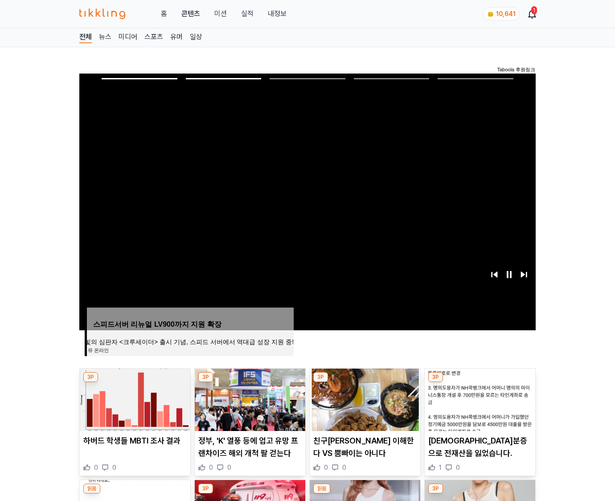
click at [479, 399] on img at bounding box center [480, 400] width 111 height 62
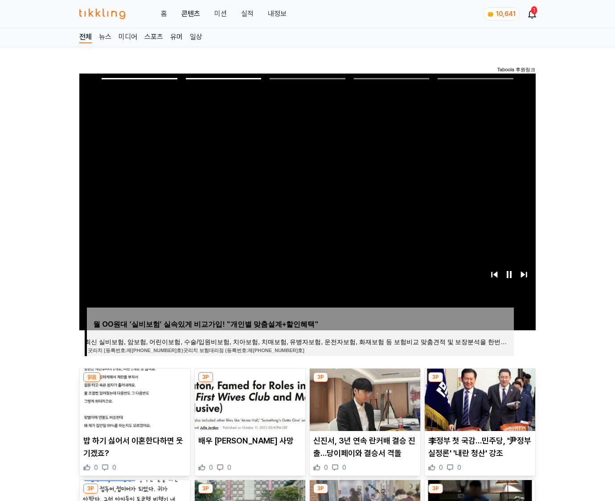
click at [479, 399] on img at bounding box center [480, 400] width 111 height 62
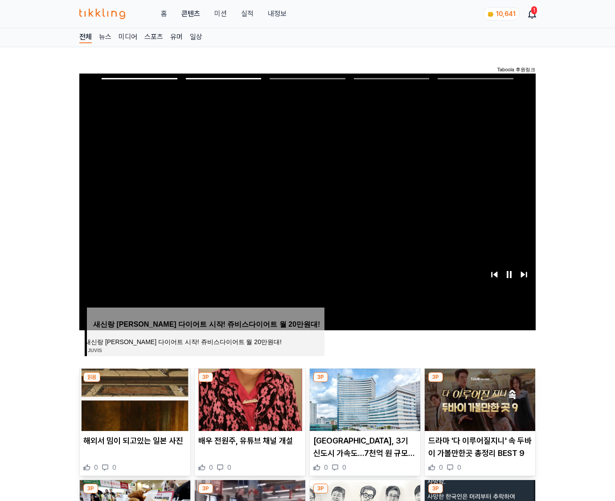
click at [479, 399] on img at bounding box center [480, 400] width 111 height 62
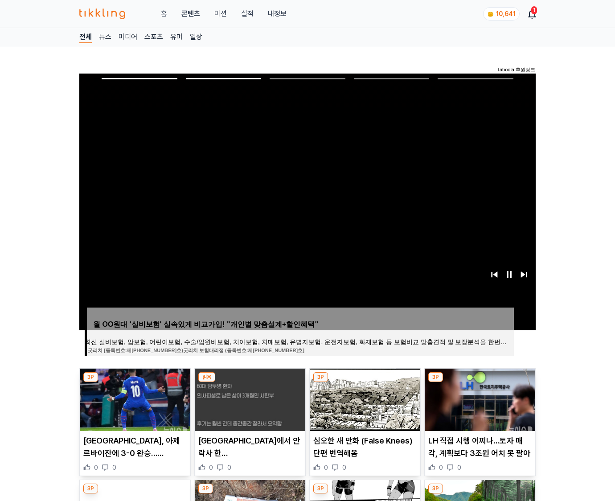
click at [479, 399] on img at bounding box center [480, 400] width 111 height 62
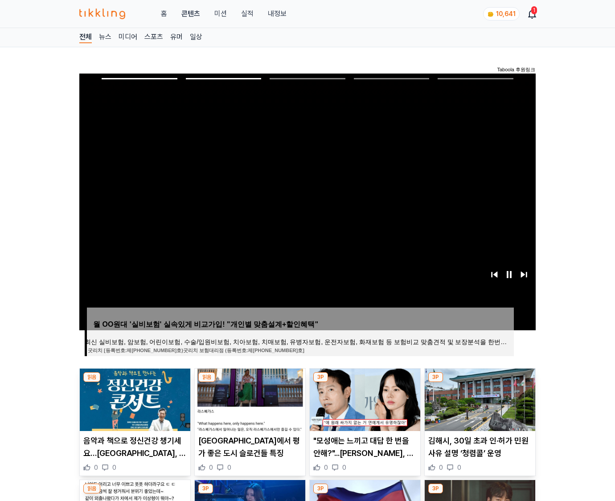
click at [479, 399] on img at bounding box center [480, 400] width 111 height 62
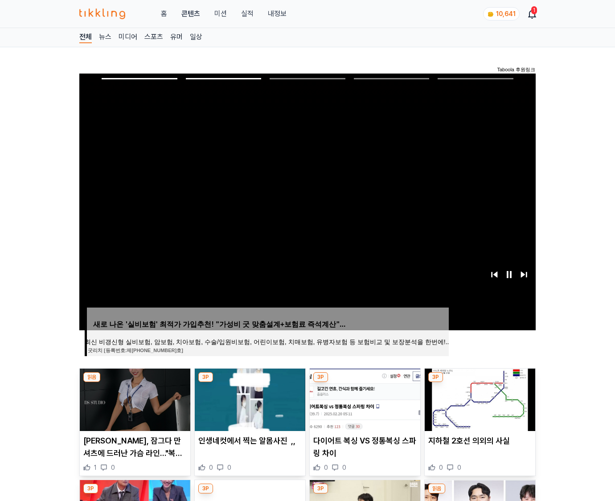
click at [479, 399] on img at bounding box center [480, 400] width 111 height 62
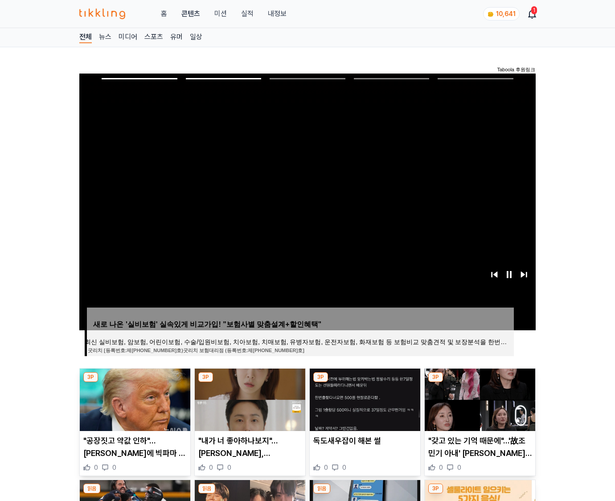
click at [479, 399] on img at bounding box center [480, 400] width 111 height 62
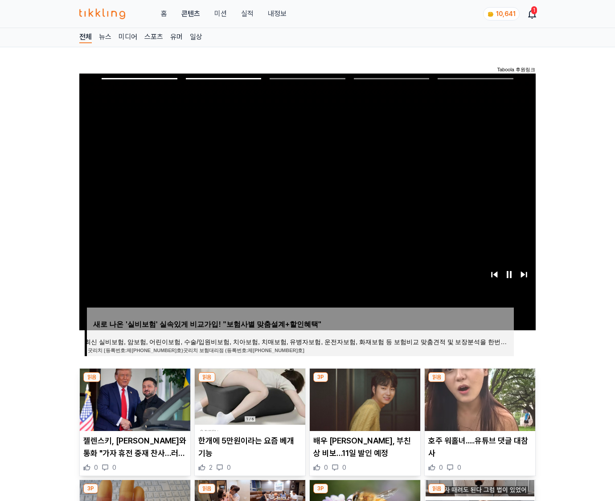
click at [479, 399] on img at bounding box center [480, 400] width 111 height 62
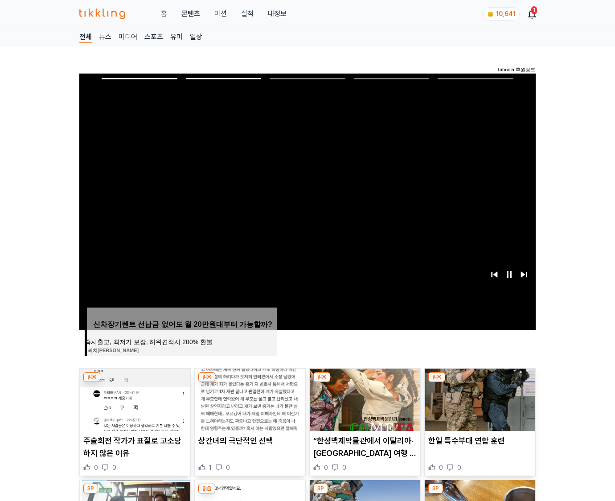
click at [479, 399] on img at bounding box center [480, 400] width 111 height 62
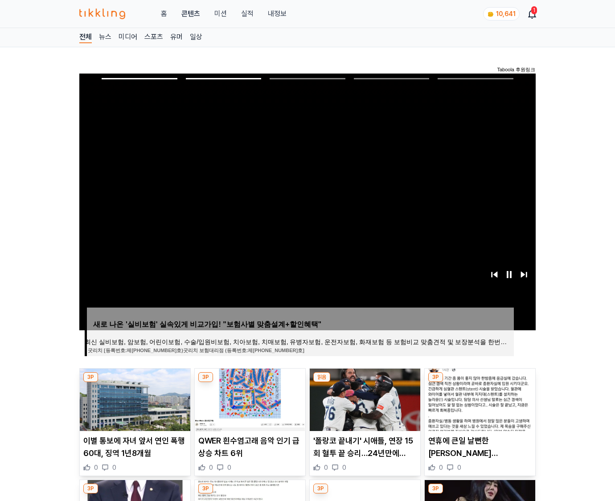
click at [479, 399] on img at bounding box center [480, 400] width 111 height 62
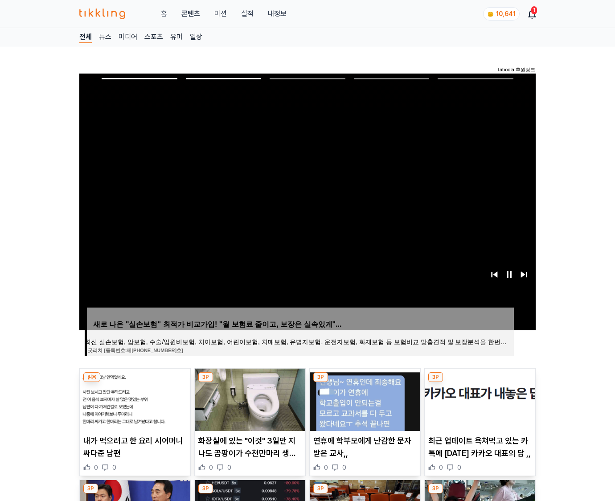
click at [479, 399] on img at bounding box center [480, 400] width 111 height 62
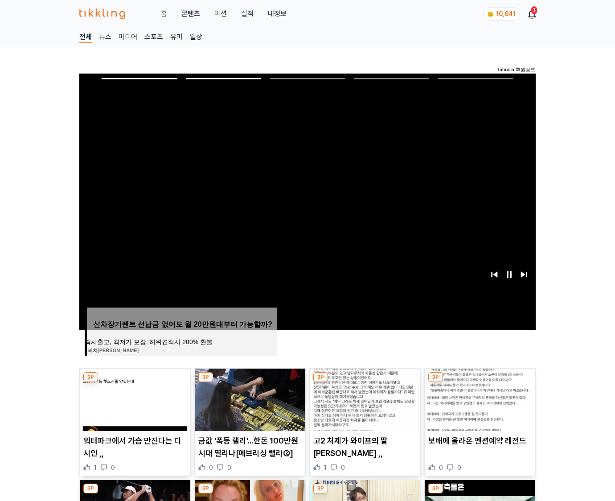
click at [479, 399] on img at bounding box center [480, 400] width 111 height 62
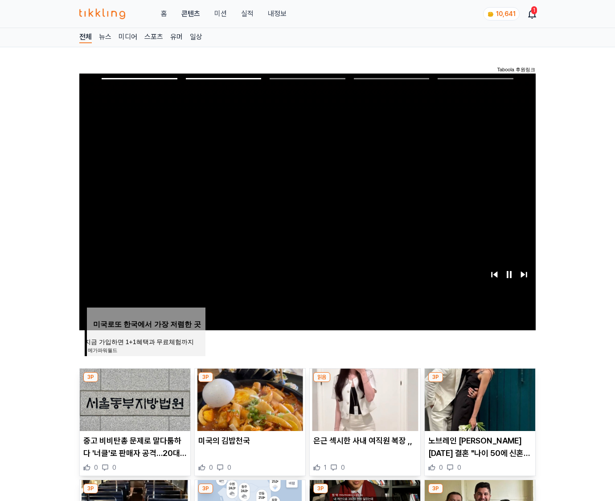
click at [479, 399] on img at bounding box center [480, 400] width 111 height 62
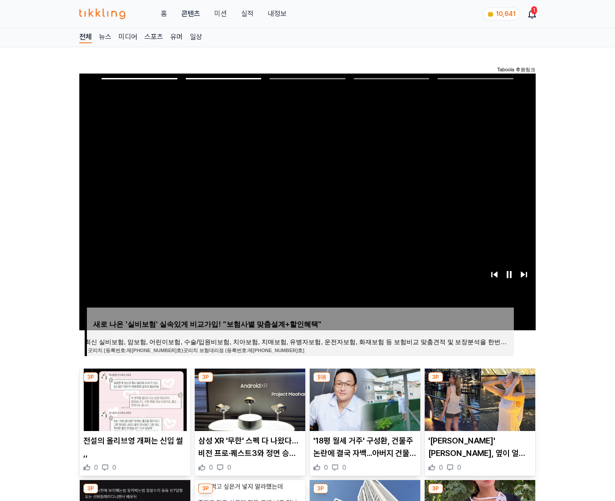
click at [479, 399] on img at bounding box center [480, 400] width 111 height 62
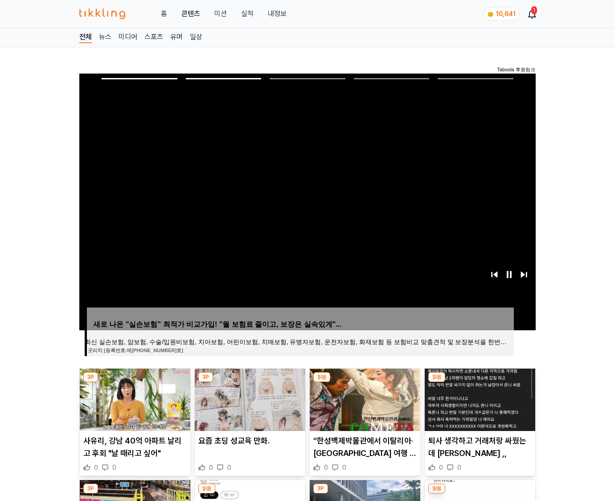
click at [479, 399] on img at bounding box center [480, 400] width 111 height 62
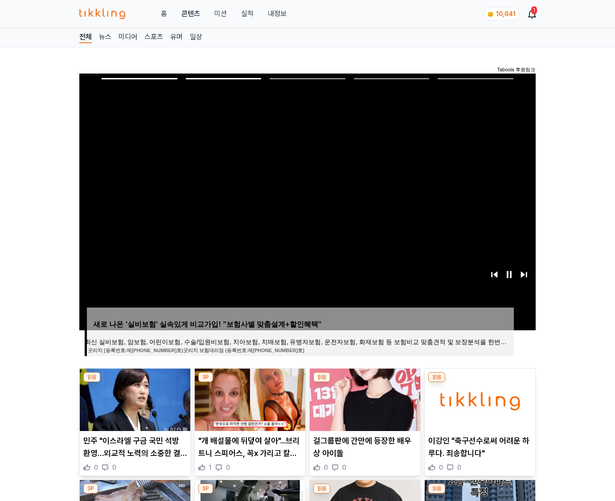
click at [479, 399] on img at bounding box center [480, 400] width 111 height 62
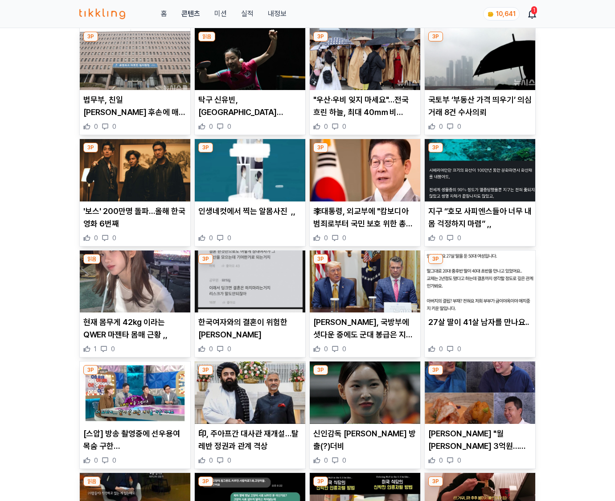
scroll to position [4672, 0]
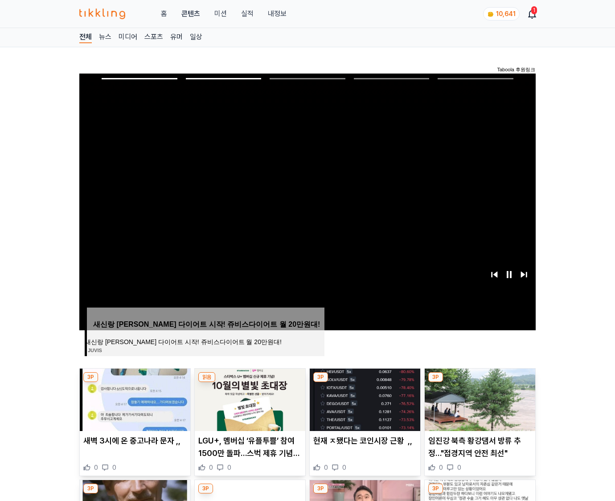
click at [479, 399] on img at bounding box center [480, 400] width 111 height 62
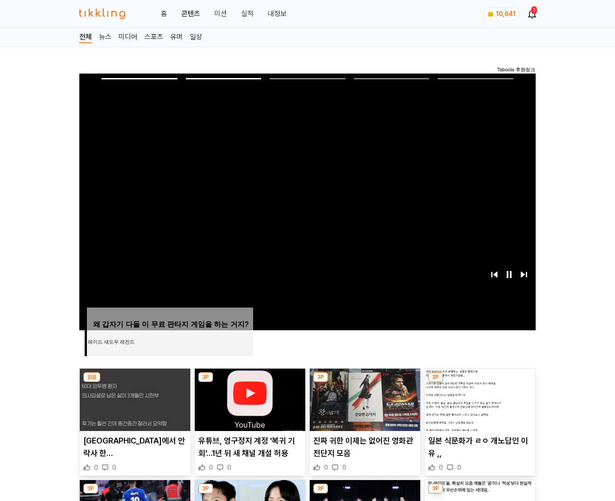
click at [479, 399] on img at bounding box center [480, 400] width 111 height 62
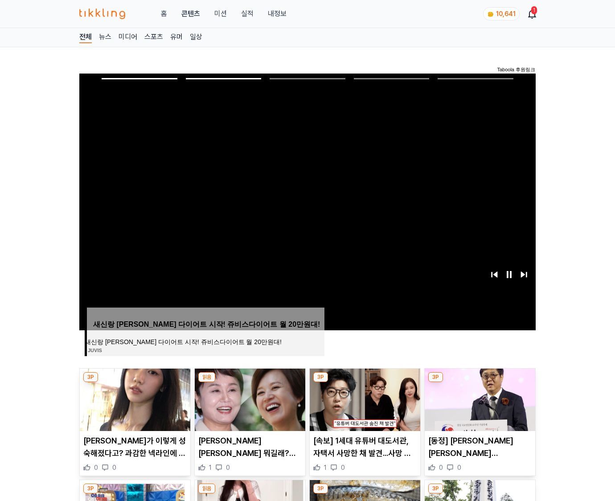
click at [479, 399] on img at bounding box center [480, 400] width 111 height 62
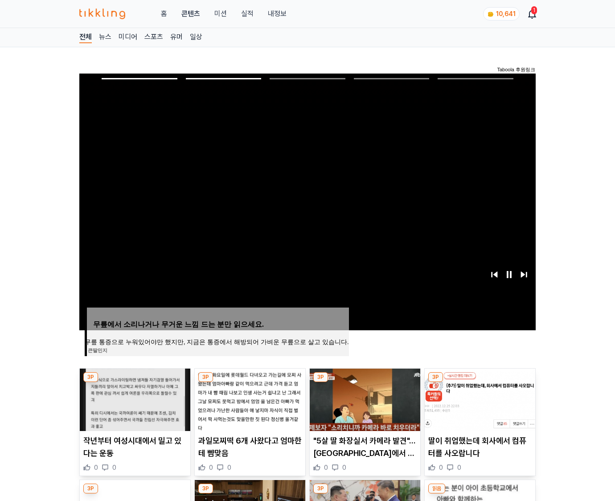
click at [479, 399] on img at bounding box center [480, 400] width 111 height 62
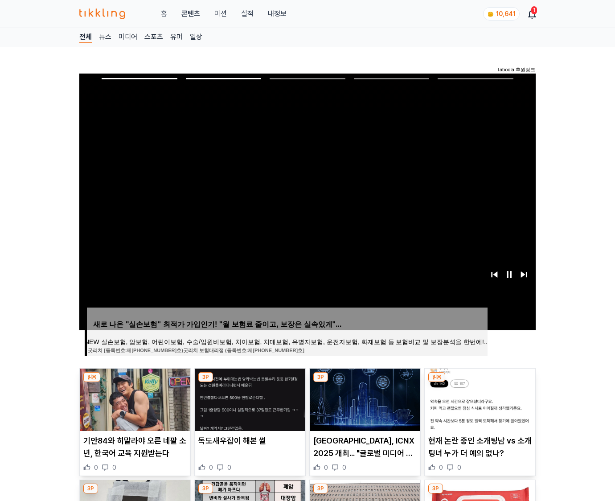
click at [479, 399] on img at bounding box center [480, 400] width 111 height 62
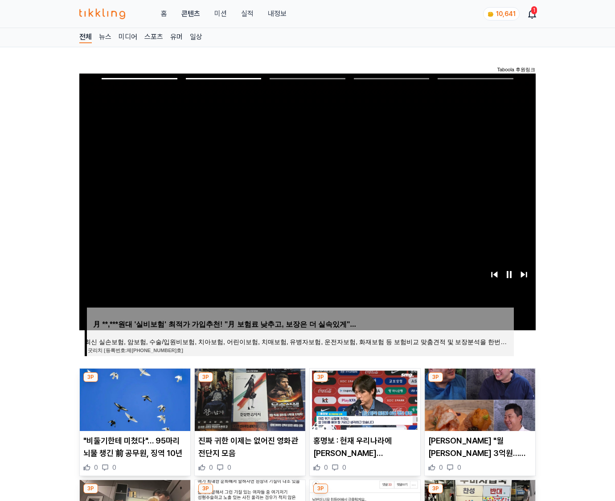
click at [479, 399] on img at bounding box center [480, 400] width 111 height 62
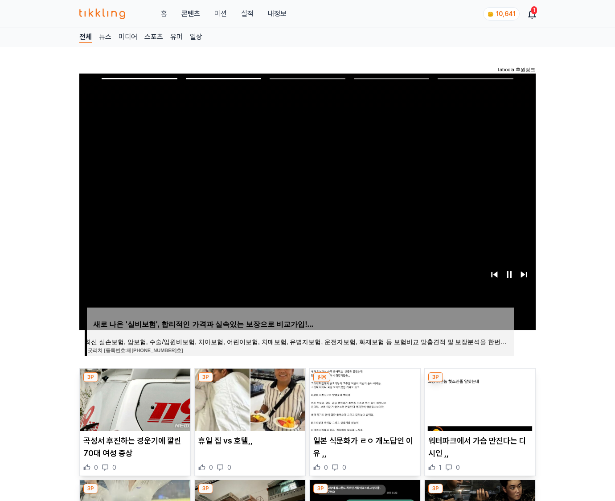
click at [479, 399] on img at bounding box center [480, 400] width 111 height 62
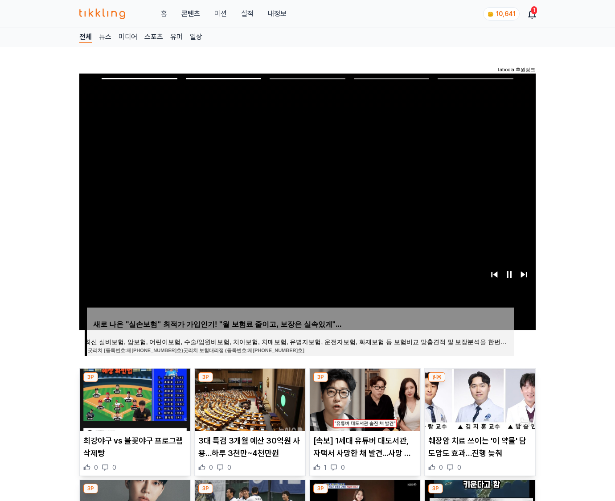
click at [479, 399] on img at bounding box center [480, 400] width 111 height 62
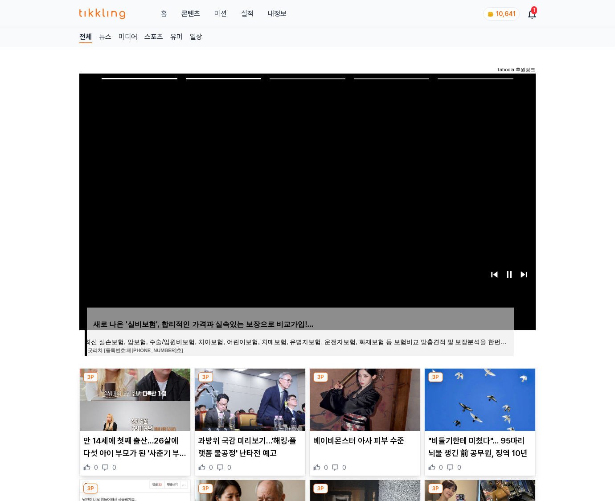
click at [479, 399] on img at bounding box center [480, 400] width 111 height 62
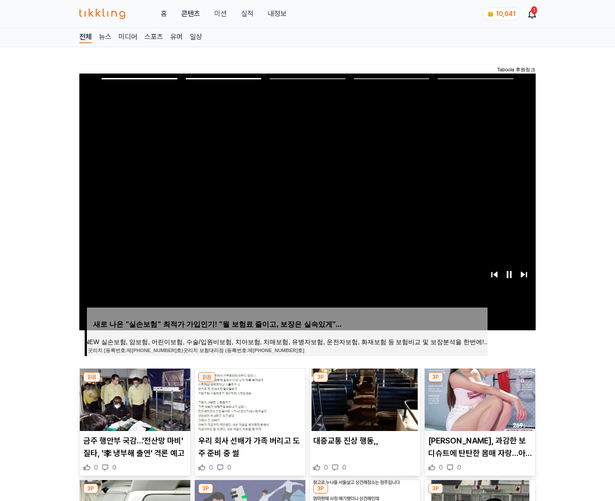
click at [479, 399] on img at bounding box center [480, 400] width 111 height 62
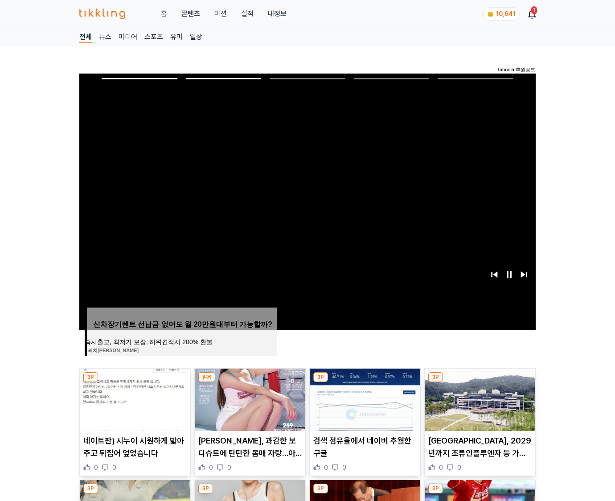
click at [479, 399] on img at bounding box center [480, 400] width 111 height 62
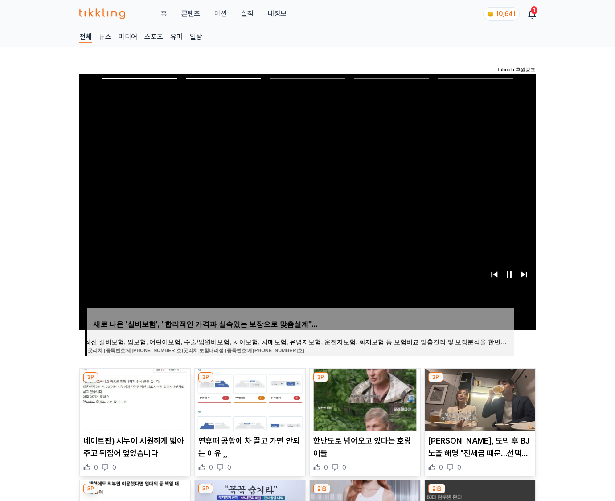
click at [479, 399] on img at bounding box center [480, 400] width 111 height 62
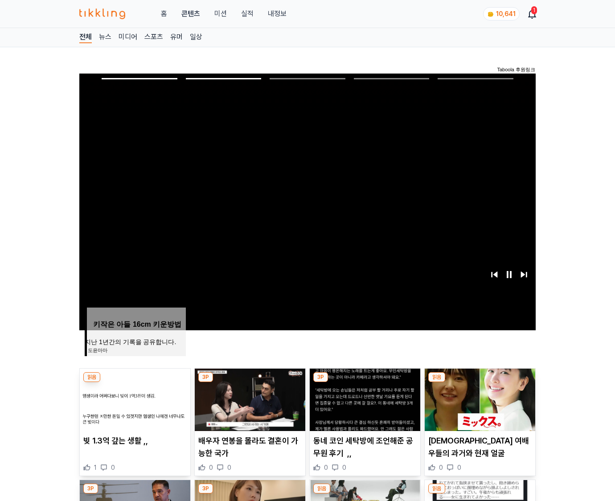
click at [479, 399] on img at bounding box center [480, 400] width 111 height 62
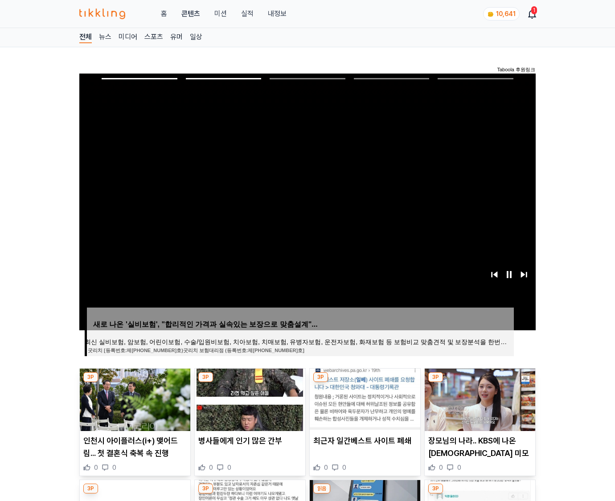
click at [479, 399] on img at bounding box center [480, 400] width 111 height 62
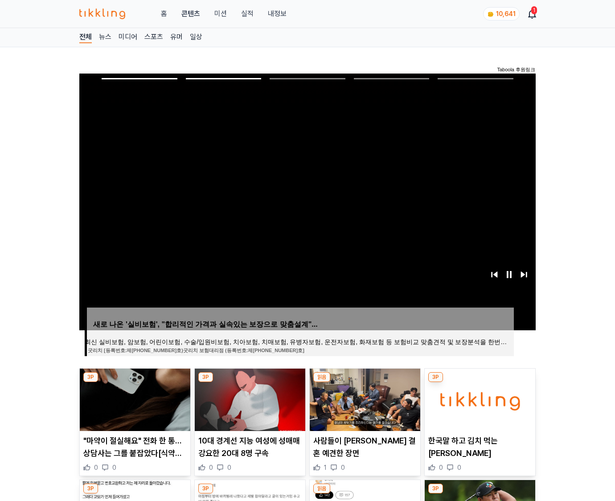
click at [479, 399] on img at bounding box center [480, 400] width 111 height 62
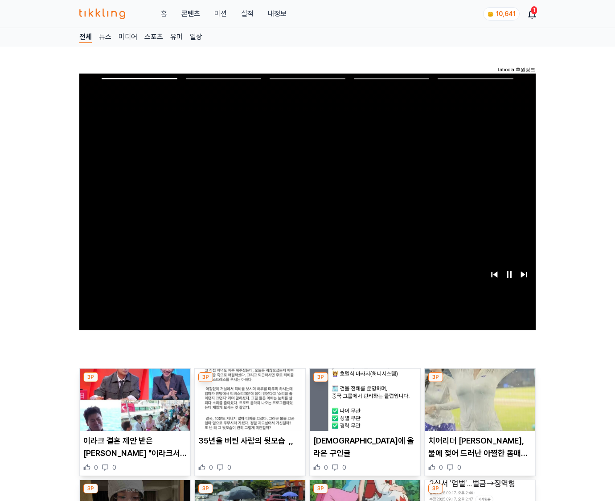
click at [479, 399] on img at bounding box center [480, 400] width 111 height 62
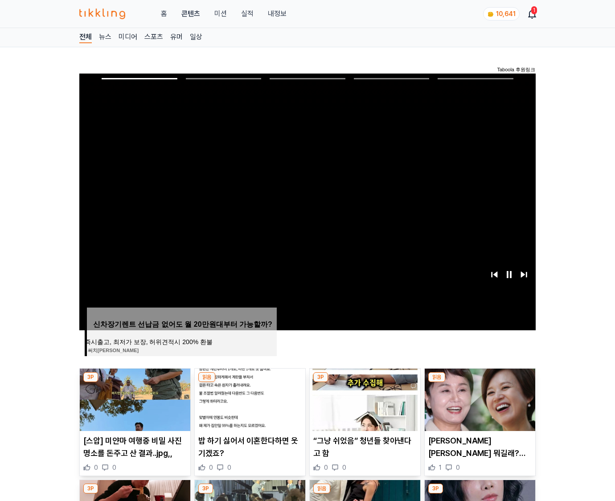
click at [479, 399] on img at bounding box center [480, 400] width 111 height 62
